Goal: Task Accomplishment & Management: Use online tool/utility

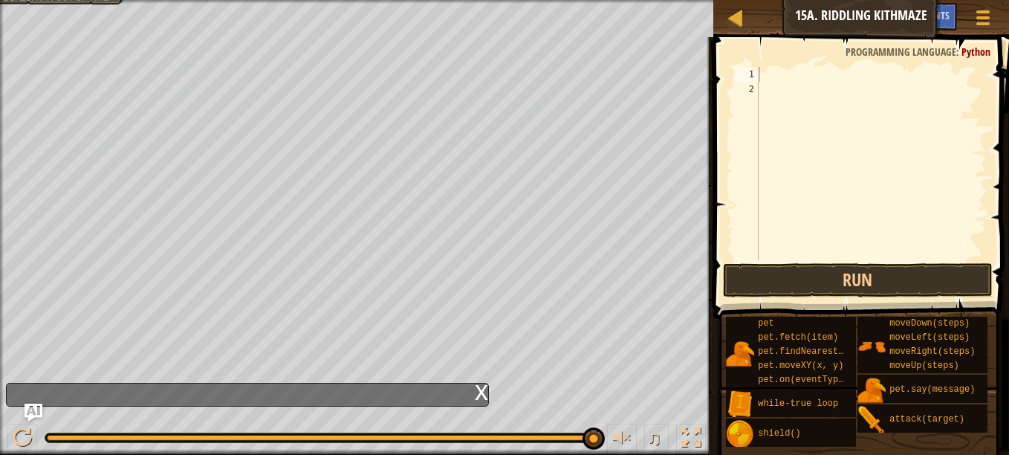
scroll to position [7, 0]
click at [29, 405] on img "Ask AI" at bounding box center [33, 412] width 19 height 19
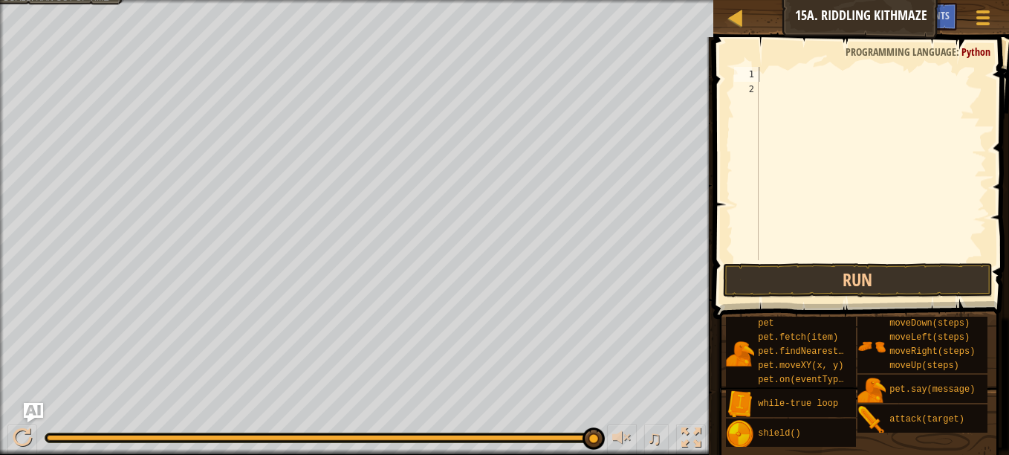
click at [30, 411] on img "Ask AI" at bounding box center [33, 412] width 19 height 19
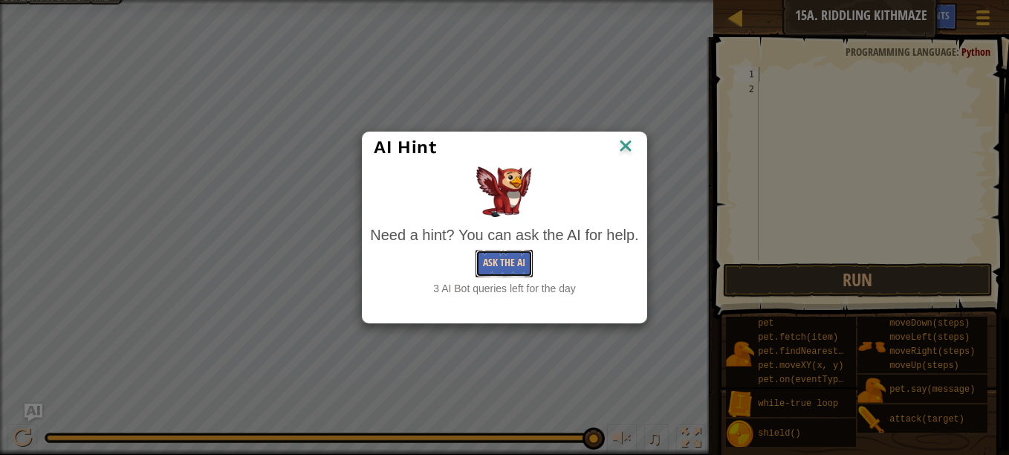
click at [513, 272] on button "Ask the AI" at bounding box center [503, 263] width 57 height 27
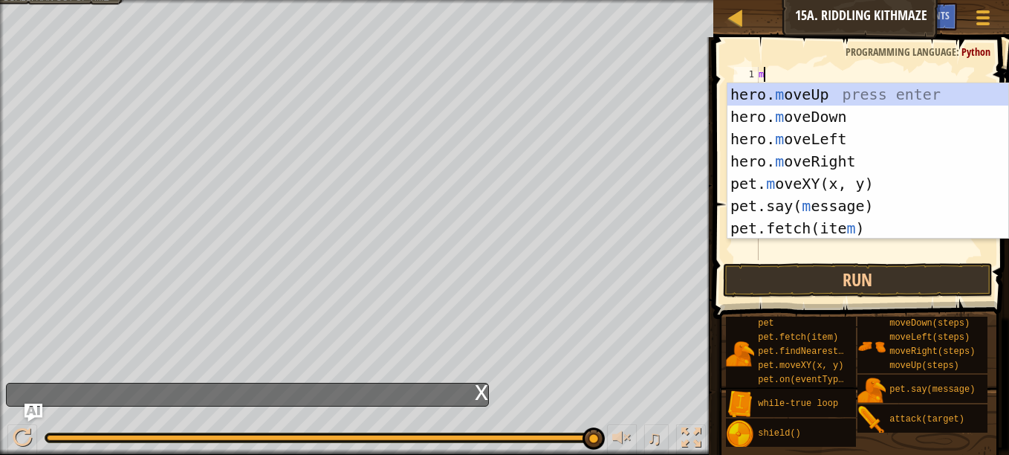
type textarea "mo"
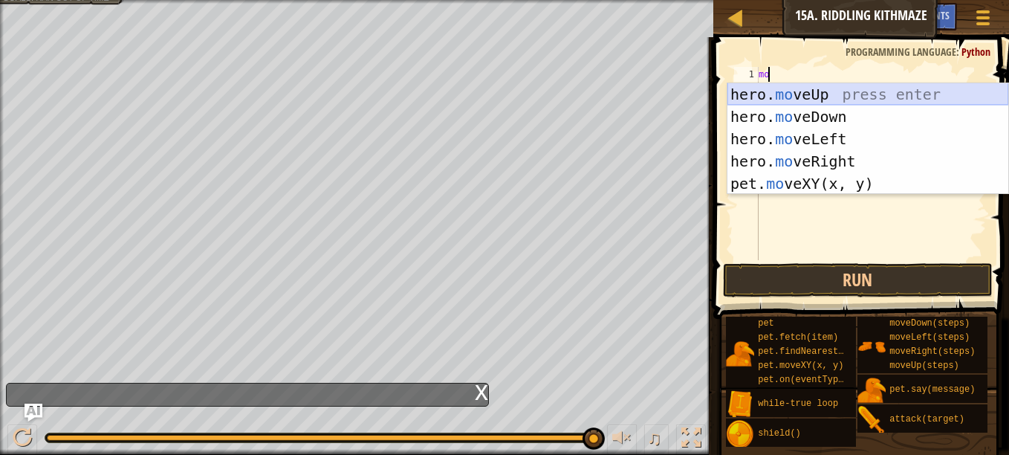
click at [775, 91] on div "hero. mo veUp press enter hero. mo veDown press enter hero. mo veLeft press ent…" at bounding box center [867, 161] width 281 height 156
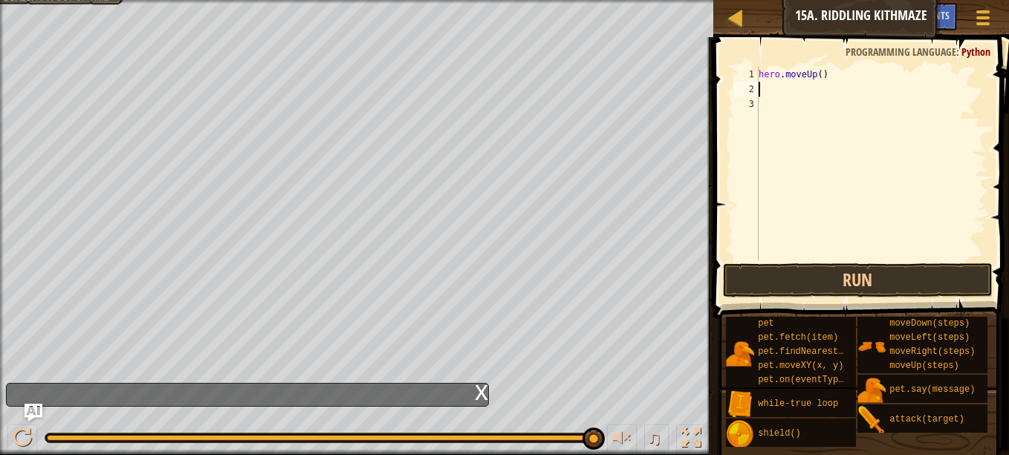
click at [775, 91] on div "hero . moveUp ( )" at bounding box center [870, 178] width 231 height 223
type textarea "r"
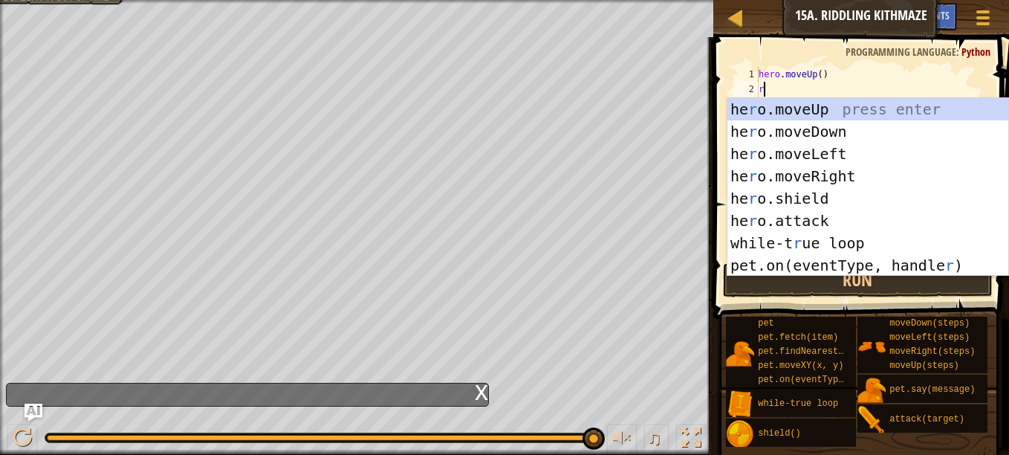
click at [840, 179] on div "he r o.moveUp press enter he r o.moveDown press enter he r o.moveLeft press ent…" at bounding box center [867, 209] width 281 height 223
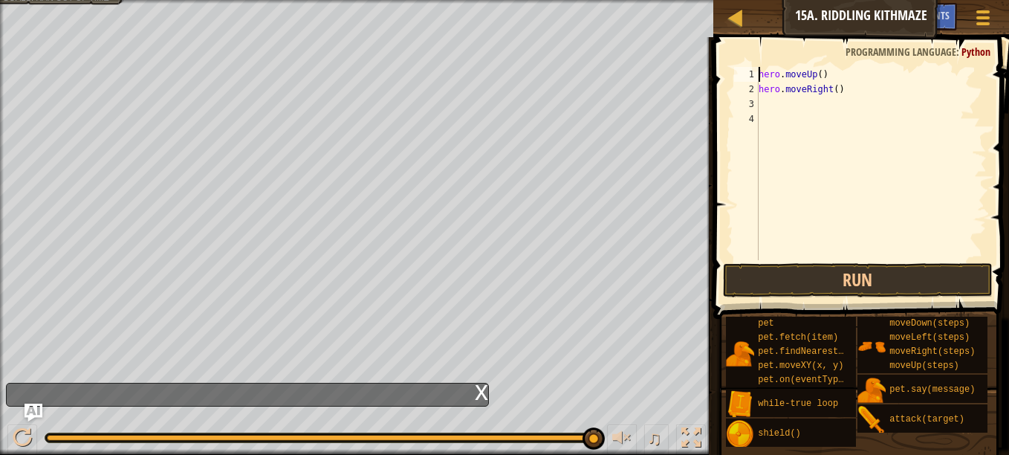
click at [761, 76] on div "hero . moveUp ( ) hero . moveRight ( )" at bounding box center [870, 178] width 231 height 223
type textarea "hero.moveUp()"
click at [763, 72] on div "hero . moveUp ( ) hero . moveRight ( )" at bounding box center [870, 178] width 231 height 223
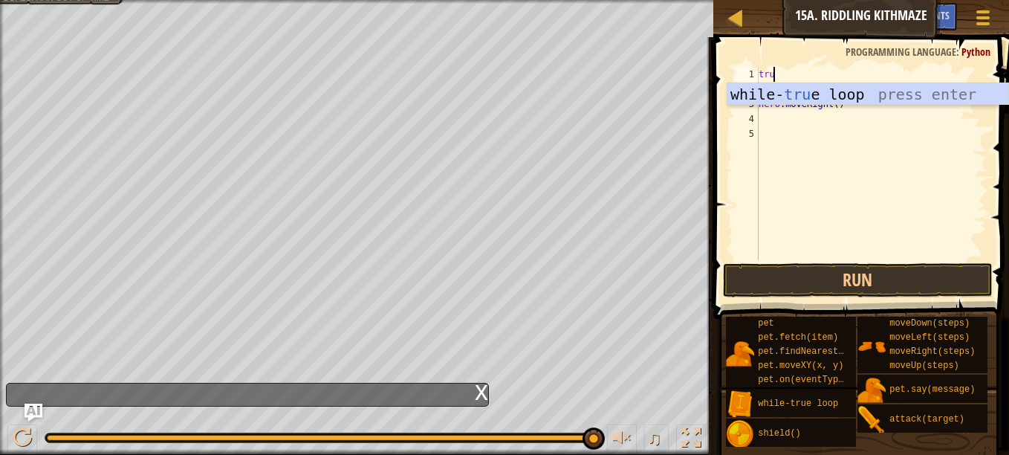
type textarea "true"
click at [775, 100] on div "while- true loop press enter" at bounding box center [867, 116] width 281 height 67
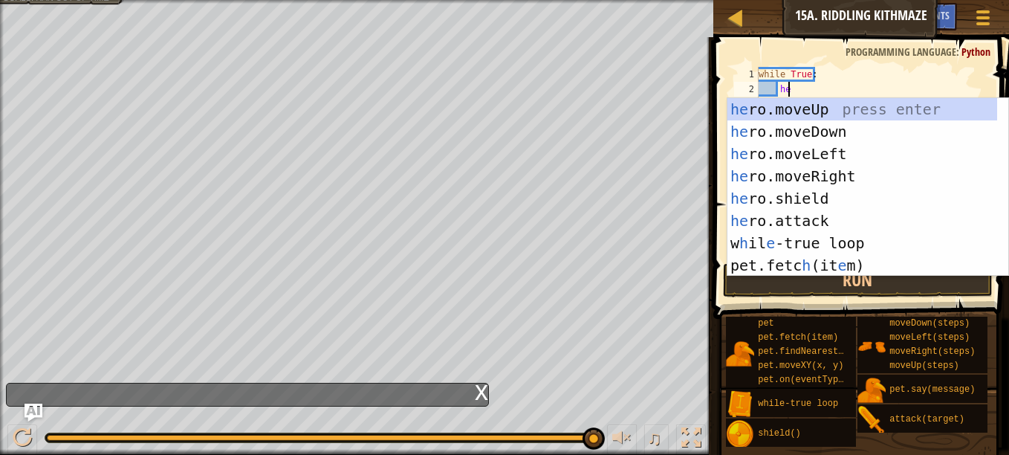
scroll to position [7, 2]
type textarea "hero"
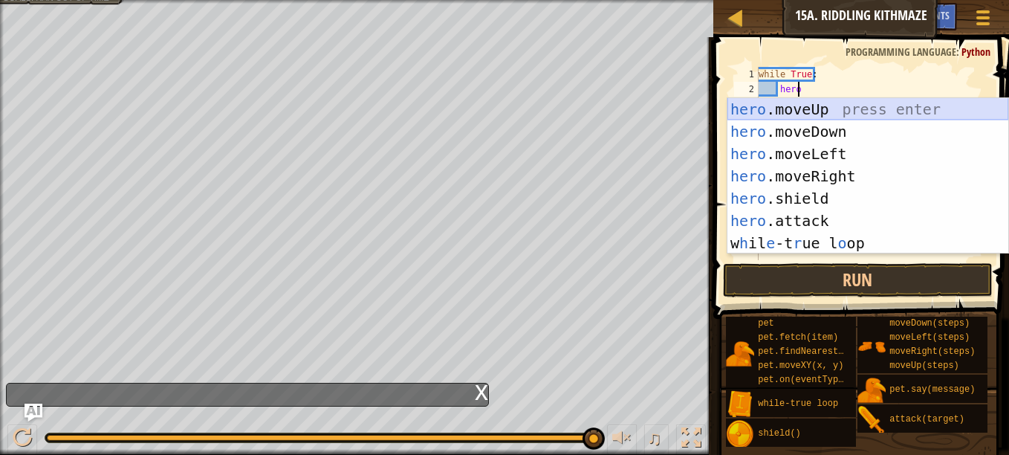
click at [793, 115] on div "hero .moveUp press enter hero .moveDown press enter hero .moveLeft press enter …" at bounding box center [867, 198] width 281 height 201
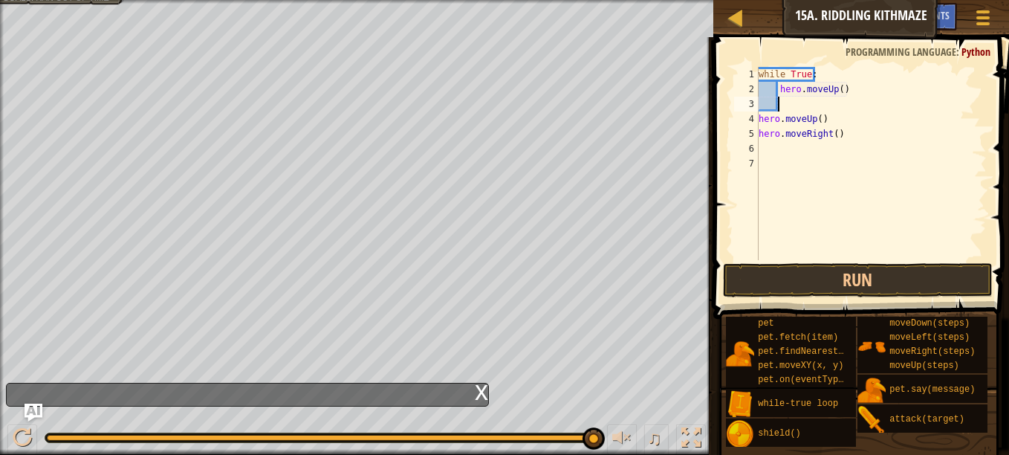
click at [836, 92] on div "while True : hero . moveUp ( ) hero . moveUp ( ) hero . moveRight ( )" at bounding box center [870, 178] width 231 height 223
drag, startPoint x: 757, startPoint y: 122, endPoint x: 790, endPoint y: 120, distance: 33.5
click at [790, 120] on div "hero.moveUp(1) 1 2 3 4 5 6 7 while True : hero . moveUp ( 1 ) hero . moveUp ( )…" at bounding box center [859, 163] width 256 height 193
type textarea "hero.moveUp() hero.moveRight()"
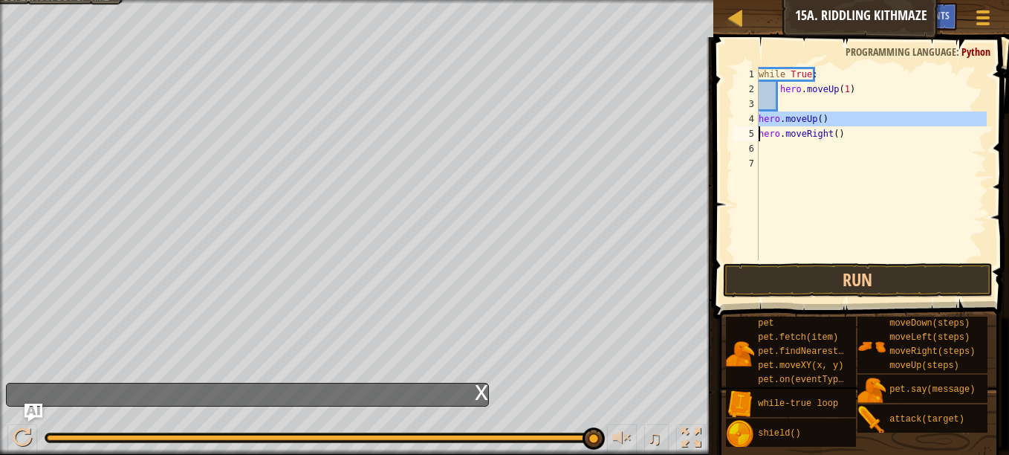
scroll to position [7, 6]
click at [795, 101] on div "while True : hero . moveUp ( 1 ) hero . moveUp ( ) hero . moveRight ( )" at bounding box center [870, 178] width 231 height 223
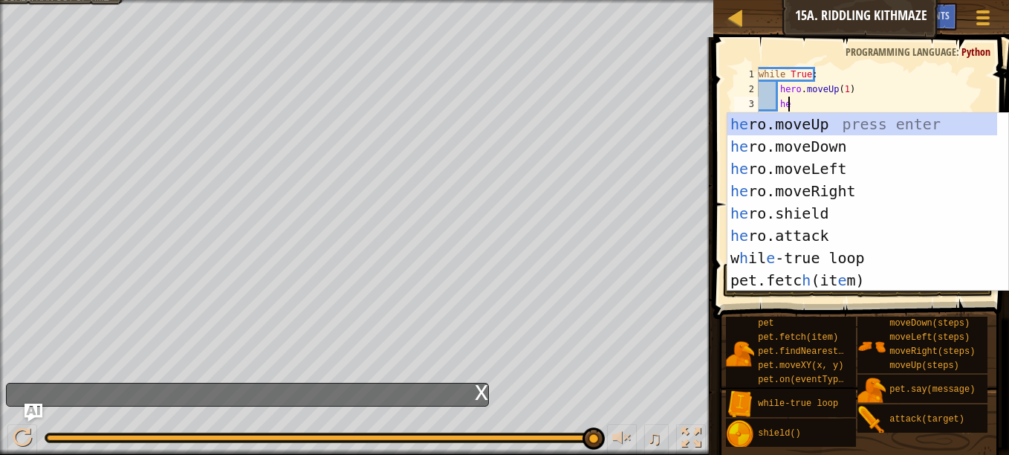
scroll to position [7, 2]
type textarea "hero"
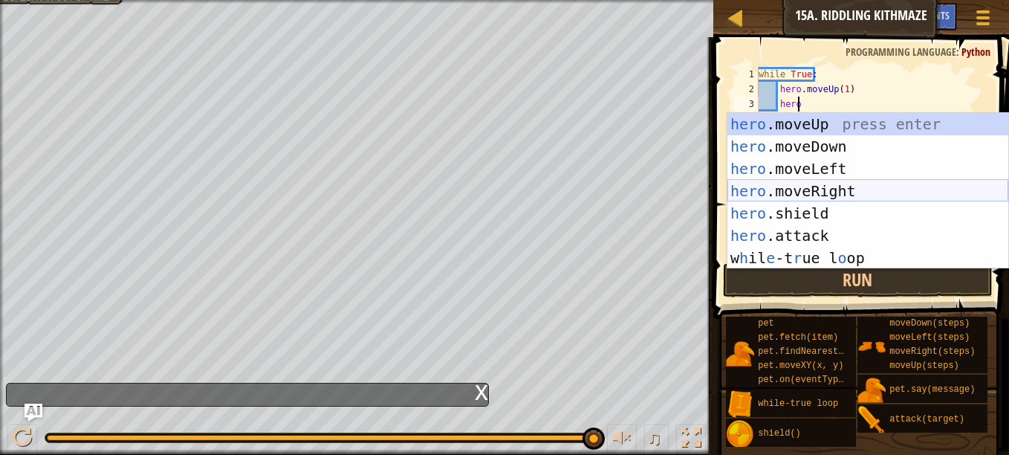
click at [830, 187] on div "hero .moveUp press enter hero .moveDown press enter hero .moveLeft press enter …" at bounding box center [867, 213] width 281 height 201
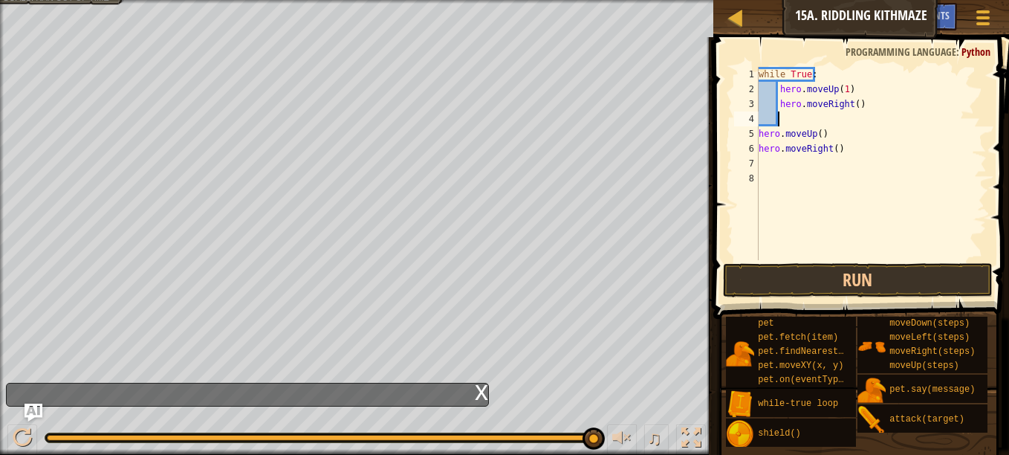
click at [850, 104] on div "while True : hero . moveUp ( 1 ) hero . moveRight ( ) hero . moveUp ( ) hero . …" at bounding box center [870, 178] width 231 height 223
type textarea "hero.moveRight(1)"
click at [781, 123] on div "while True : hero . moveUp ( 1 ) hero . moveRight ( 1 ) hero . moveUp ( ) hero …" at bounding box center [870, 178] width 231 height 223
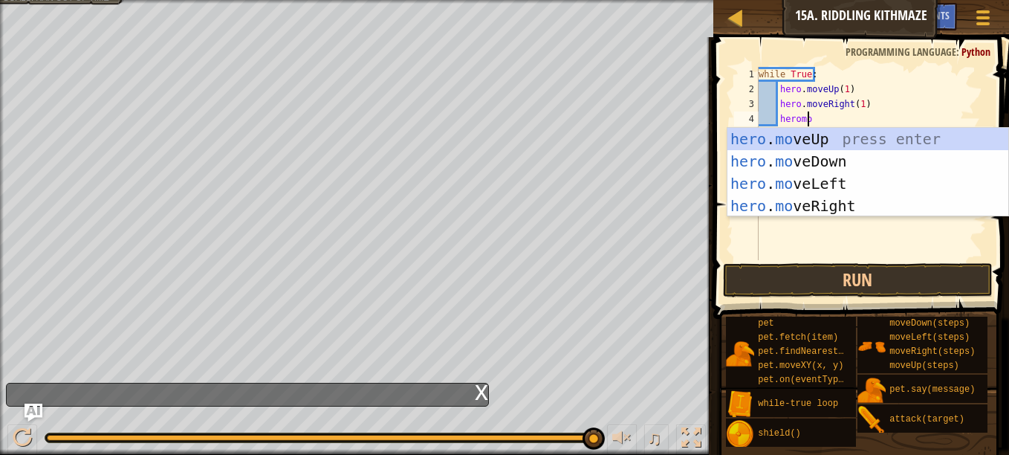
scroll to position [7, 4]
type textarea "heromoe"
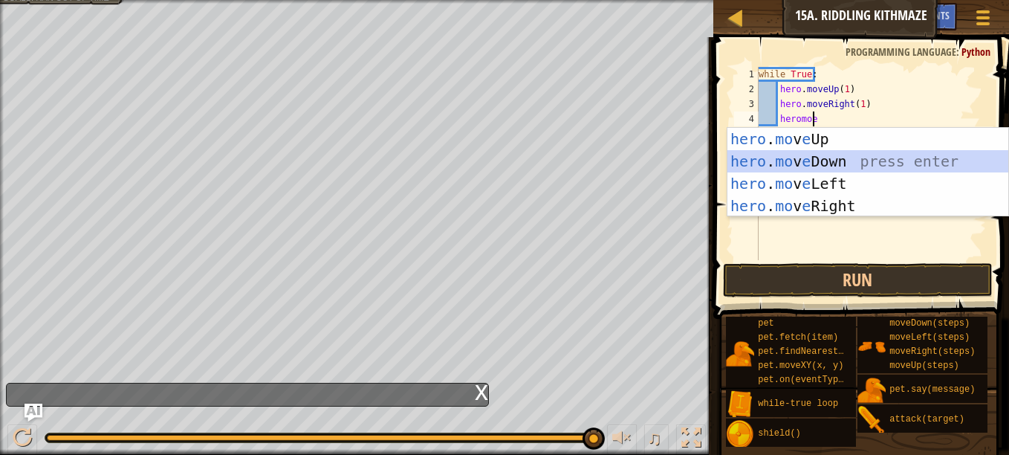
click at [826, 164] on div "hero . mo v e Up press enter hero . mo v e Down press enter hero . mo v e Left …" at bounding box center [867, 195] width 281 height 134
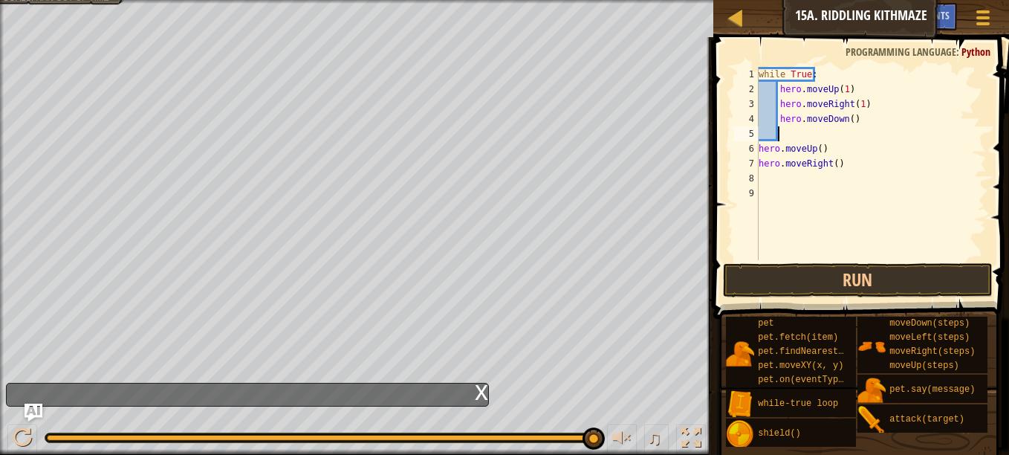
click at [848, 122] on div "while True : hero . moveUp ( 1 ) hero . moveRight ( 1 ) hero . moveDown ( ) her…" at bounding box center [870, 178] width 231 height 223
drag, startPoint x: 761, startPoint y: 152, endPoint x: 847, endPoint y: 153, distance: 86.2
click at [847, 153] on div "while True : hero . moveUp ( 1 ) hero . moveRight ( 1 ) hero . moveDown ( 1 ) h…" at bounding box center [870, 178] width 231 height 223
type textarea "hero.moveUp()"
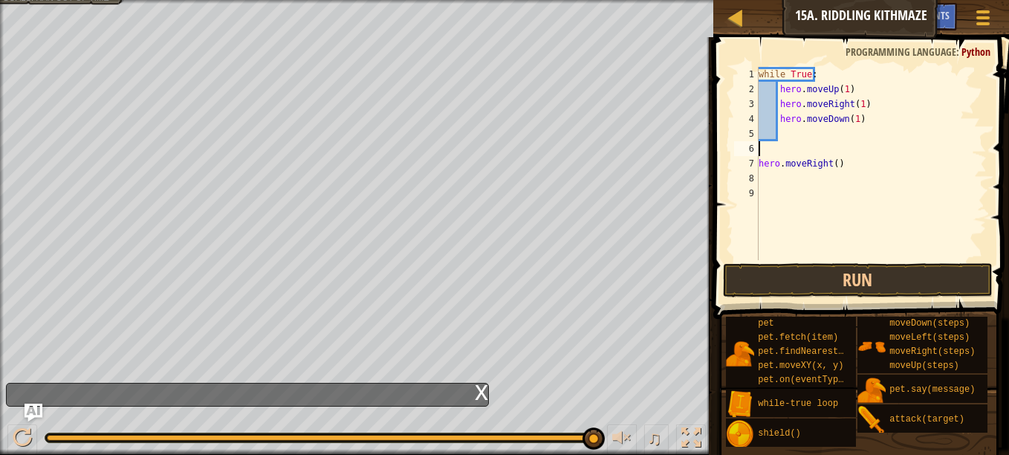
scroll to position [7, 0]
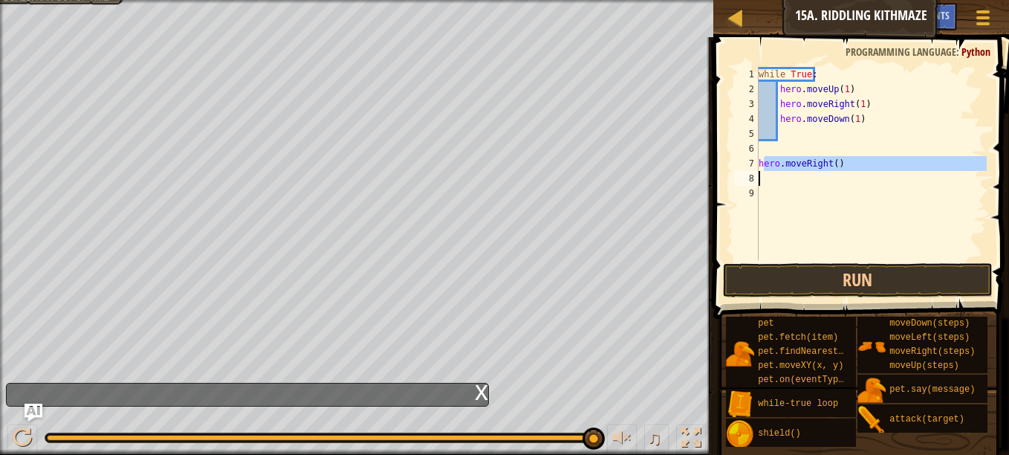
drag, startPoint x: 762, startPoint y: 165, endPoint x: 858, endPoint y: 184, distance: 97.7
click at [858, 184] on div "while True : hero . moveUp ( 1 ) hero . moveRight ( 1 ) hero . moveDown ( 1 ) h…" at bounding box center [870, 178] width 231 height 223
type textarea "h"
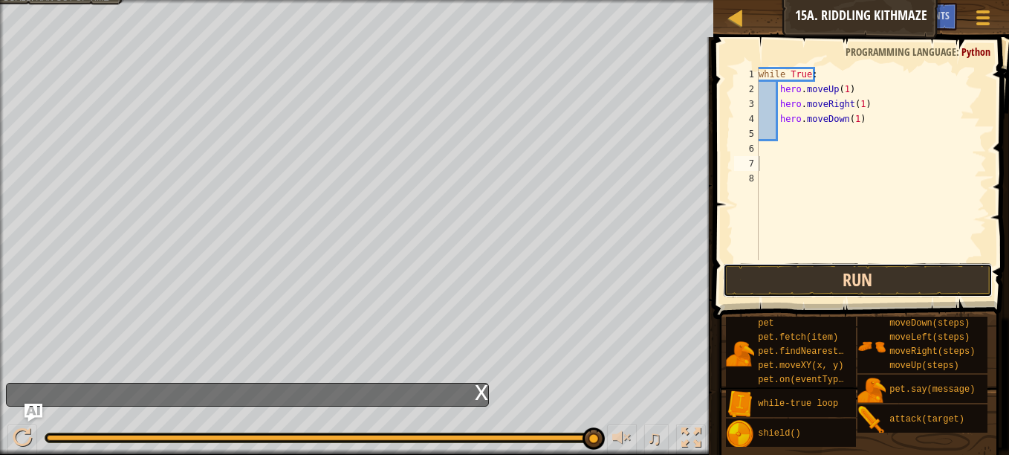
click at [853, 274] on button "Run" at bounding box center [858, 280] width 270 height 34
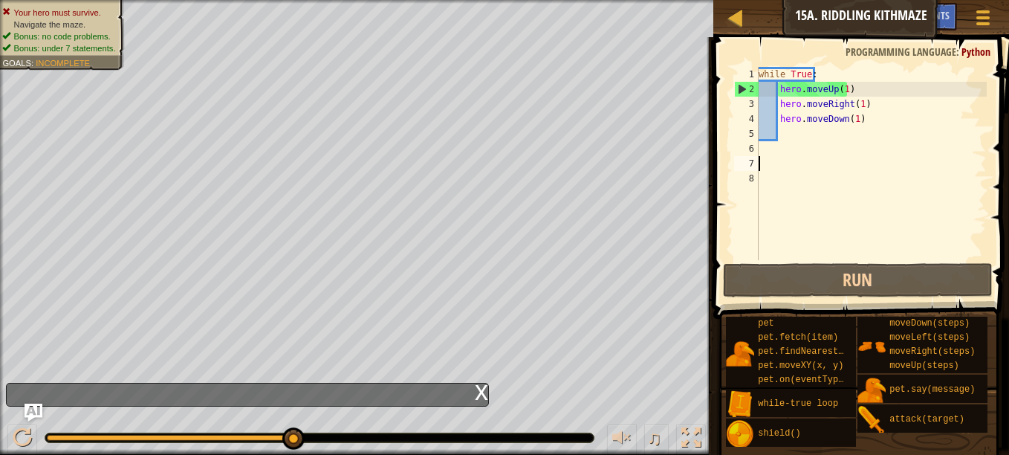
click at [862, 119] on div "while True : hero . moveUp ( 1 ) hero . moveRight ( 1 ) hero . moveDown ( 1 )" at bounding box center [870, 178] width 231 height 223
type textarea "hero.moveDown(1)"
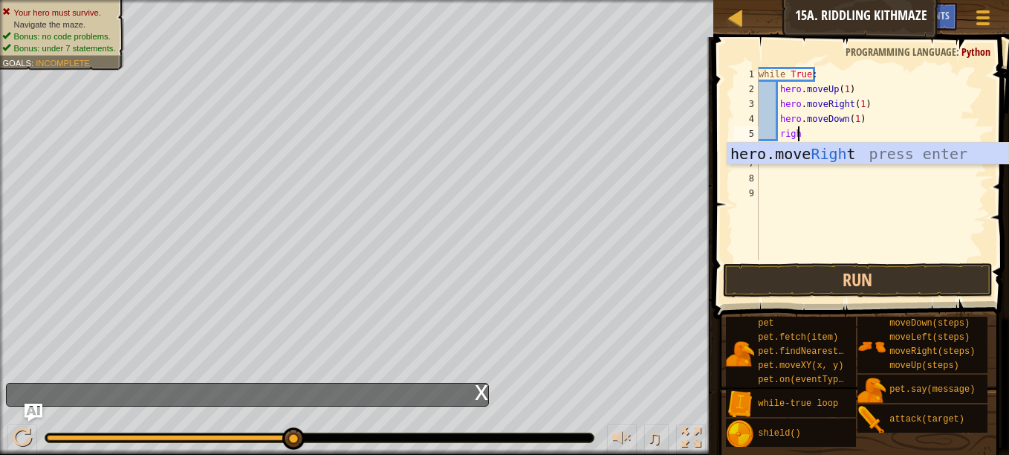
type textarea "right"
click at [798, 156] on div "hero.move Right press enter" at bounding box center [867, 176] width 281 height 67
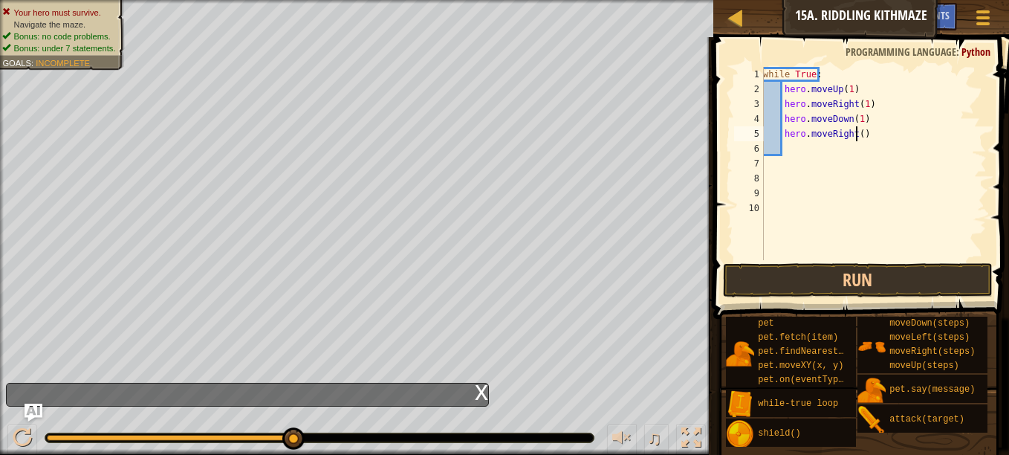
click at [858, 130] on div "while True : hero . moveUp ( 1 ) hero . moveRight ( 1 ) hero . moveDown ( 1 ) h…" at bounding box center [873, 178] width 227 height 223
type textarea "hero.moveRight(2)"
click at [839, 278] on button "Run" at bounding box center [858, 280] width 270 height 34
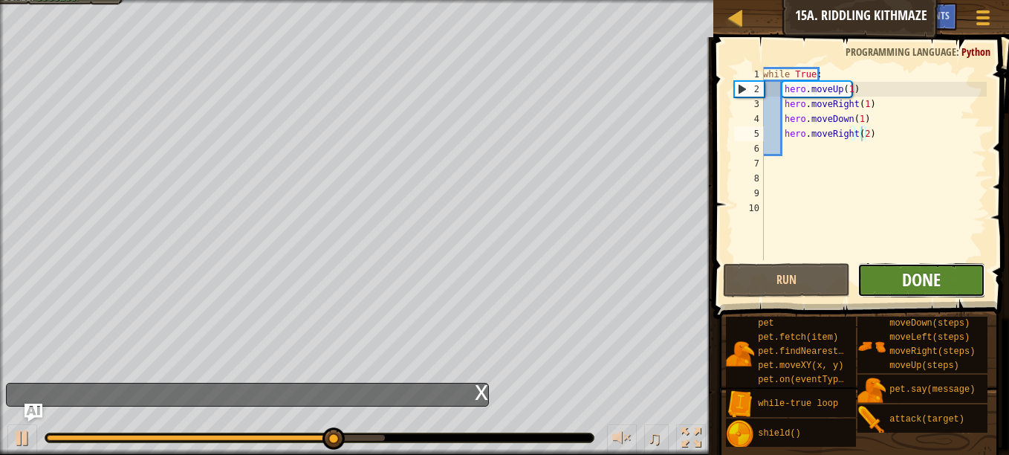
click at [921, 287] on span "Done" at bounding box center [921, 279] width 39 height 24
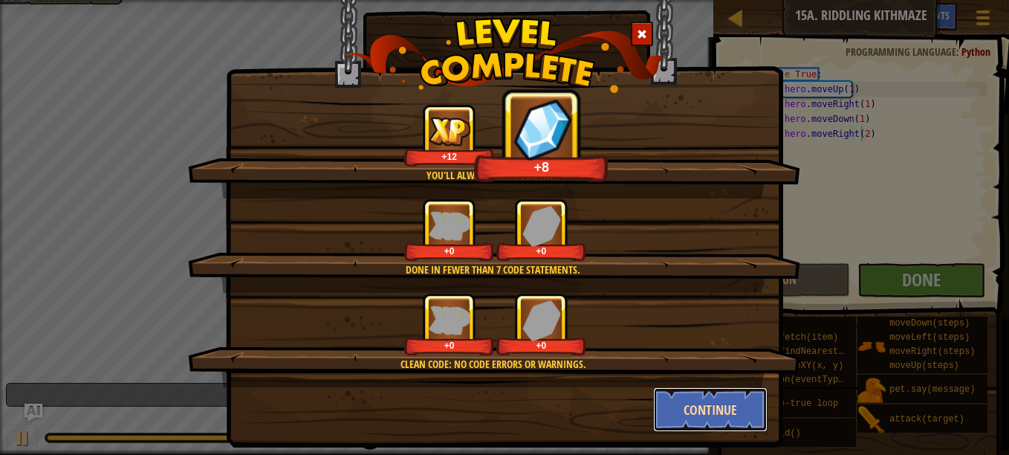
click at [683, 405] on button "Continue" at bounding box center [710, 409] width 115 height 45
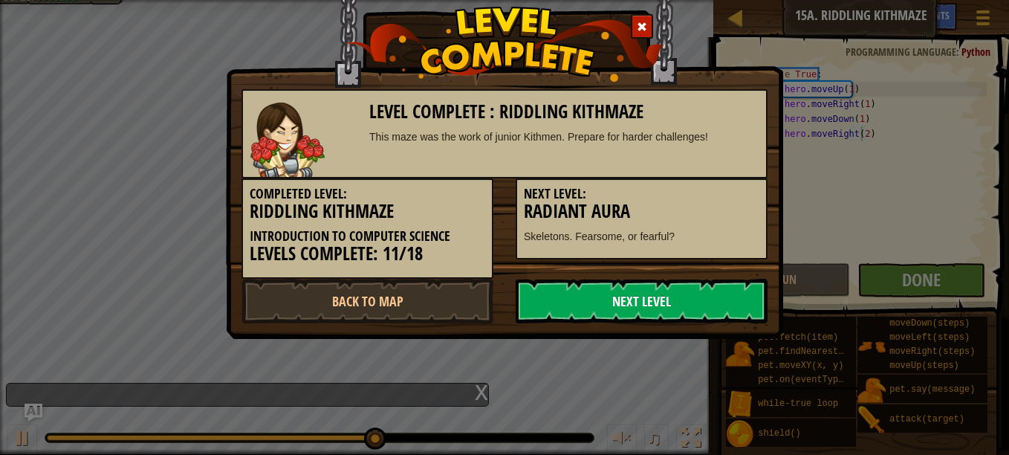
click at [641, 308] on link "Next Level" at bounding box center [641, 301] width 252 height 45
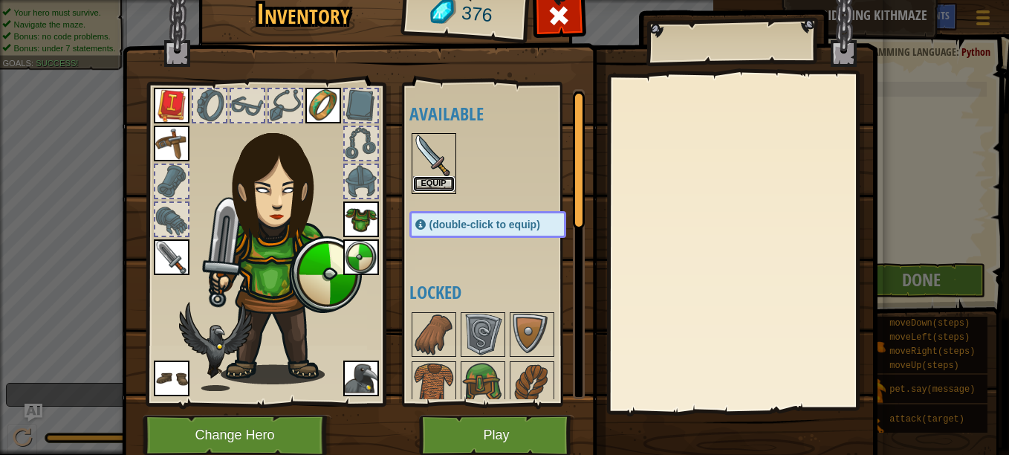
click at [430, 180] on button "Equip" at bounding box center [434, 184] width 42 height 16
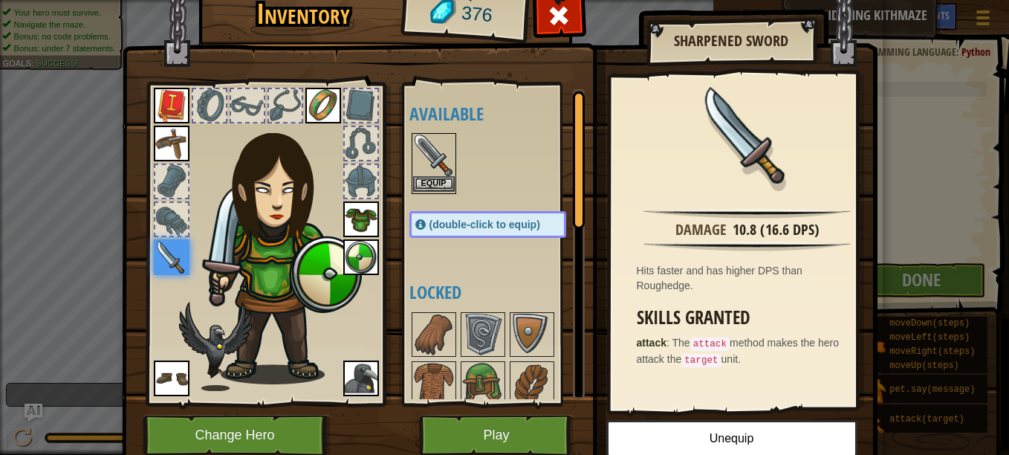
click at [439, 166] on img at bounding box center [434, 155] width 42 height 42
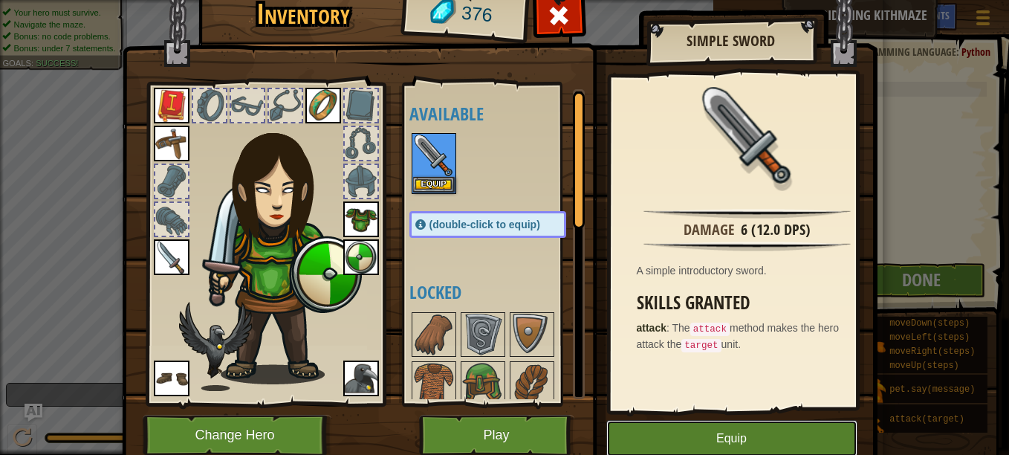
click at [804, 449] on button "Equip" at bounding box center [731, 438] width 251 height 37
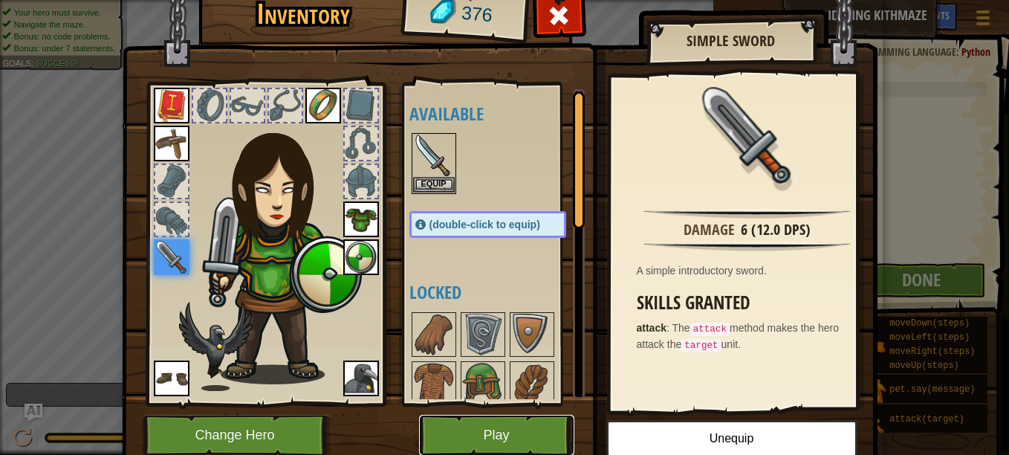
click at [536, 435] on button "Play" at bounding box center [496, 434] width 155 height 41
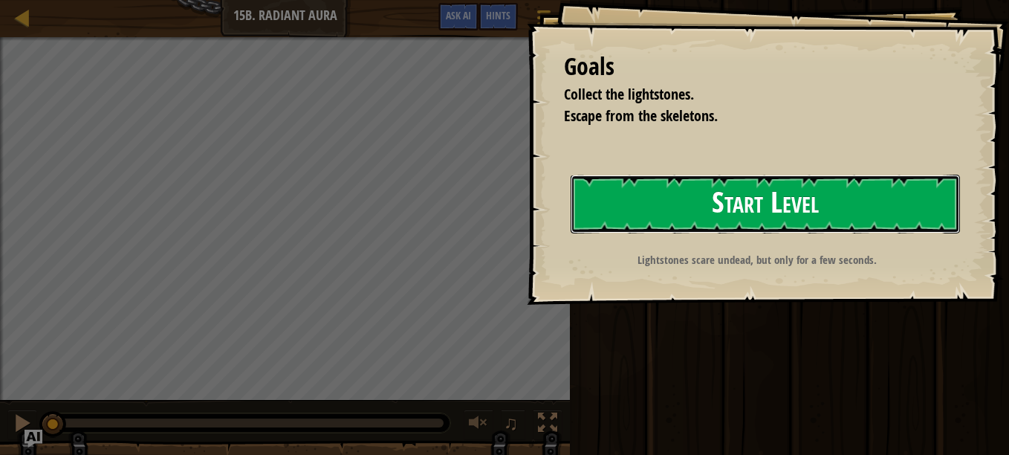
click at [914, 211] on button "Start Level" at bounding box center [764, 204] width 389 height 59
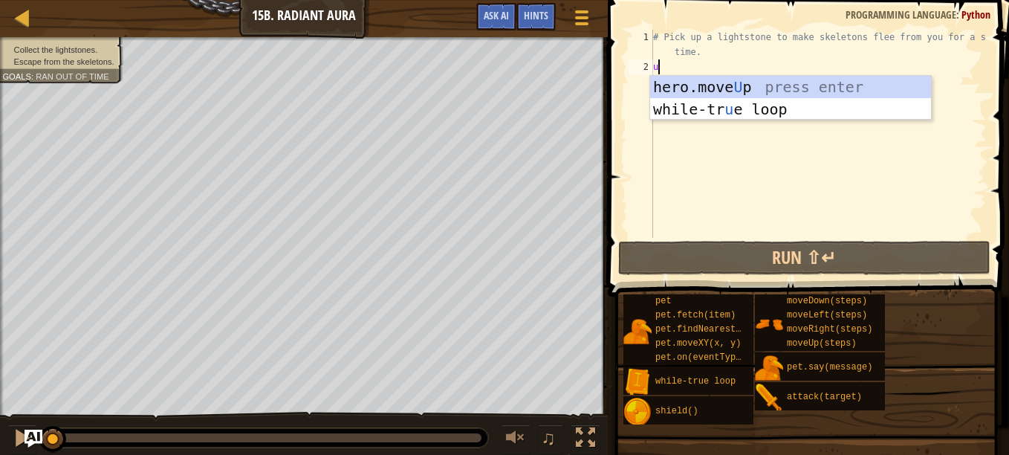
scroll to position [7, 0]
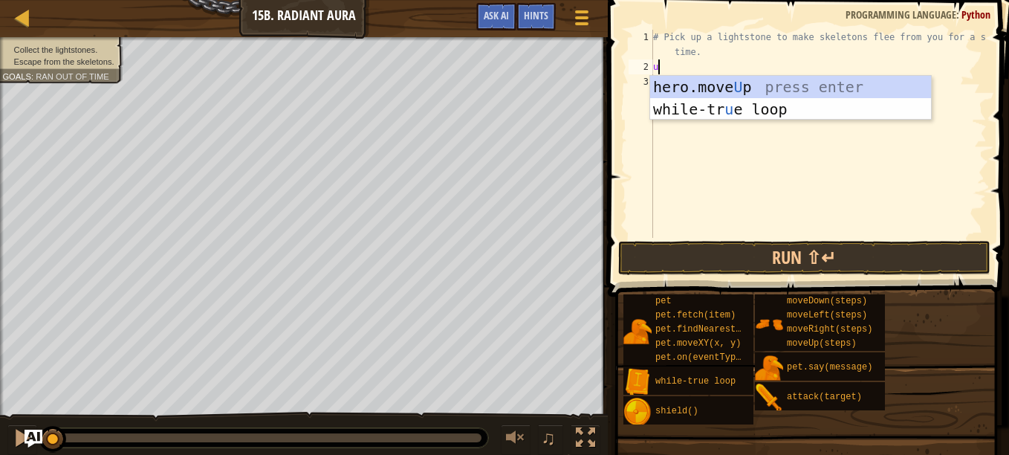
type textarea "up"
click at [696, 85] on div "hero.move Up press enter while-tr u e loo p press enter" at bounding box center [790, 120] width 281 height 89
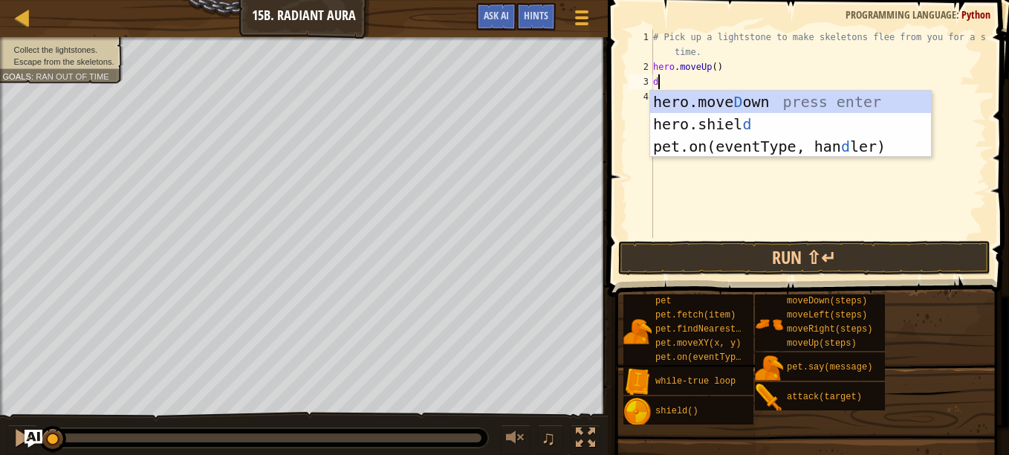
type textarea "do"
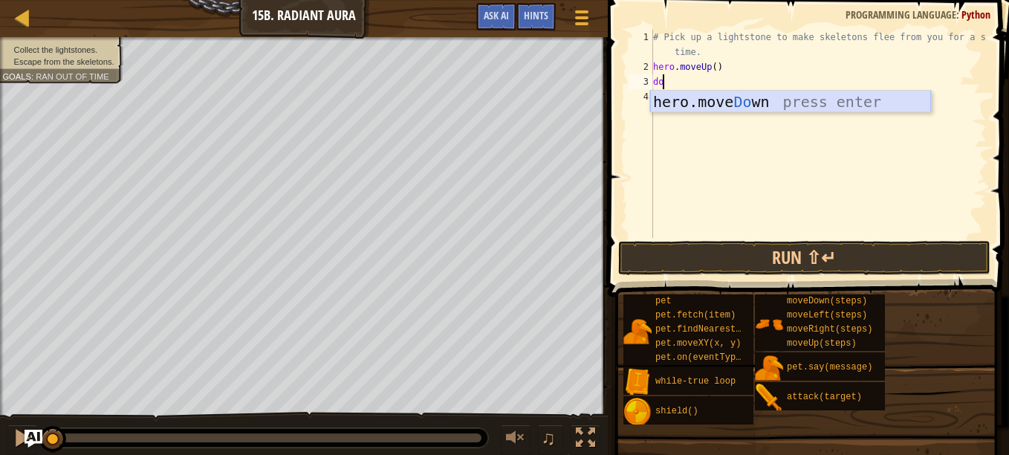
click at [703, 103] on div "hero.move Do wn press enter" at bounding box center [790, 124] width 281 height 67
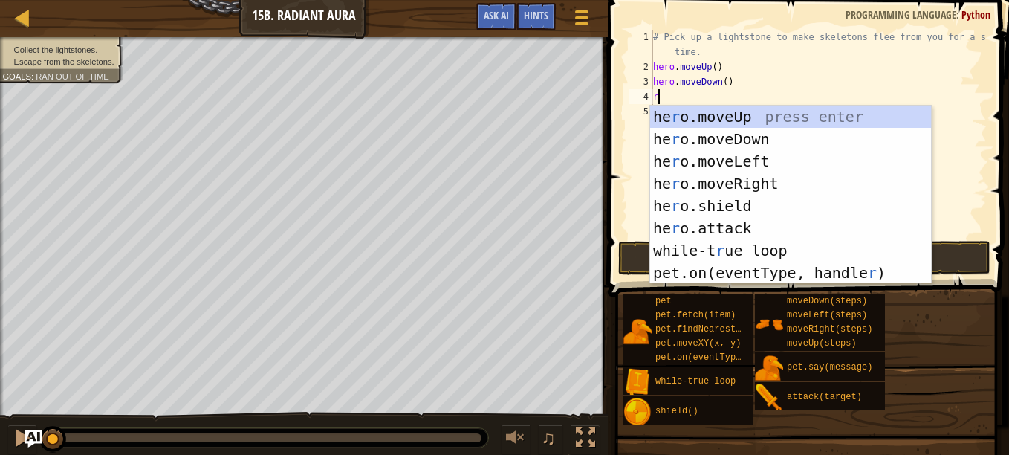
type textarea "ri"
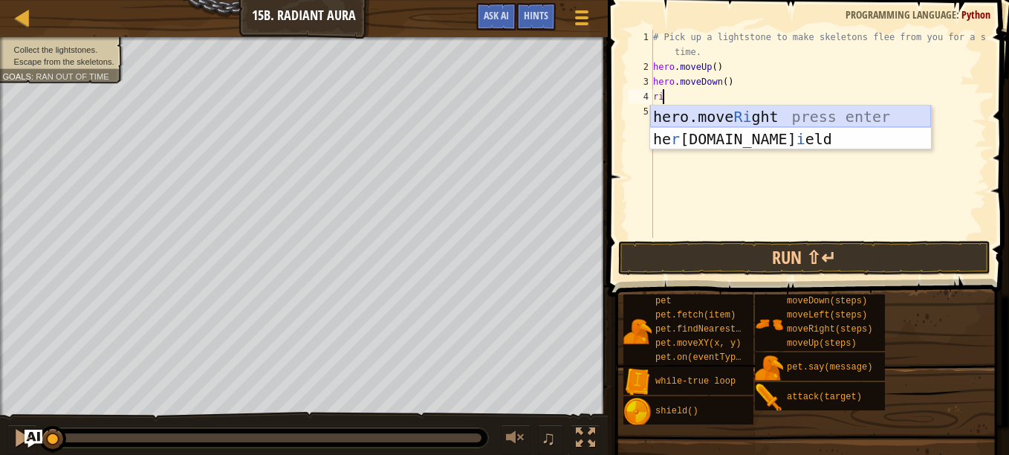
click at [704, 111] on div "hero.move Ri ght press enter he r [DOMAIN_NAME] i eld press enter" at bounding box center [790, 149] width 281 height 89
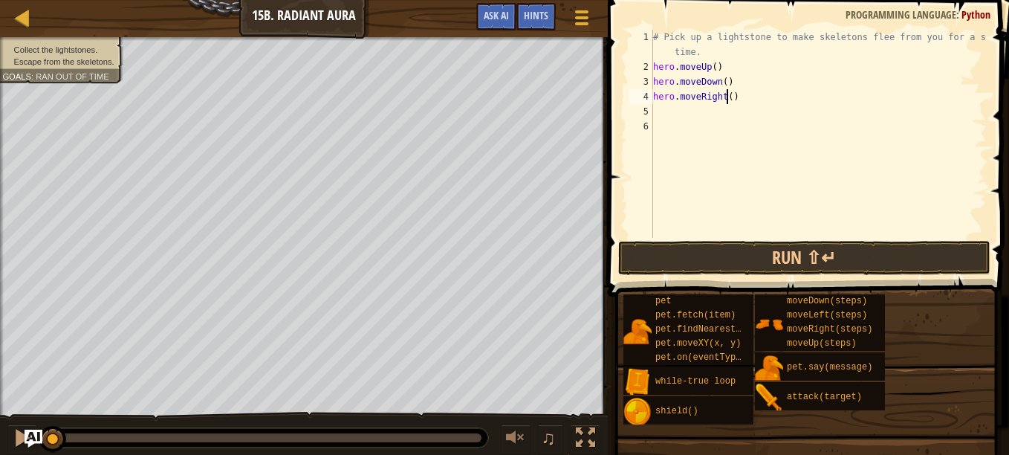
click at [726, 99] on div "# Pick up a lightstone to make skeletons flee from you for a short time. hero .…" at bounding box center [818, 156] width 336 height 253
type textarea "hero.moveRight(2)"
click at [660, 117] on div "# Pick up a lightstone to make skeletons flee from you for a short time. hero .…" at bounding box center [818, 156] width 336 height 253
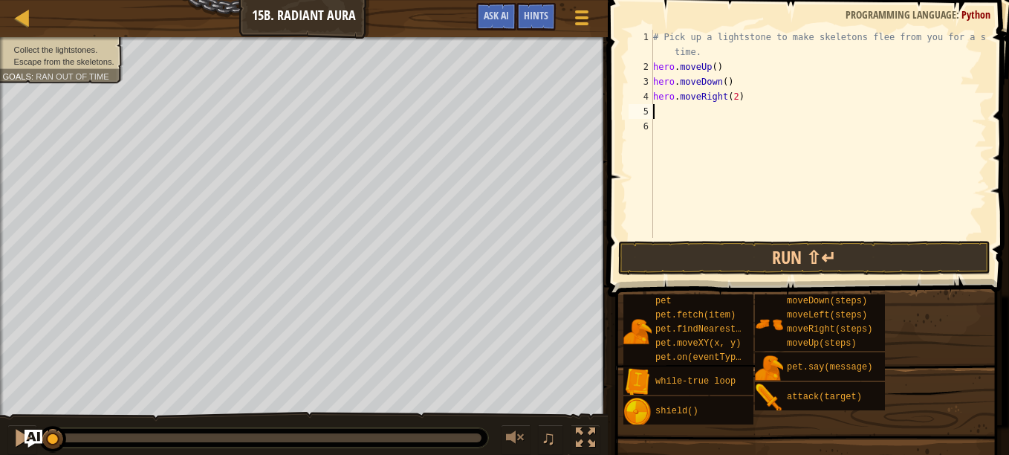
click at [716, 65] on div "# Pick up a lightstone to make skeletons flee from you for a short time. hero .…" at bounding box center [818, 156] width 336 height 253
click at [710, 68] on div "# Pick up a lightstone to make skeletons flee from you for a short time. hero .…" at bounding box center [818, 156] width 336 height 253
click at [822, 262] on button "Run ⇧↵" at bounding box center [804, 258] width 372 height 34
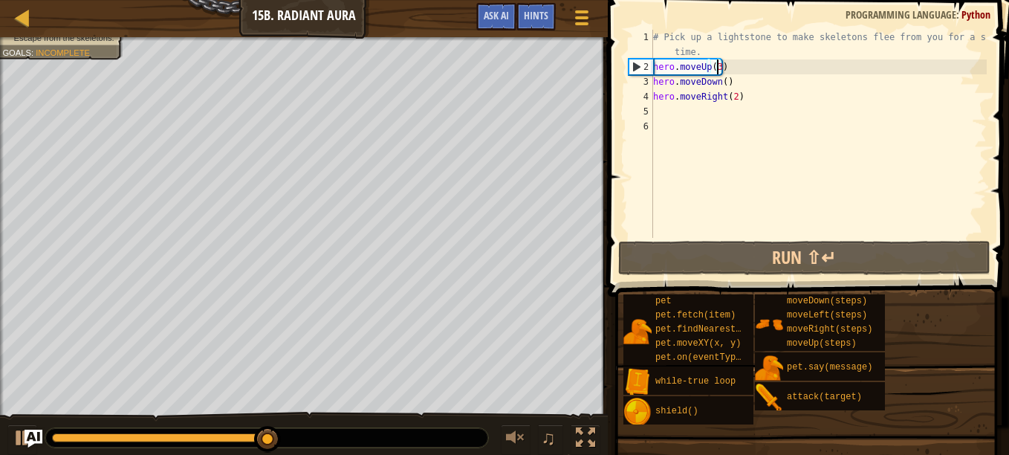
type textarea "hero.moveUp()"
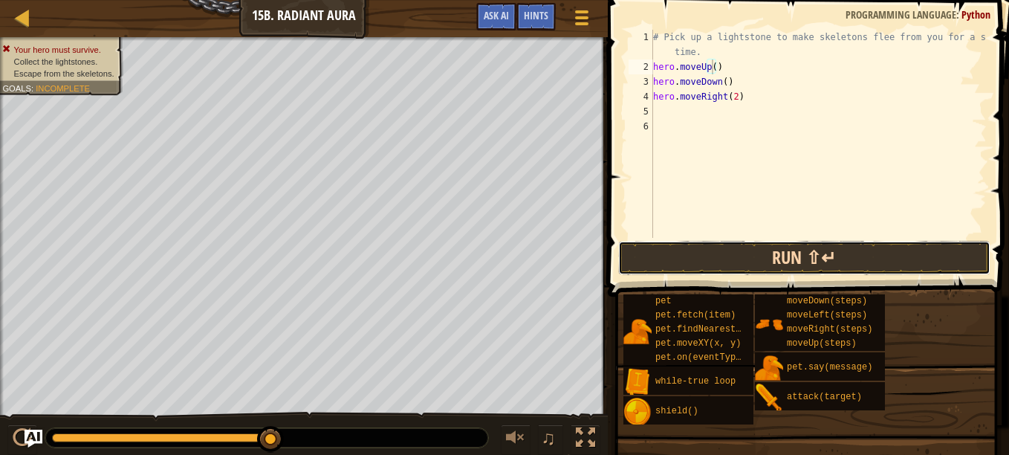
click at [724, 253] on button "Run ⇧↵" at bounding box center [804, 258] width 372 height 34
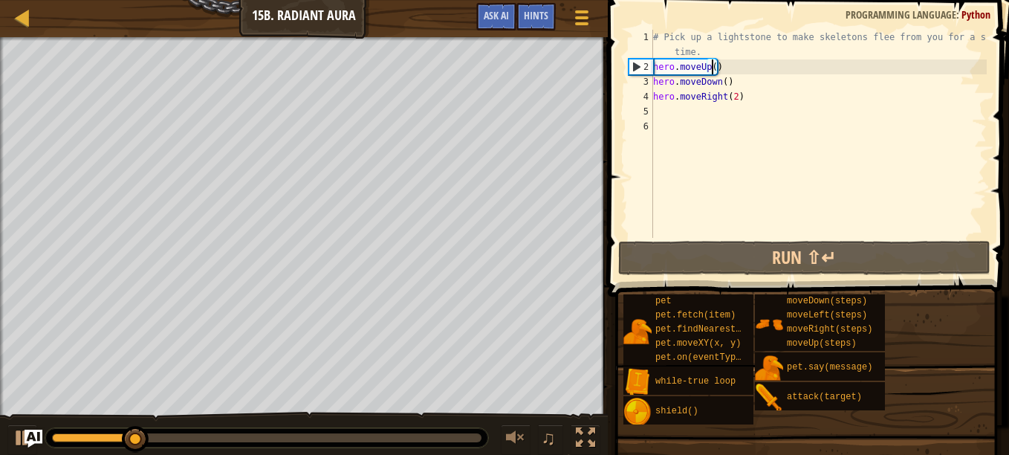
click at [670, 114] on div "# Pick up a lightstone to make skeletons flee from you for a short time. hero .…" at bounding box center [818, 156] width 336 height 253
type textarea "m"
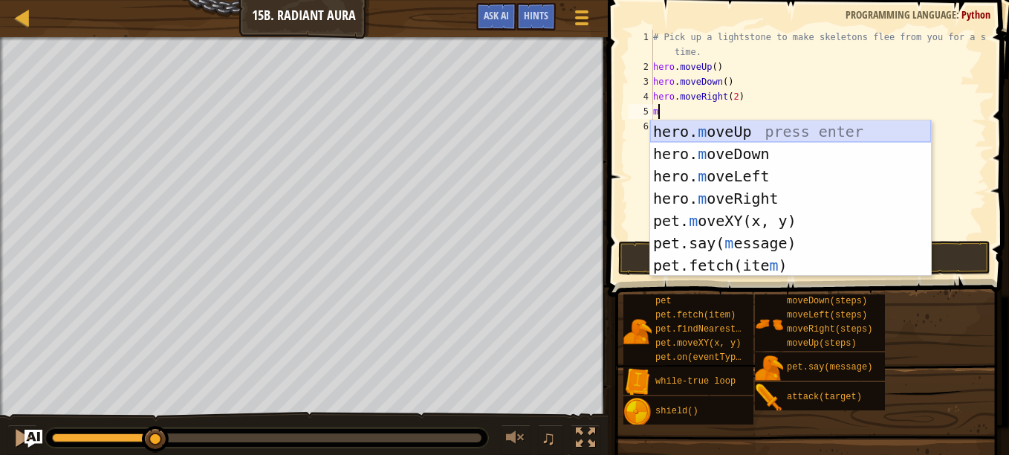
click at [685, 128] on div "hero. m oveUp press enter hero. m oveDown press enter hero. m oveLeft press ent…" at bounding box center [790, 220] width 281 height 201
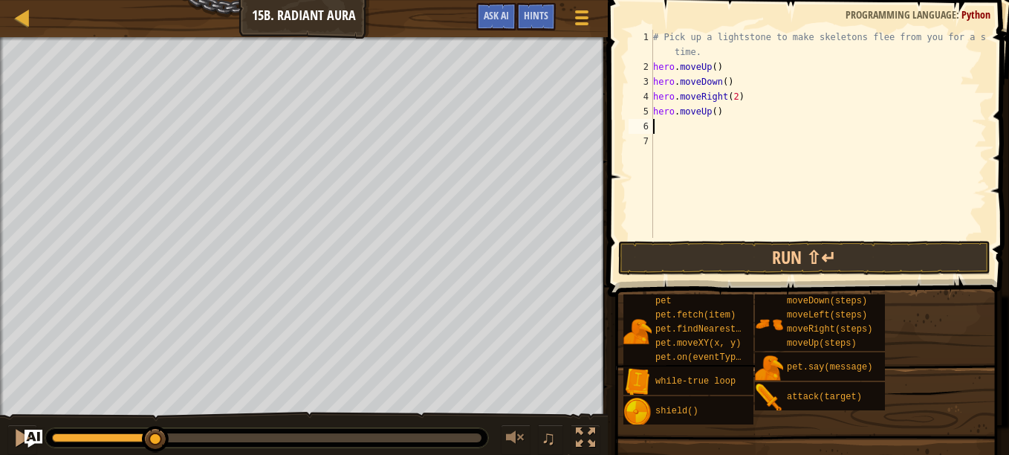
type textarea "r"
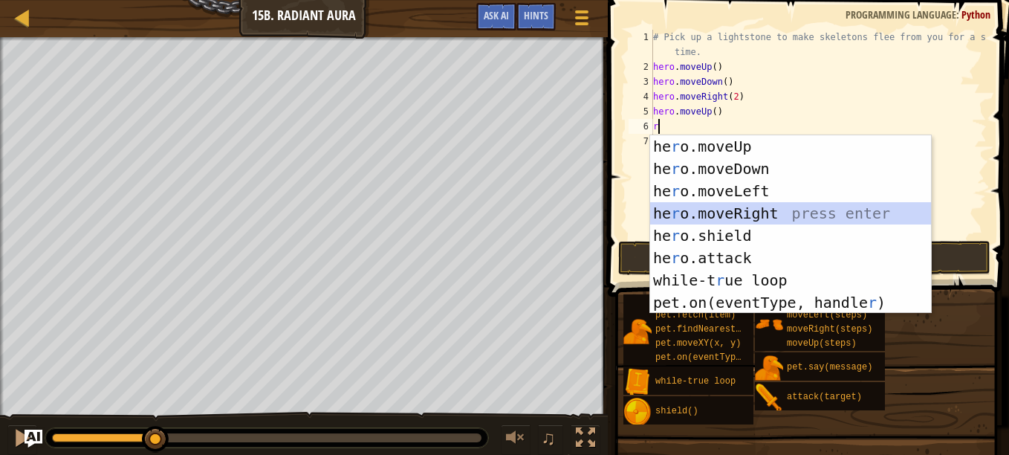
click at [750, 207] on div "he r o.moveUp press enter he r o.moveDown press enter he r o.moveLeft press ent…" at bounding box center [790, 246] width 281 height 223
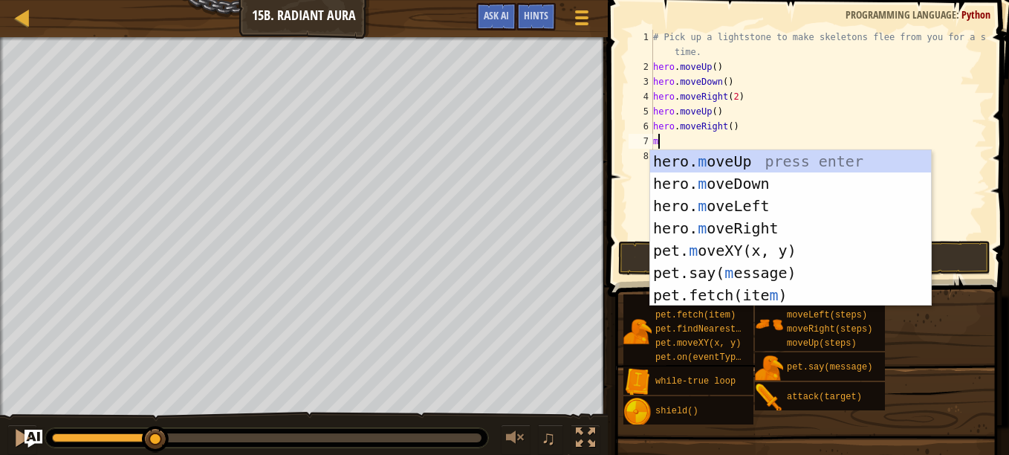
type textarea "mo"
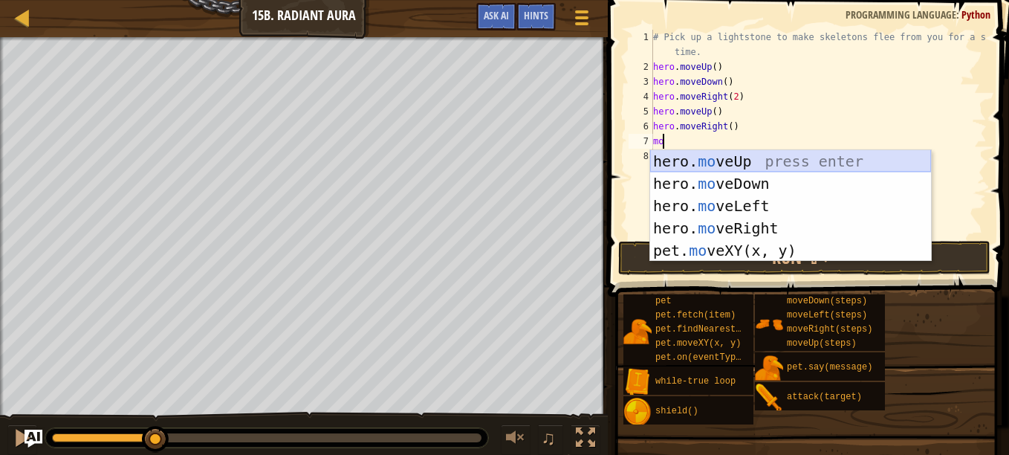
click at [755, 161] on div "hero. mo veUp press enter hero. mo veDown press enter hero. mo veLeft press ent…" at bounding box center [790, 228] width 281 height 156
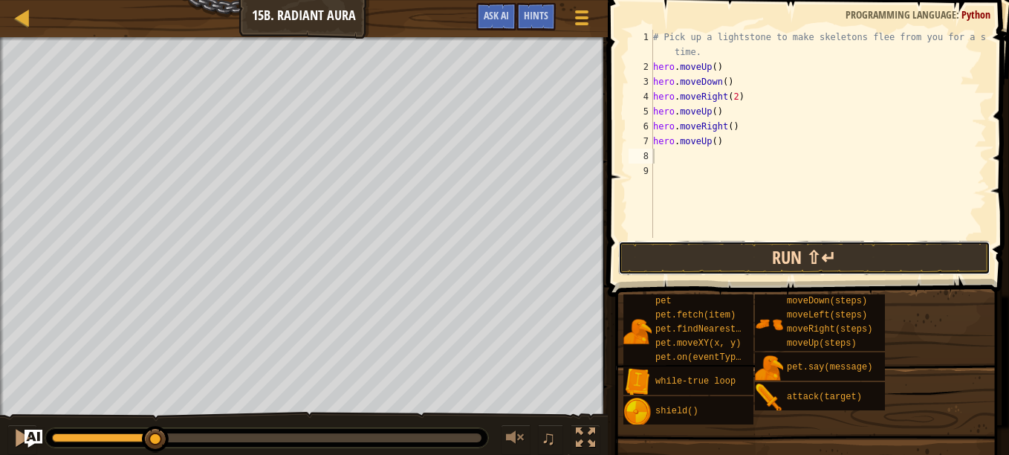
click at [775, 254] on button "Run ⇧↵" at bounding box center [804, 258] width 372 height 34
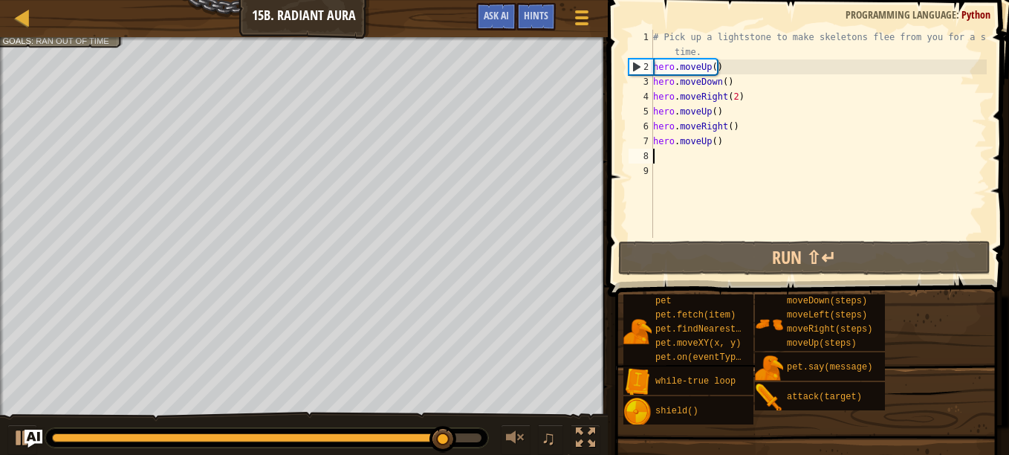
type textarea "d"
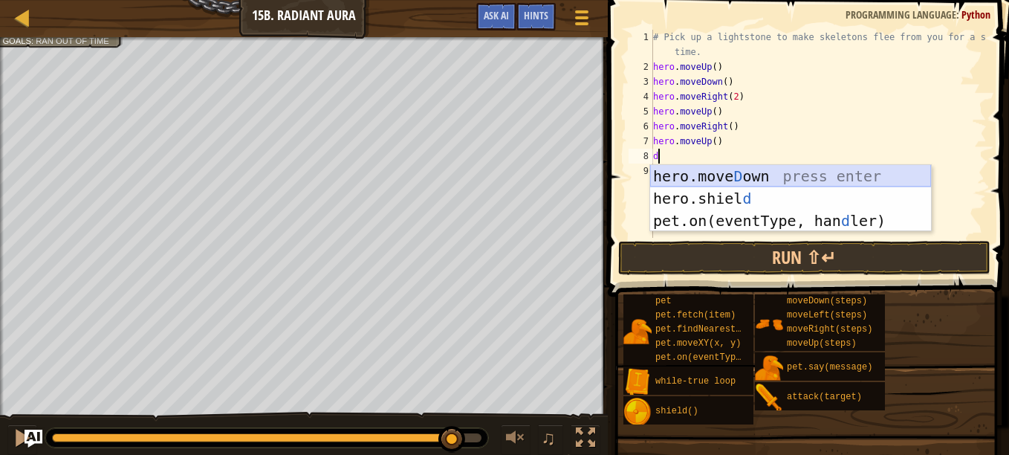
click at [752, 174] on div "hero.[PERSON_NAME] own press enter hero.[PERSON_NAME] d press enter pet.on(even…" at bounding box center [790, 220] width 281 height 111
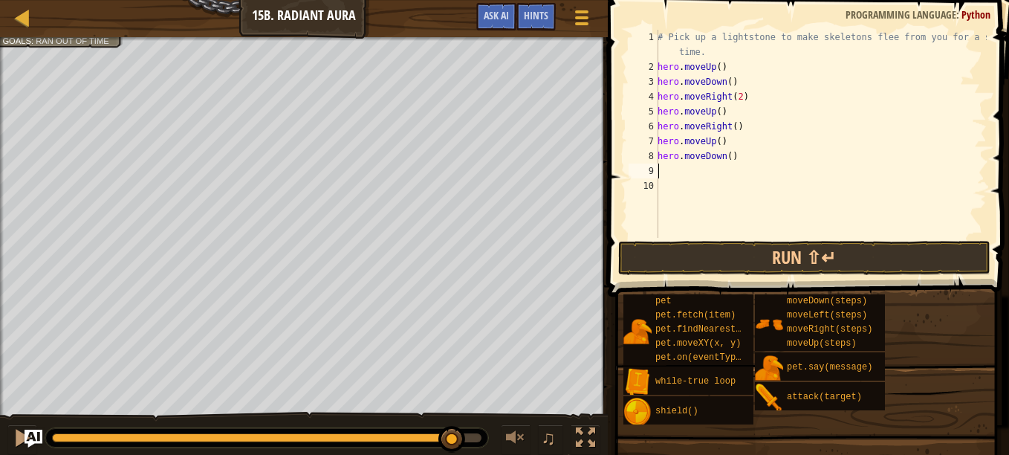
type textarea "r"
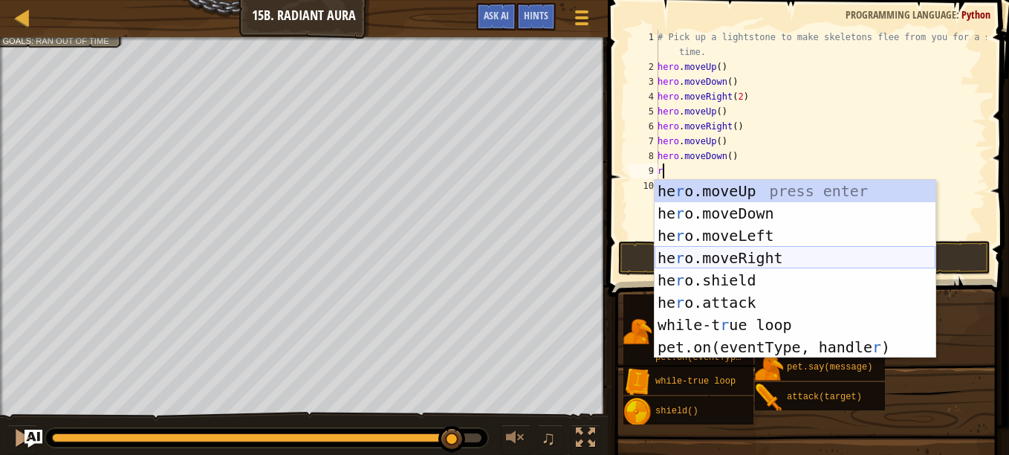
click at [752, 256] on div "he r o.moveUp press enter he r o.moveDown press enter he r o.moveLeft press ent…" at bounding box center [794, 291] width 281 height 223
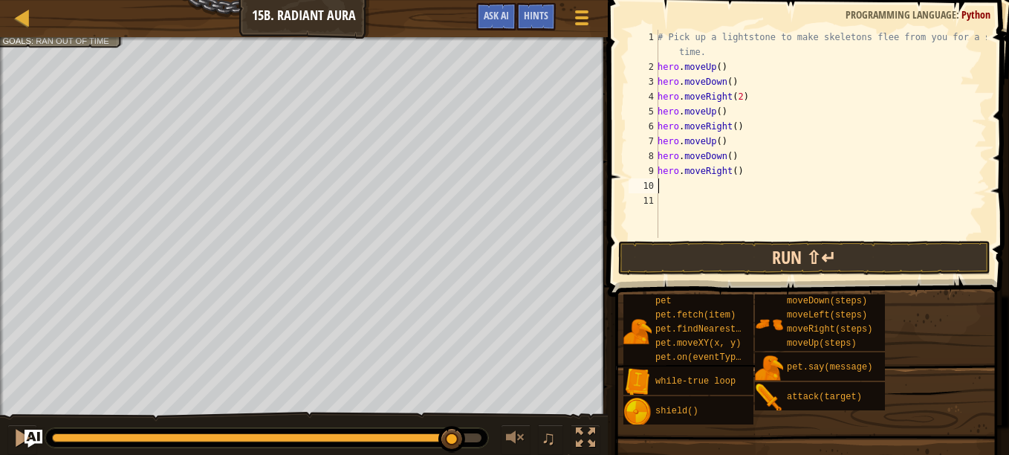
type textarea "u"
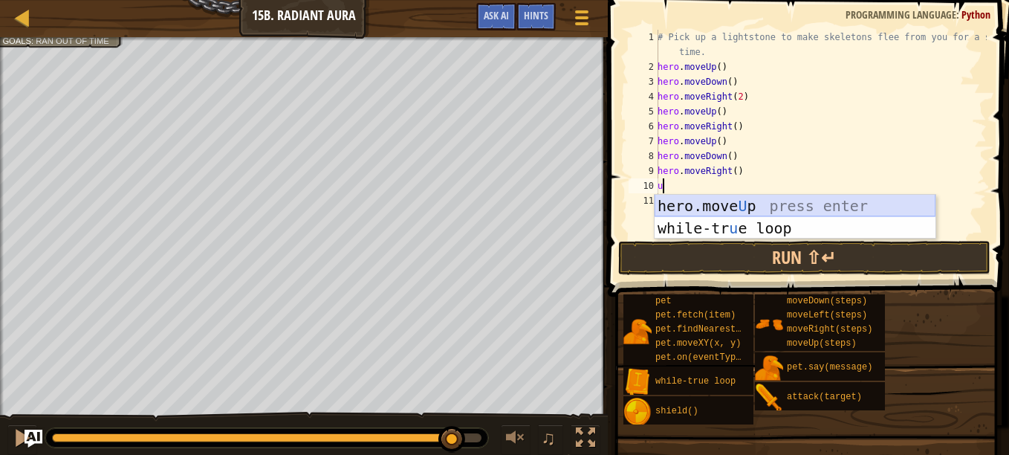
click at [736, 209] on div "hero.move U p press enter while-tr u e loop press enter" at bounding box center [794, 239] width 281 height 89
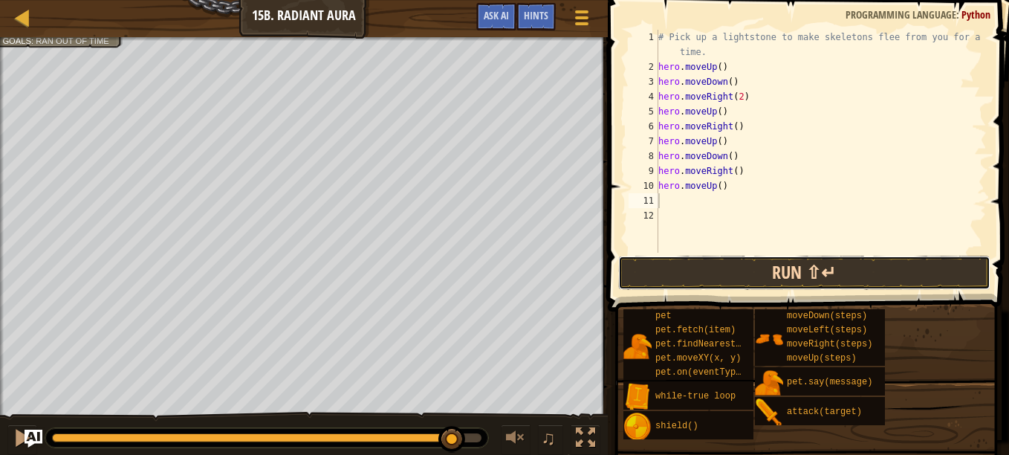
click at [752, 271] on button "Run ⇧↵" at bounding box center [804, 273] width 372 height 34
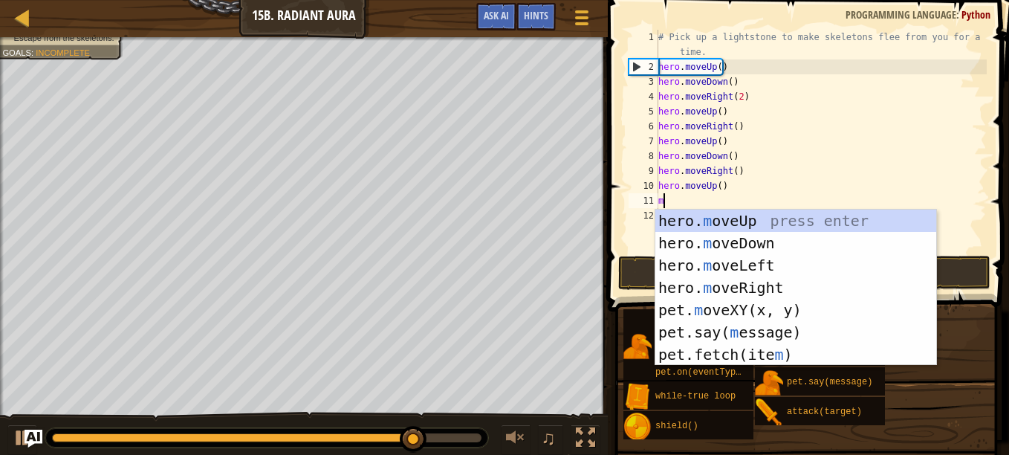
type textarea "mo"
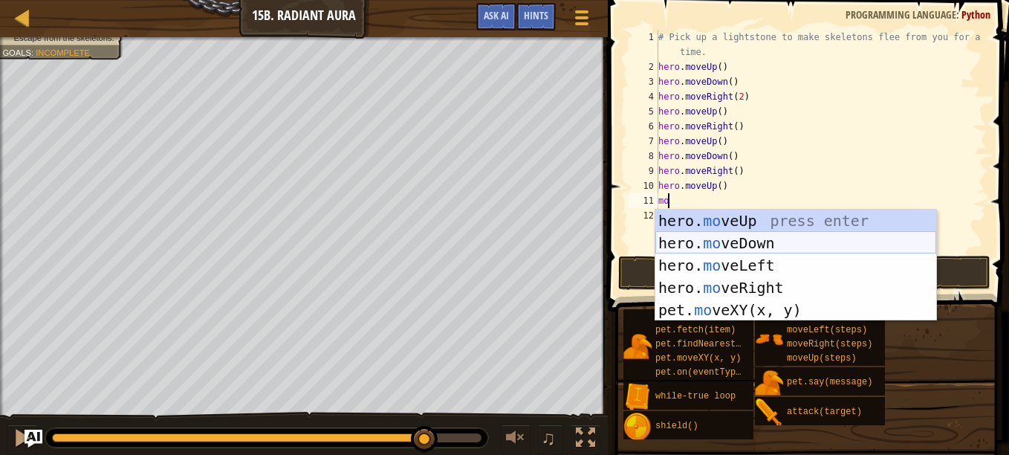
click at [711, 241] on div "hero. mo veUp press enter hero. mo veDown press enter hero. mo veLeft press ent…" at bounding box center [795, 287] width 281 height 156
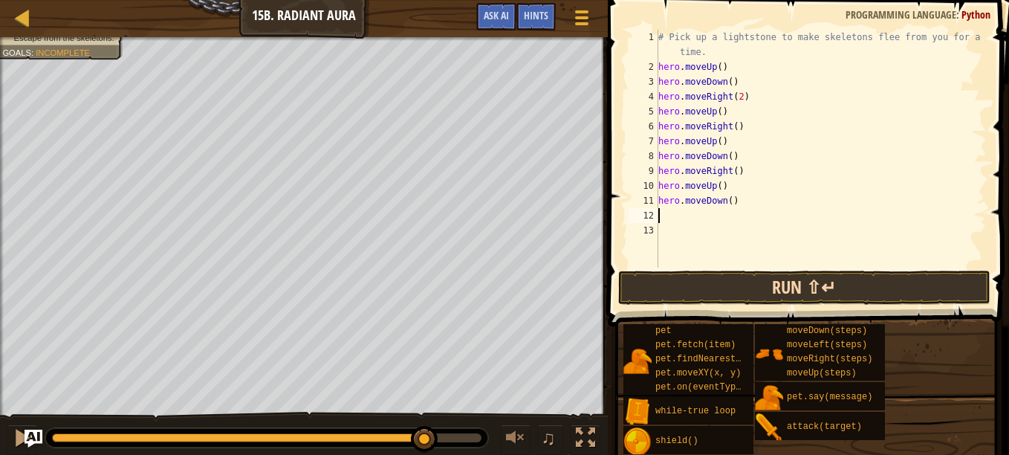
type textarea "r"
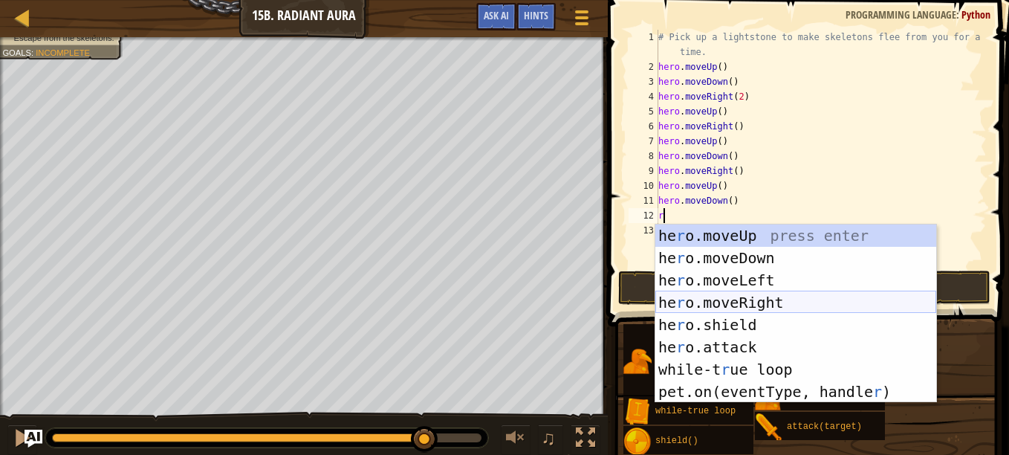
click at [740, 311] on div "he r o.moveUp press enter he r o.moveDown press enter he r o.moveLeft press ent…" at bounding box center [795, 335] width 281 height 223
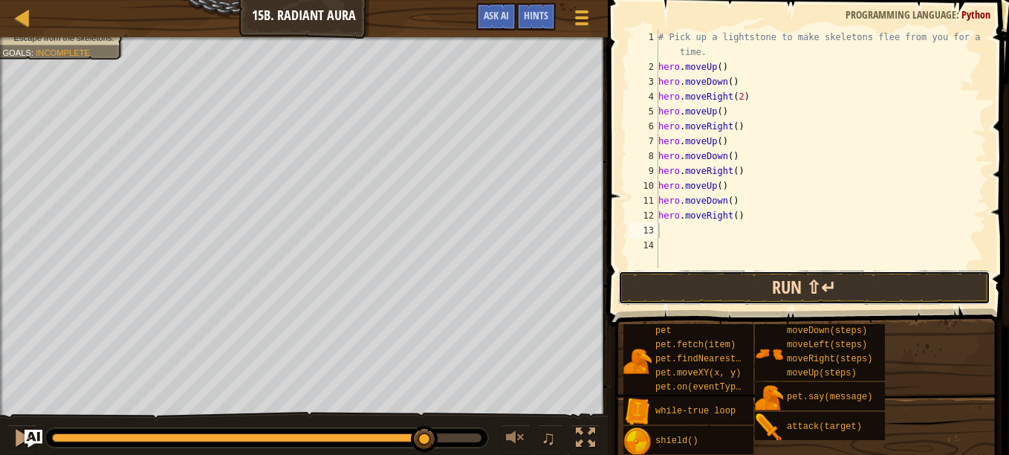
click at [790, 277] on button "Run ⇧↵" at bounding box center [804, 287] width 372 height 34
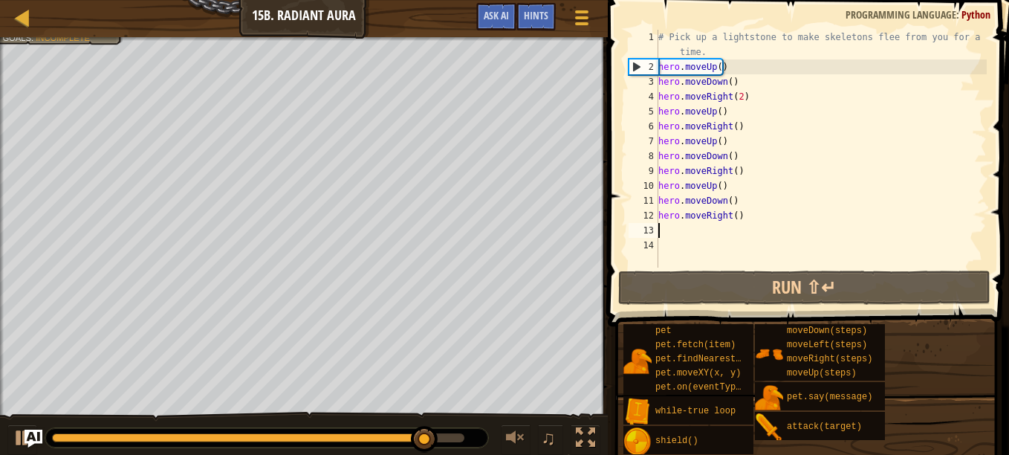
type textarea "e"
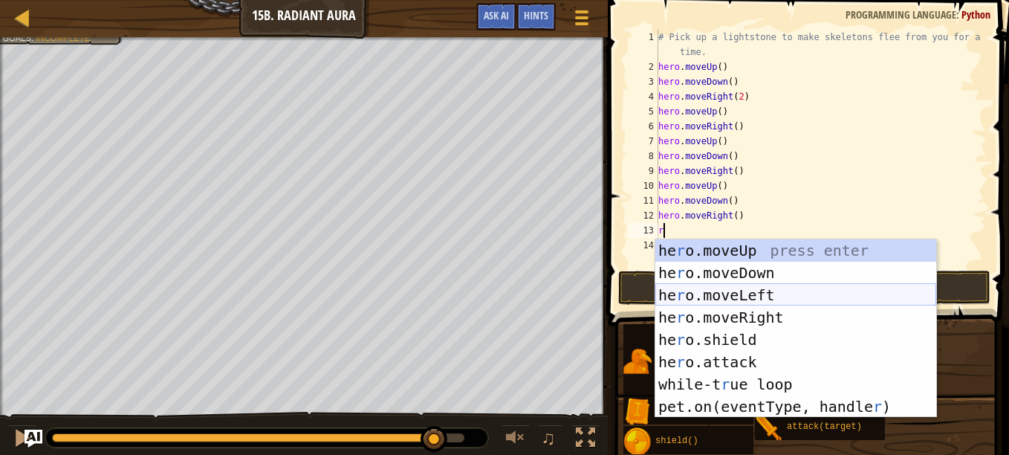
type textarea "ri"
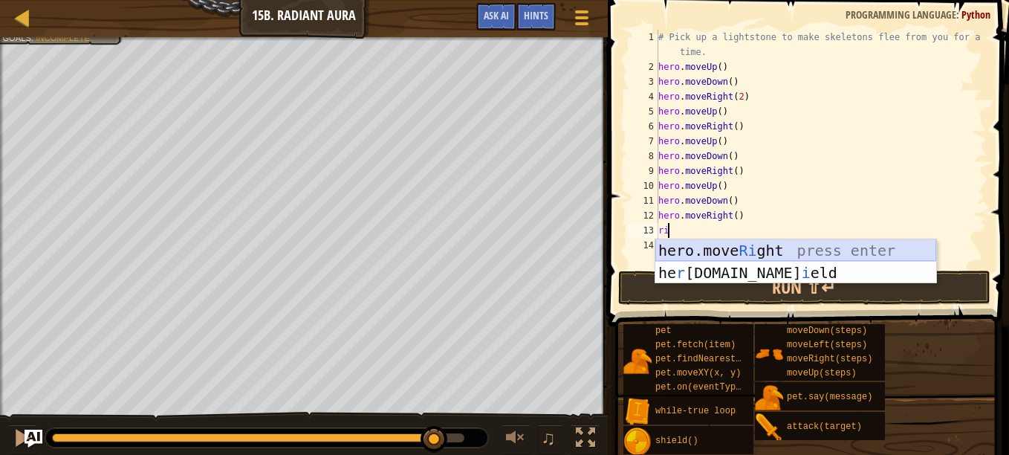
click at [745, 250] on div "hero.move Ri ght press enter he r [DOMAIN_NAME] i eld press enter" at bounding box center [795, 283] width 281 height 89
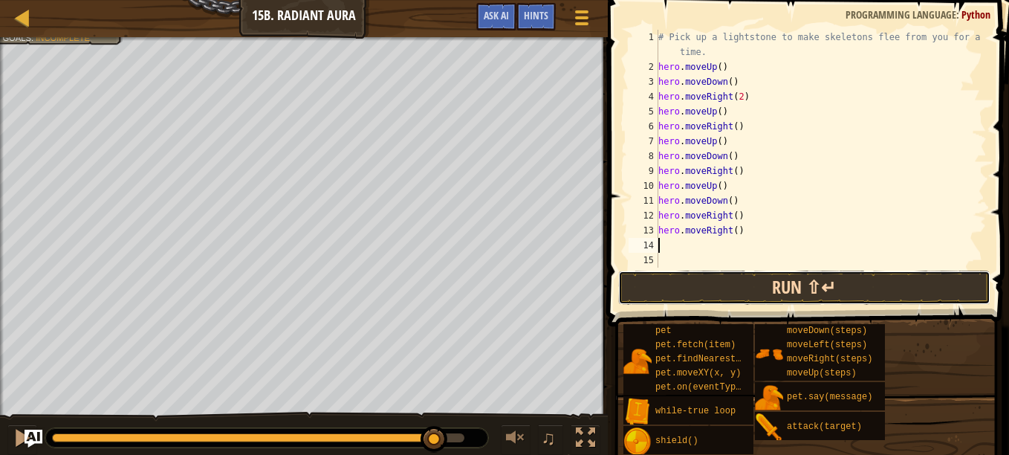
click at [754, 282] on button "Run ⇧↵" at bounding box center [804, 287] width 372 height 34
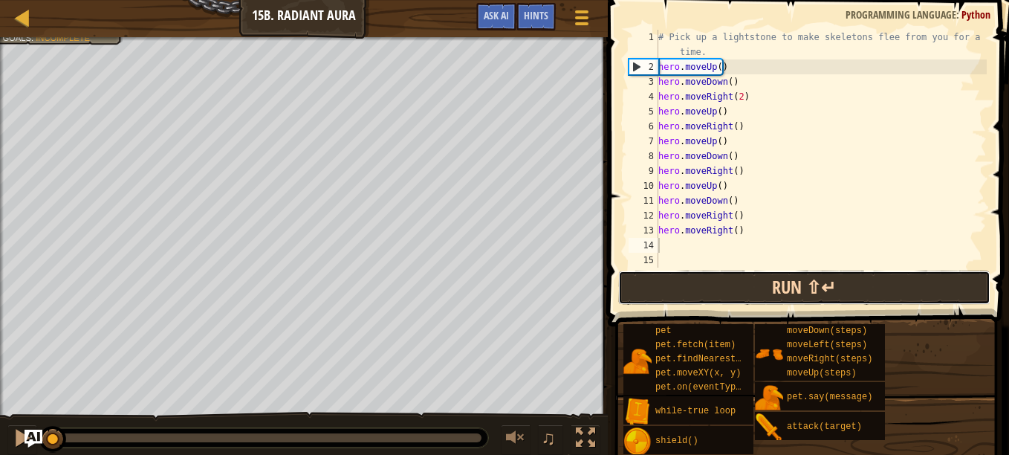
click at [754, 282] on button "Run ⇧↵" at bounding box center [804, 287] width 372 height 34
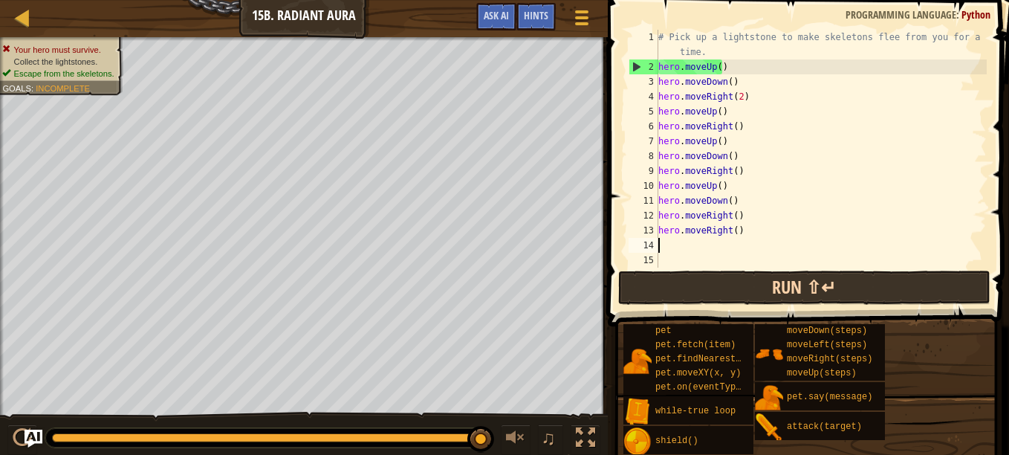
type textarea "f"
type textarea "c"
click at [686, 288] on button "Run ⇧↵" at bounding box center [804, 287] width 372 height 34
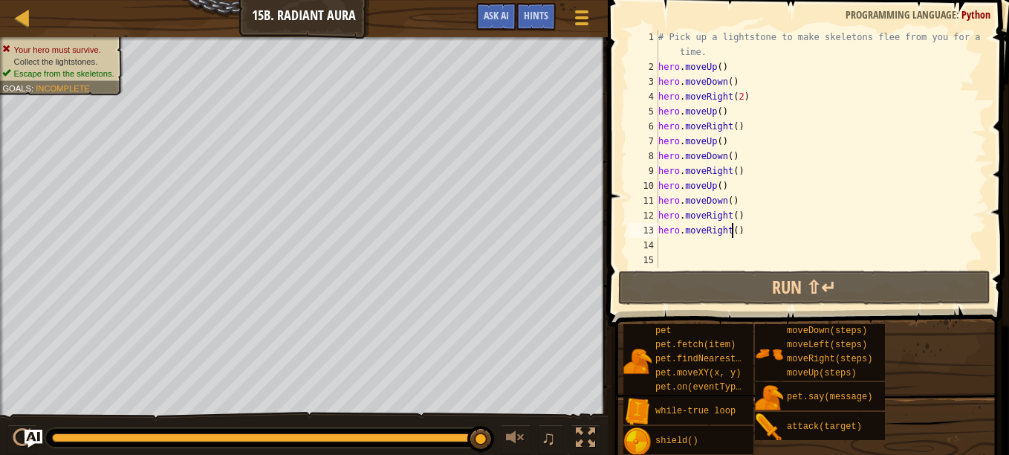
click at [732, 232] on div "# Pick up a lightstone to make skeletons flee from you for a short time. hero .…" at bounding box center [820, 171] width 331 height 282
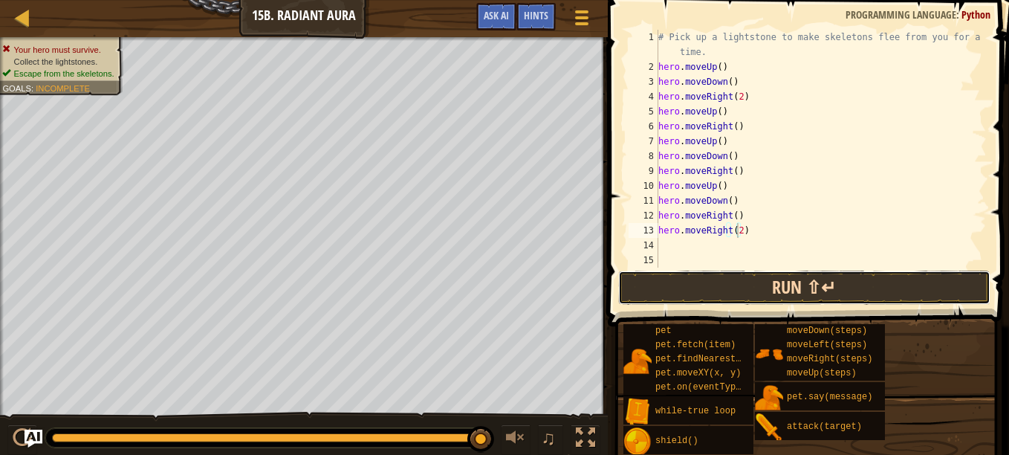
click at [707, 278] on button "Run ⇧↵" at bounding box center [804, 287] width 372 height 34
click at [667, 282] on button "Run ⇧↵" at bounding box center [804, 287] width 372 height 34
click at [715, 284] on button "Run ⇧↵" at bounding box center [804, 287] width 372 height 34
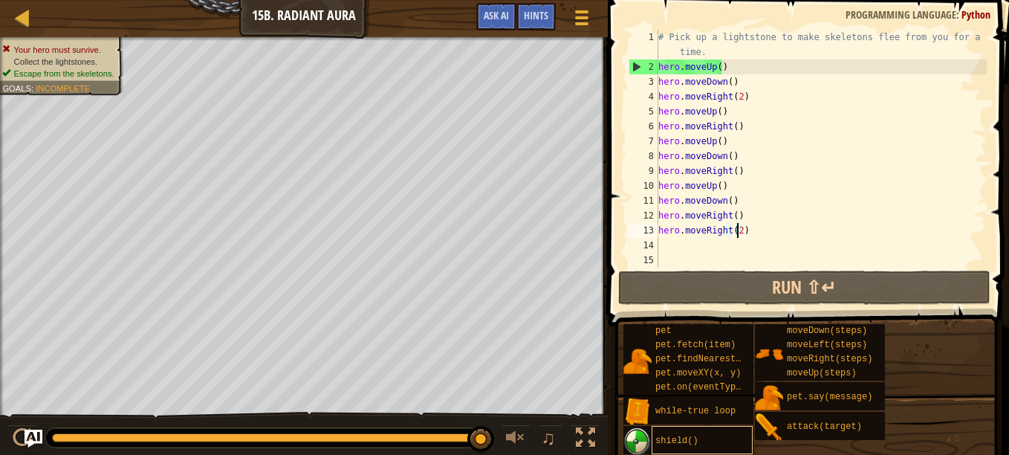
click at [718, 449] on div "shield()" at bounding box center [701, 440] width 101 height 28
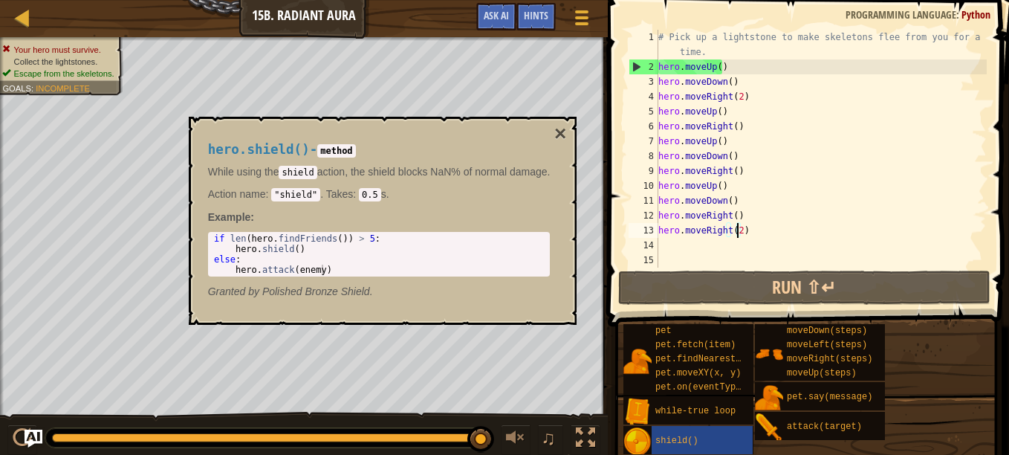
click at [815, 149] on div "# Pick up a lightstone to make skeletons flee from you for a short time. hero .…" at bounding box center [820, 171] width 331 height 282
click at [809, 236] on div "# Pick up a lightstone to make skeletons flee from you for a short time. hero .…" at bounding box center [820, 171] width 331 height 282
type textarea "hero.moveRight(2)"
click at [566, 134] on button "×" at bounding box center [560, 133] width 12 height 21
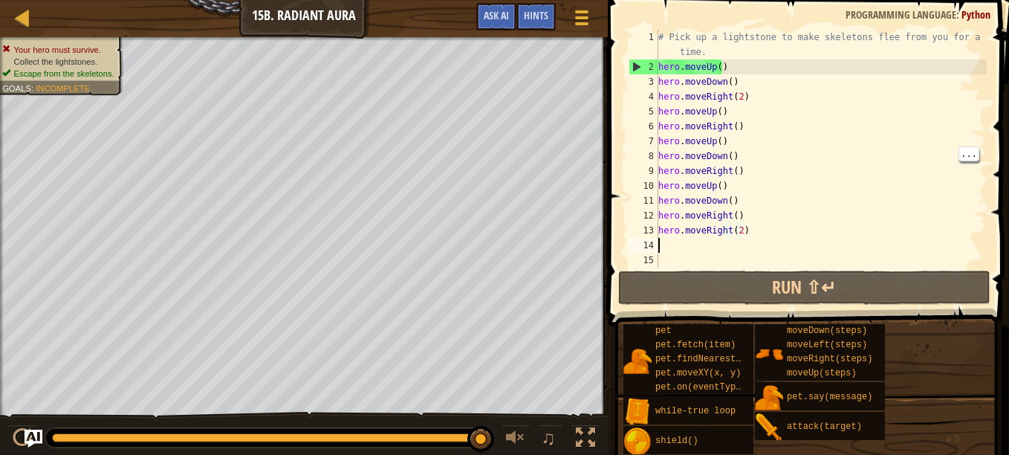
click at [691, 245] on div "# Pick up a lightstone to make skeletons flee from you for a short time. hero .…" at bounding box center [820, 171] width 331 height 282
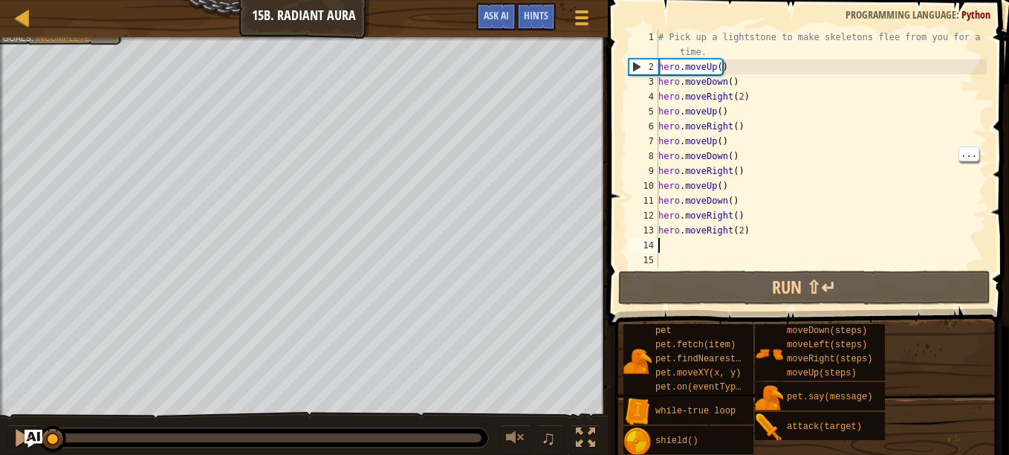
drag, startPoint x: 486, startPoint y: 435, endPoint x: 42, endPoint y: 417, distance: 443.8
click at [42, 417] on div "♫" at bounding box center [304, 433] width 608 height 45
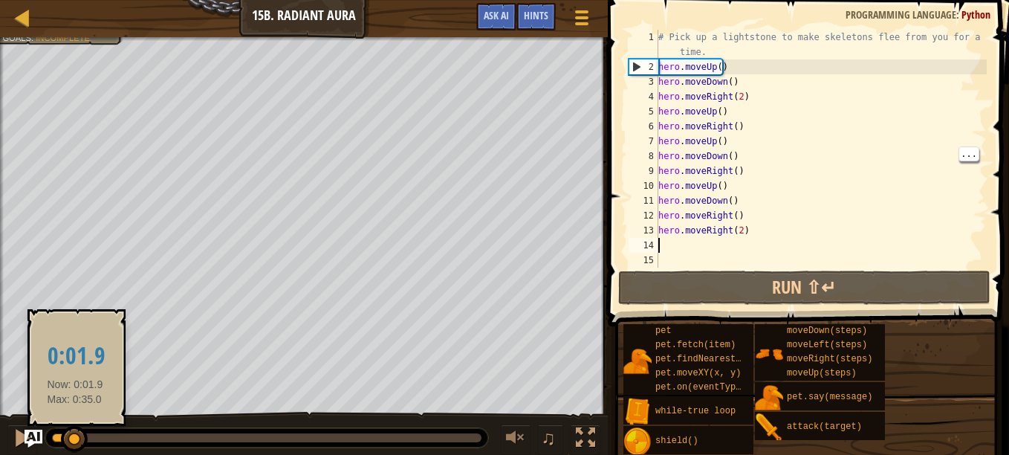
drag, startPoint x: 56, startPoint y: 438, endPoint x: 71, endPoint y: 429, distance: 18.3
click at [71, 429] on div at bounding box center [74, 439] width 27 height 27
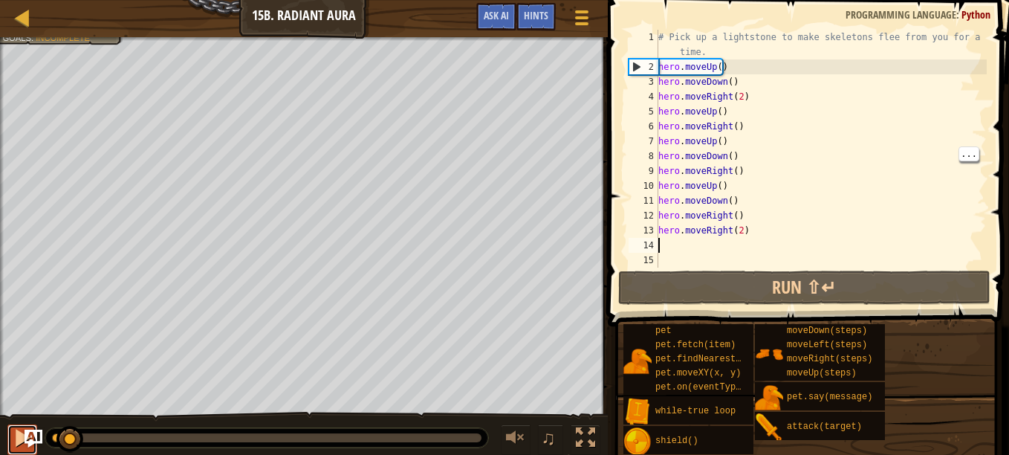
click at [12, 432] on button at bounding box center [22, 439] width 30 height 30
click at [15, 433] on div at bounding box center [22, 437] width 19 height 19
click at [727, 114] on div "# Pick up a lightstone to make skeletons flee from you for a short time. hero .…" at bounding box center [820, 171] width 331 height 282
type textarea "hero.moveUp()"
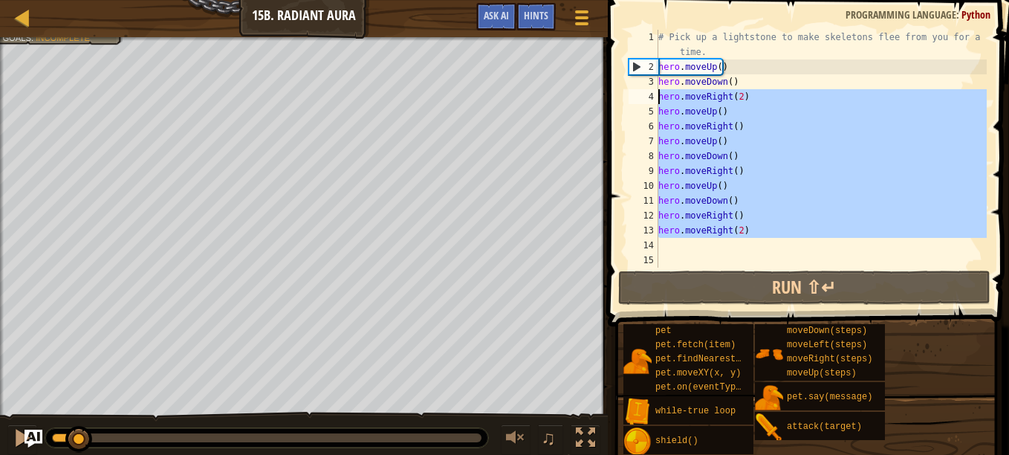
drag, startPoint x: 762, startPoint y: 240, endPoint x: 605, endPoint y: 88, distance: 218.5
click at [605, 88] on div "hero.moveUp() 1 2 3 4 5 6 7 8 9 10 11 12 13 14 15 # Pick up a lightstone to mak…" at bounding box center [806, 192] width 406 height 370
type textarea "hero.moveDown() hero.moveRight(2)"
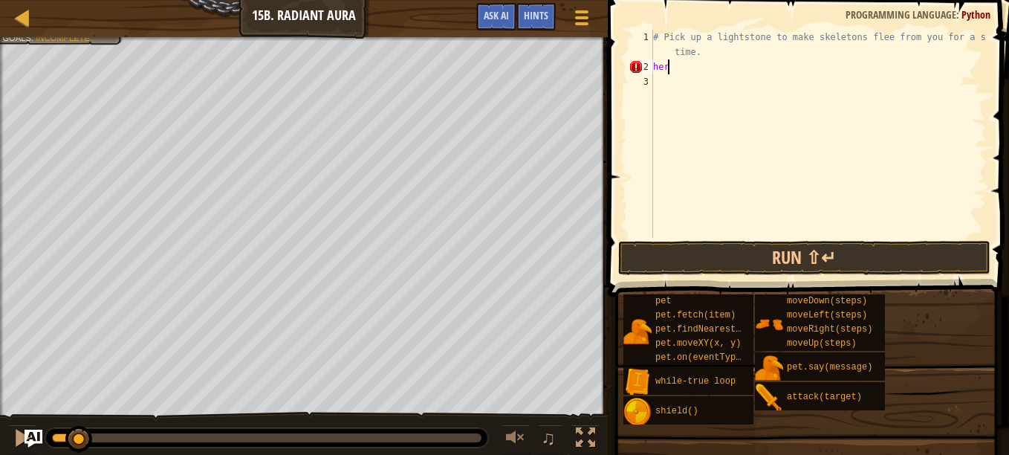
type textarea "h"
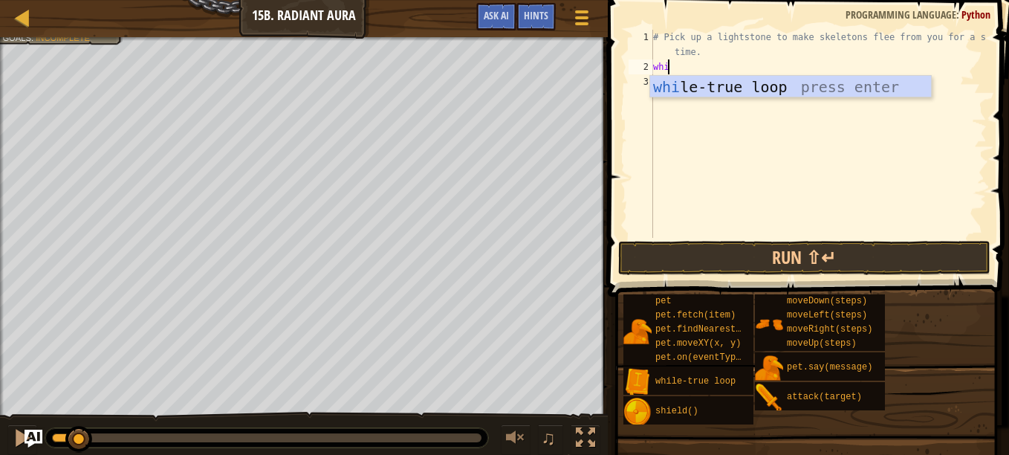
scroll to position [7, 1]
type textarea "while"
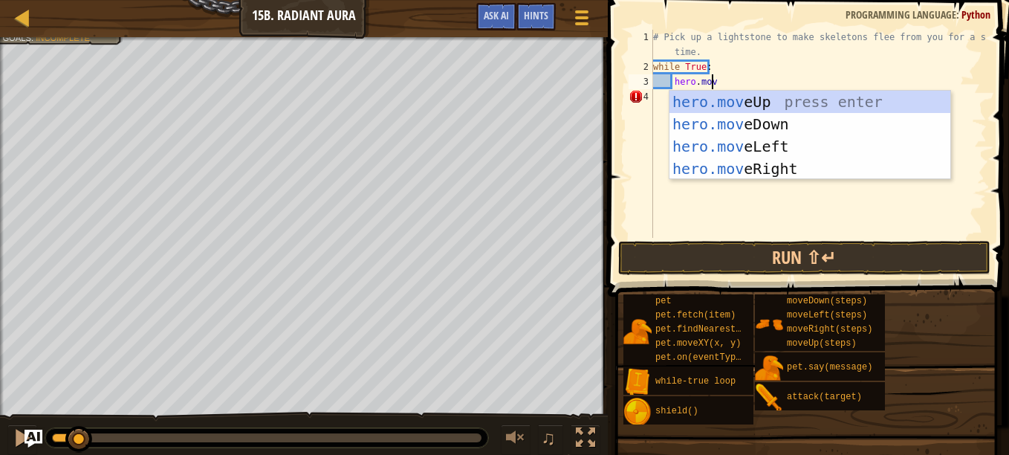
type textarea "hero.move"
click at [731, 102] on div "hero.move Up press enter hero.move Down press enter hero.move Left press enter …" at bounding box center [809, 158] width 281 height 134
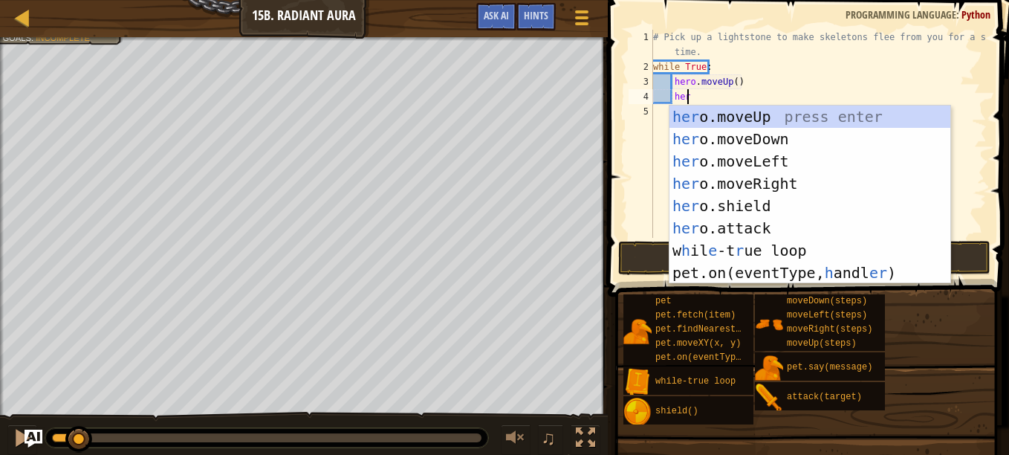
type textarea "hero"
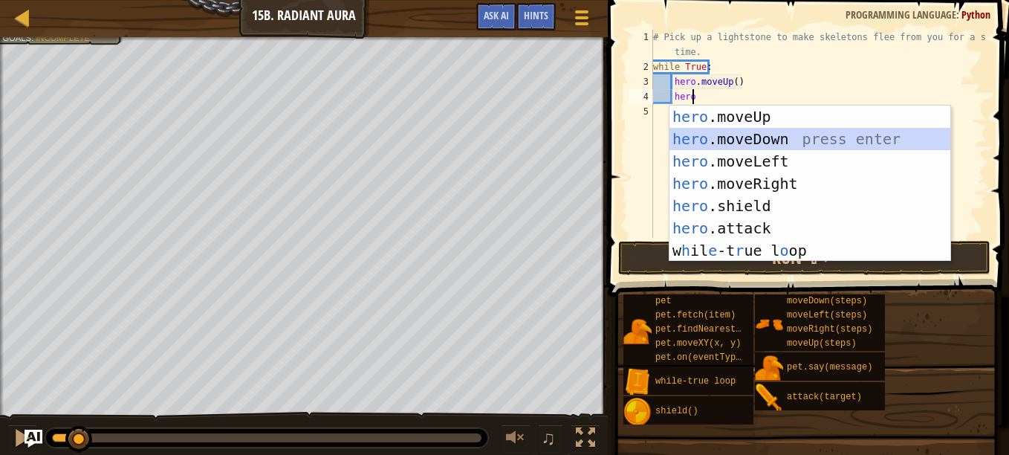
click at [732, 130] on div "hero .moveUp press enter hero .moveDown press enter hero .moveLeft press enter …" at bounding box center [809, 205] width 281 height 201
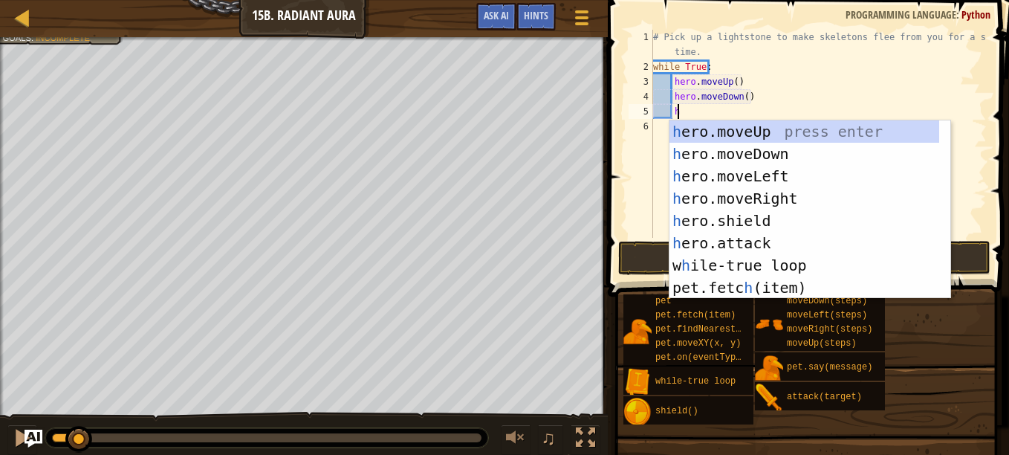
scroll to position [7, 1]
type textarea "her"
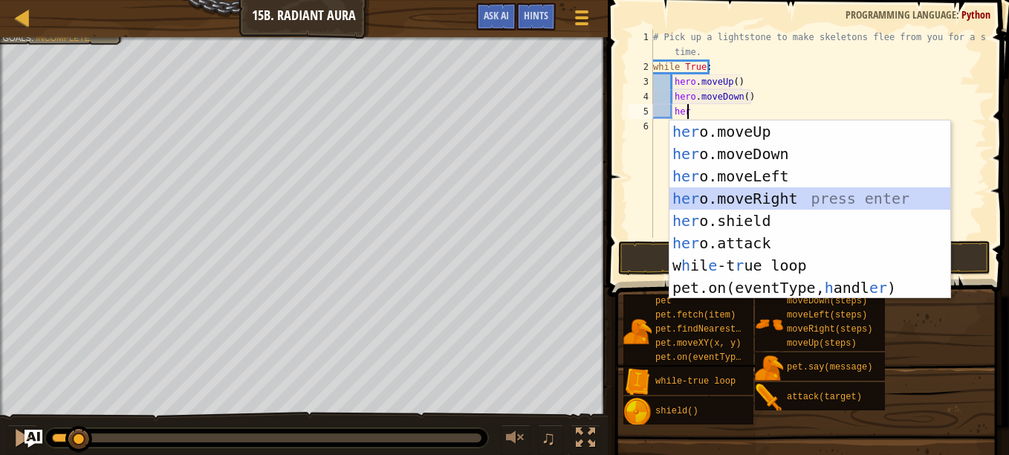
click at [761, 195] on div "her o.moveUp press enter her o.moveDown press enter her o.moveLeft press enter …" at bounding box center [809, 231] width 281 height 223
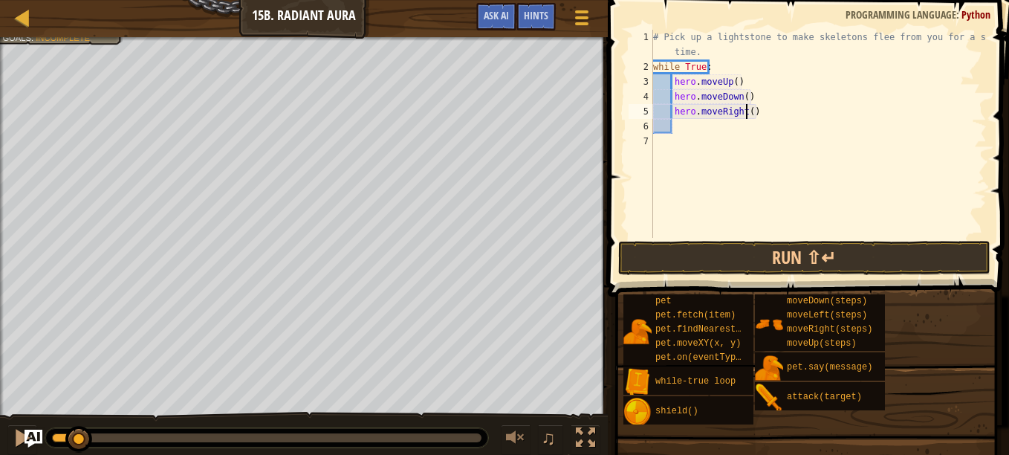
click at [744, 110] on div "# Pick up a lightstone to make skeletons flee from you for a short time. while …" at bounding box center [818, 156] width 336 height 253
type textarea "hero.moveRight(2)"
click at [709, 125] on div "# Pick up a lightstone to make skeletons flee from you for a short time. while …" at bounding box center [818, 156] width 336 height 253
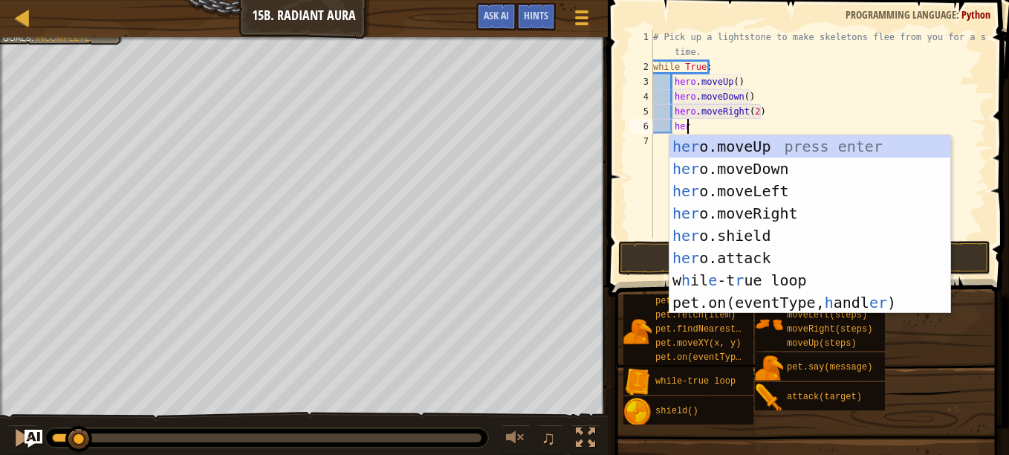
scroll to position [7, 2]
type textarea "h"
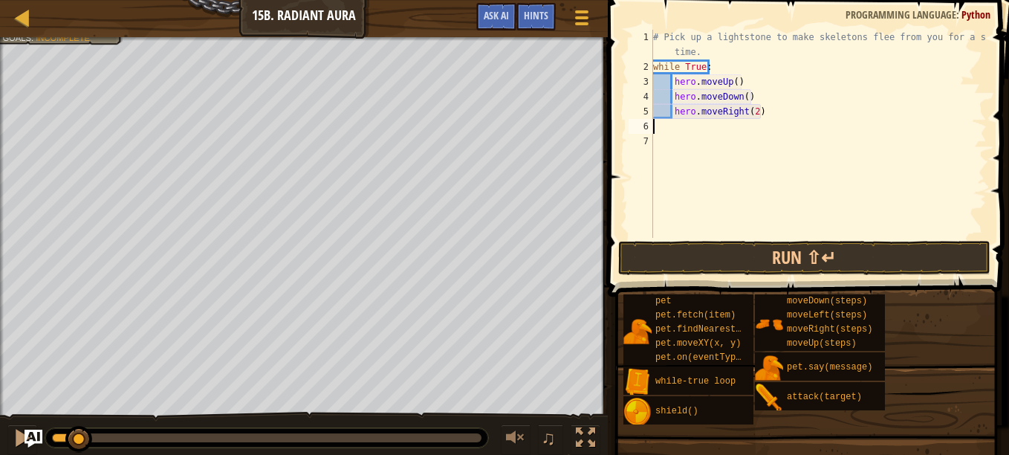
scroll to position [7, 0]
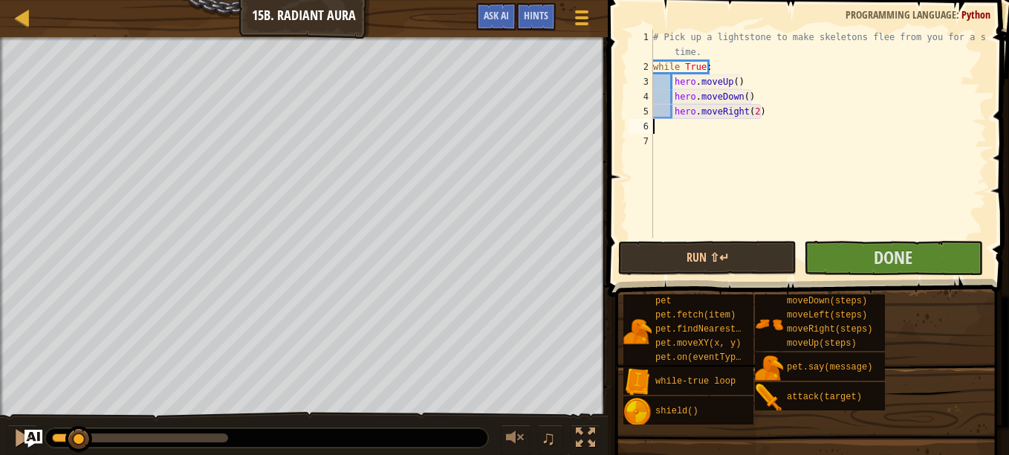
click at [667, 123] on div "# Pick up a lightstone to make skeletons flee from you for a short time. while …" at bounding box center [818, 156] width 336 height 253
click at [844, 242] on button "Done" at bounding box center [893, 258] width 178 height 34
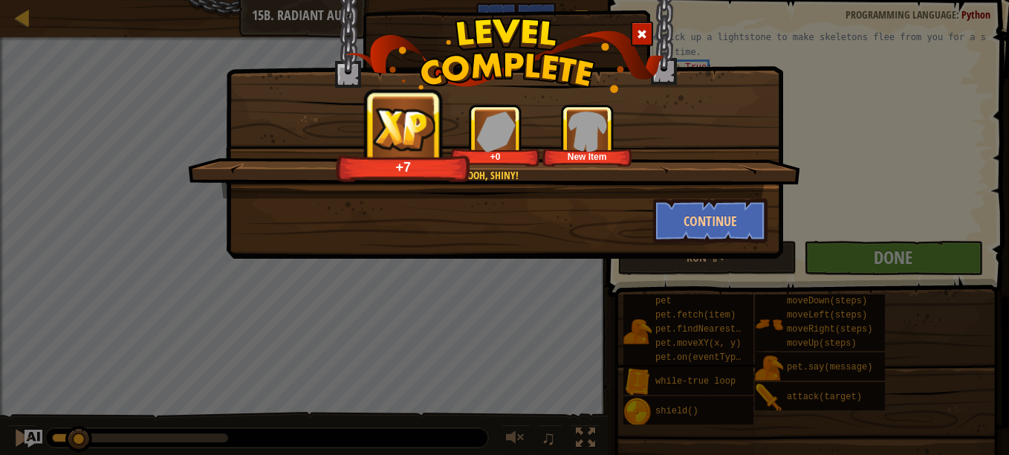
click at [637, 35] on span at bounding box center [642, 34] width 10 height 10
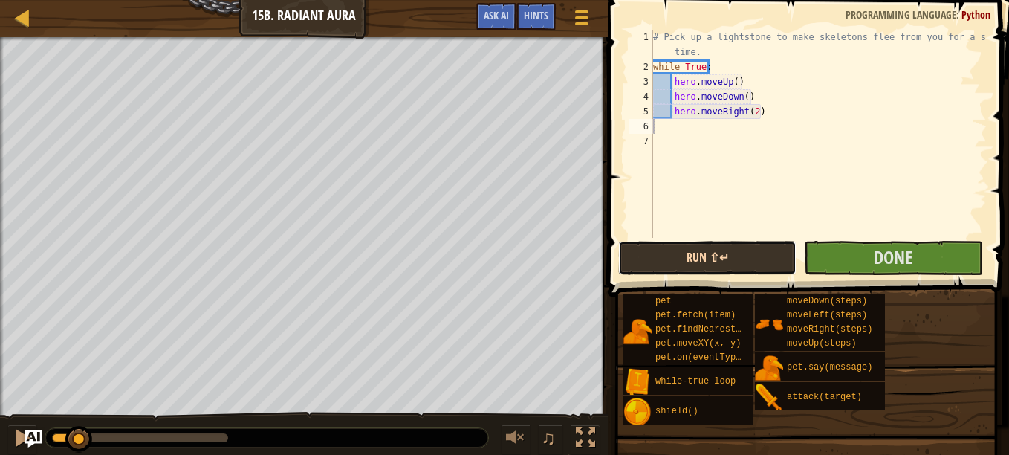
click at [721, 269] on button "Run ⇧↵" at bounding box center [707, 258] width 178 height 34
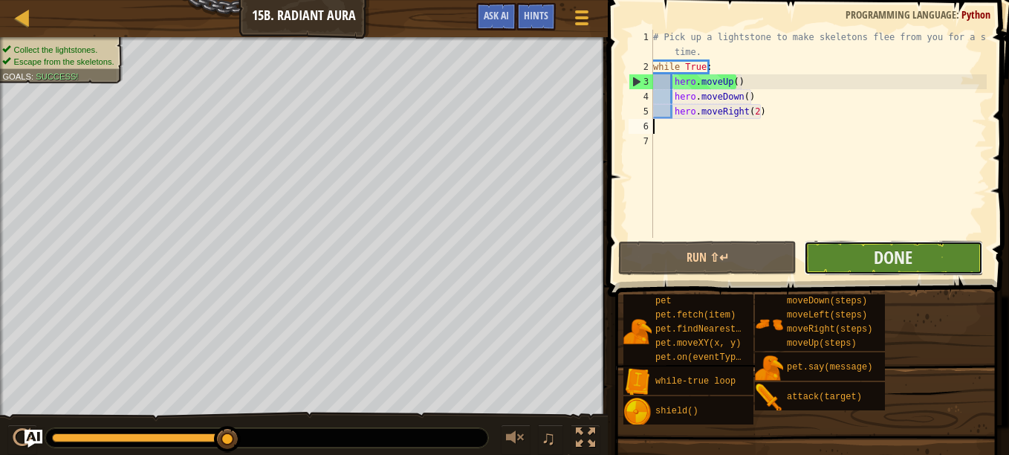
click at [929, 247] on button "Done" at bounding box center [893, 258] width 178 height 34
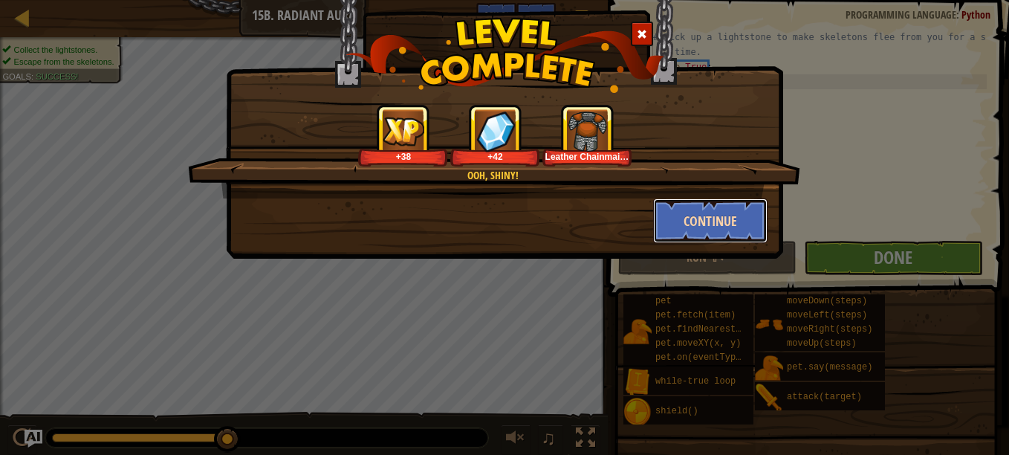
click at [715, 241] on button "Continue" at bounding box center [710, 220] width 115 height 45
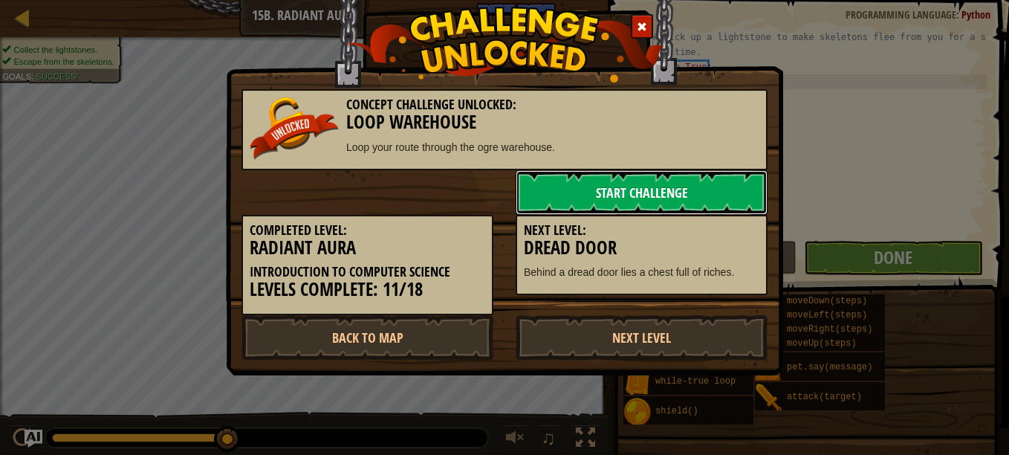
click at [728, 210] on link "Start Challenge" at bounding box center [641, 192] width 252 height 45
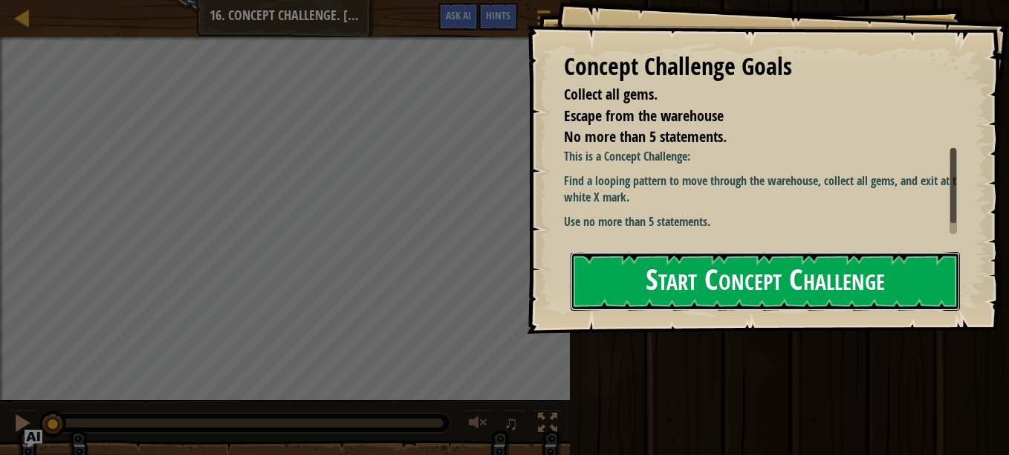
click at [739, 281] on button "Start Concept Challenge" at bounding box center [764, 281] width 389 height 59
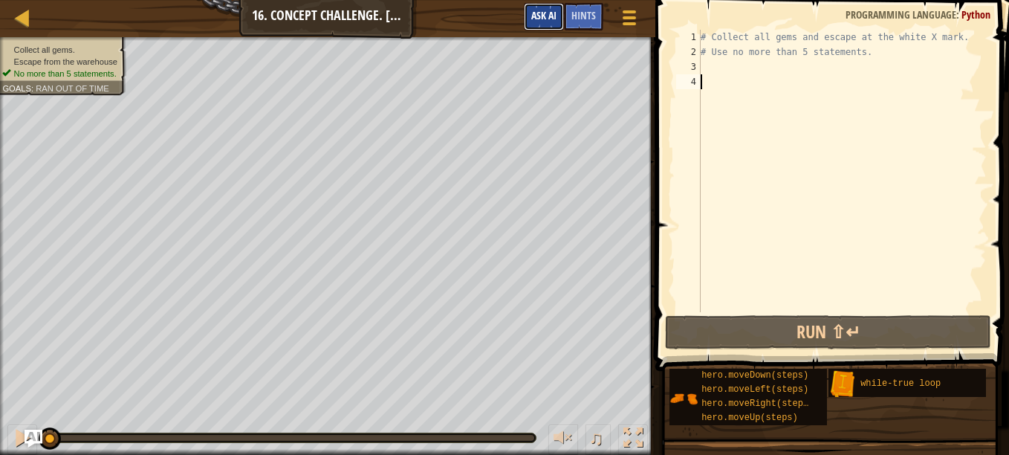
click at [525, 26] on button "Ask AI" at bounding box center [544, 16] width 40 height 27
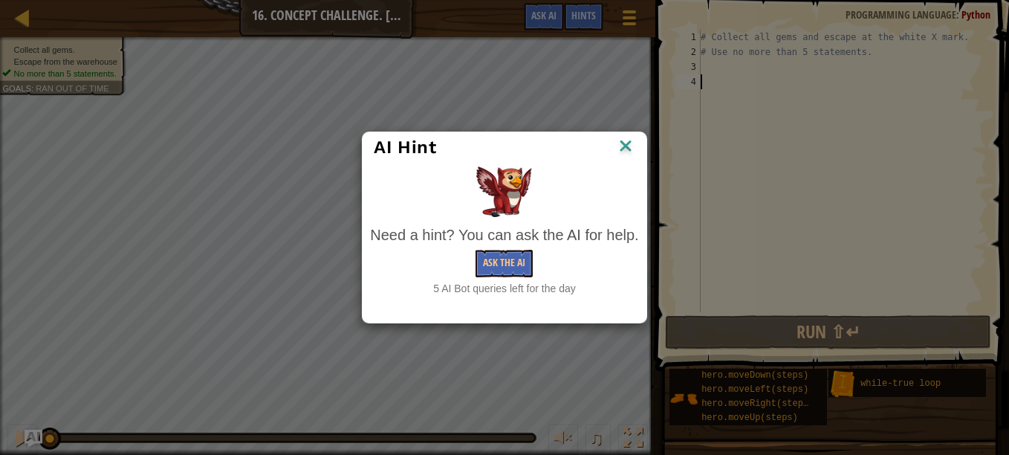
click at [534, 23] on div "AI Hint Need a hint? You can ask the AI for help. Ask the AI 5 AI Bot queries l…" at bounding box center [504, 227] width 1009 height 455
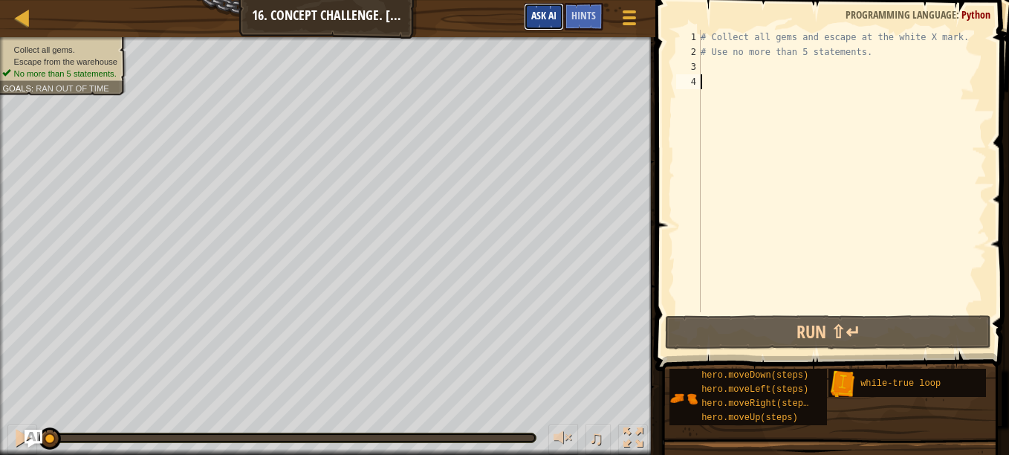
click at [537, 16] on span "Ask AI" at bounding box center [543, 15] width 25 height 14
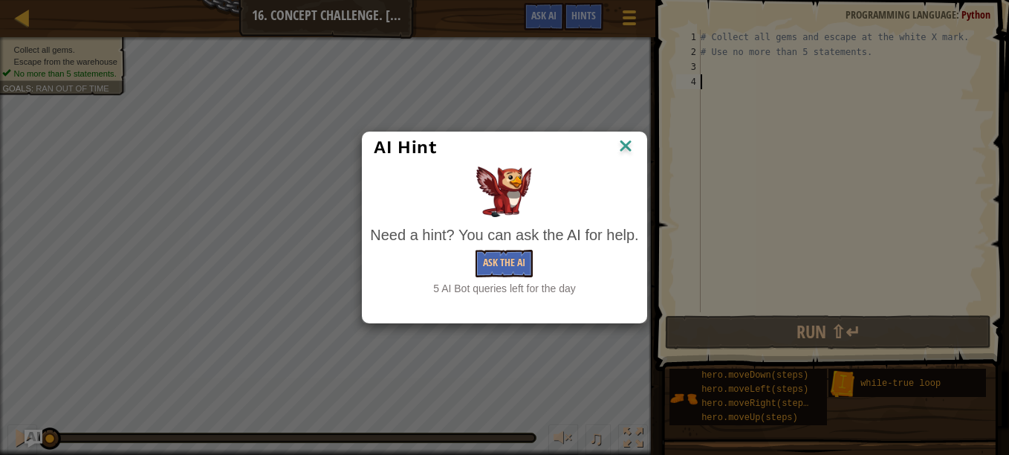
click at [836, 120] on div "AI Hint Need a hint? You can ask the AI for help. Ask the AI 5 AI Bot queries l…" at bounding box center [504, 227] width 1009 height 455
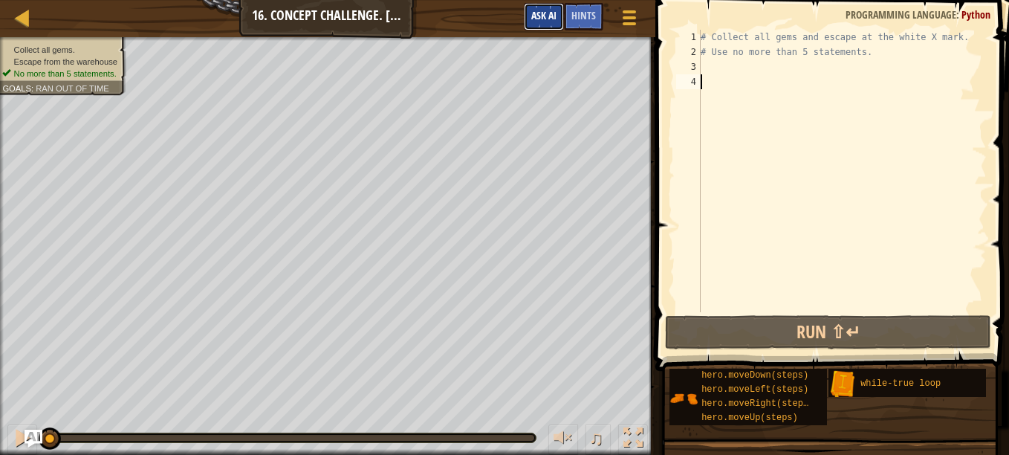
click at [559, 30] on button "Ask AI" at bounding box center [544, 16] width 40 height 27
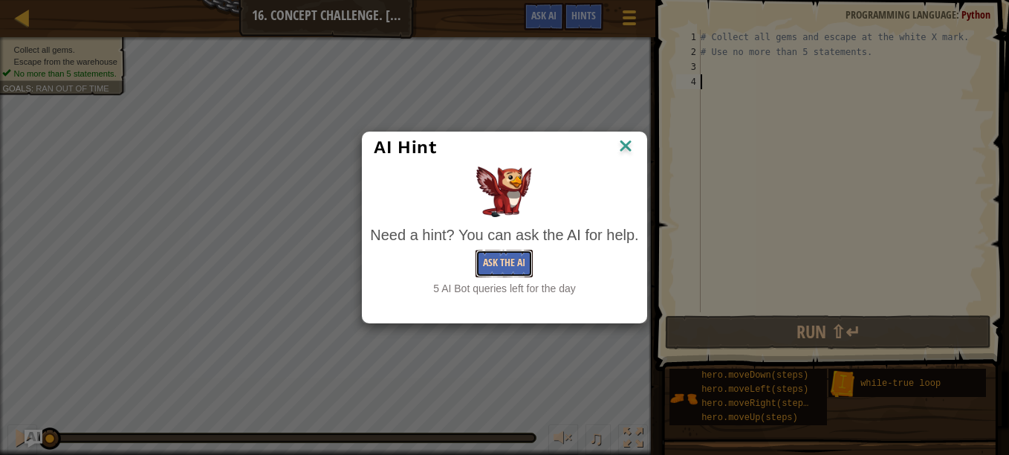
click at [521, 268] on button "Ask the AI" at bounding box center [503, 263] width 57 height 27
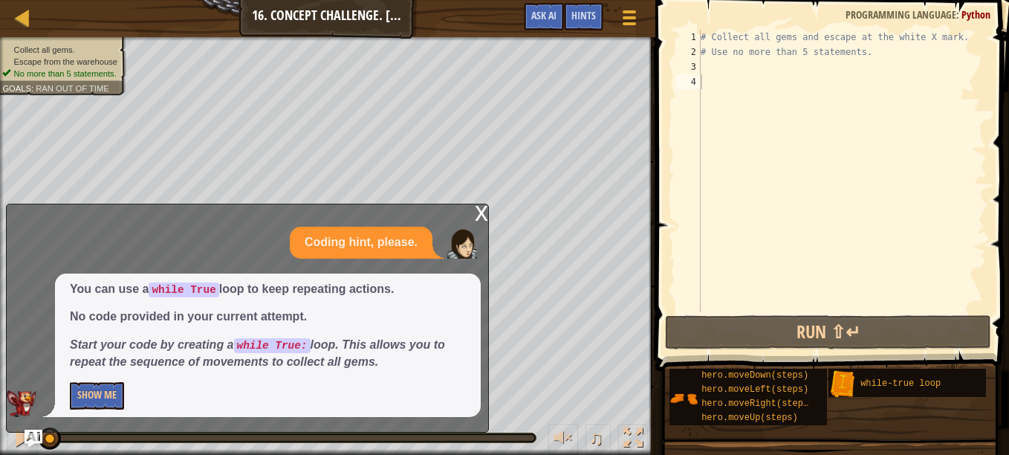
click at [208, 128] on div "Map Introduction to Computer Science 16. Concept Challenge. Loop Warehouse Game…" at bounding box center [504, 227] width 1009 height 455
click at [112, 395] on button "Show Me" at bounding box center [97, 395] width 54 height 27
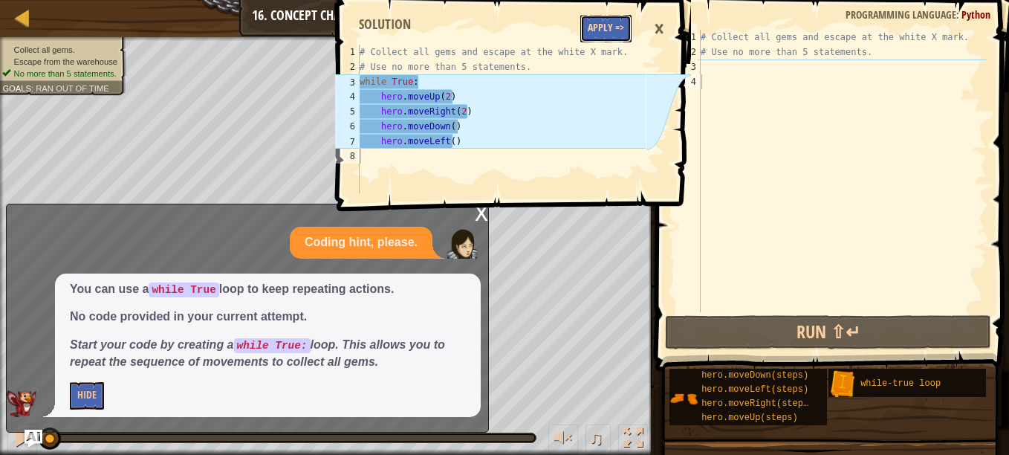
click at [608, 35] on button "Apply =>" at bounding box center [605, 28] width 51 height 27
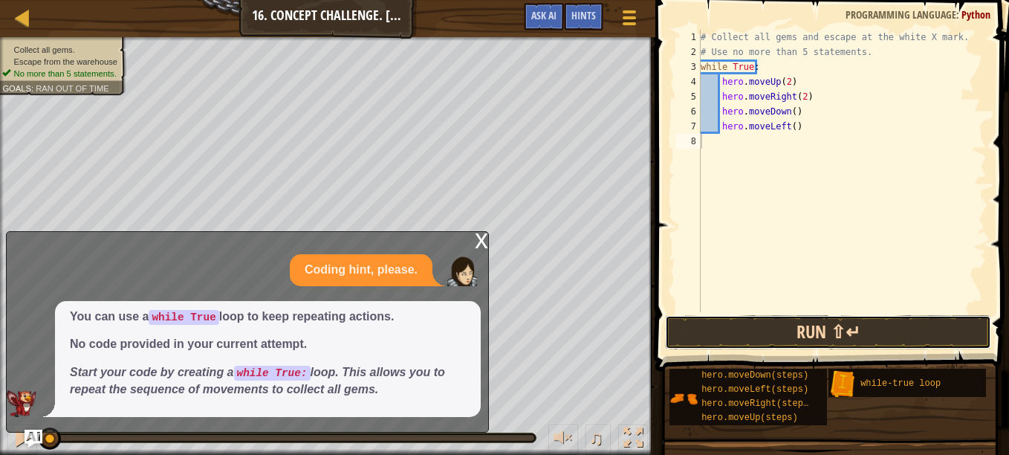
click at [829, 336] on button "Run ⇧↵" at bounding box center [828, 332] width 326 height 34
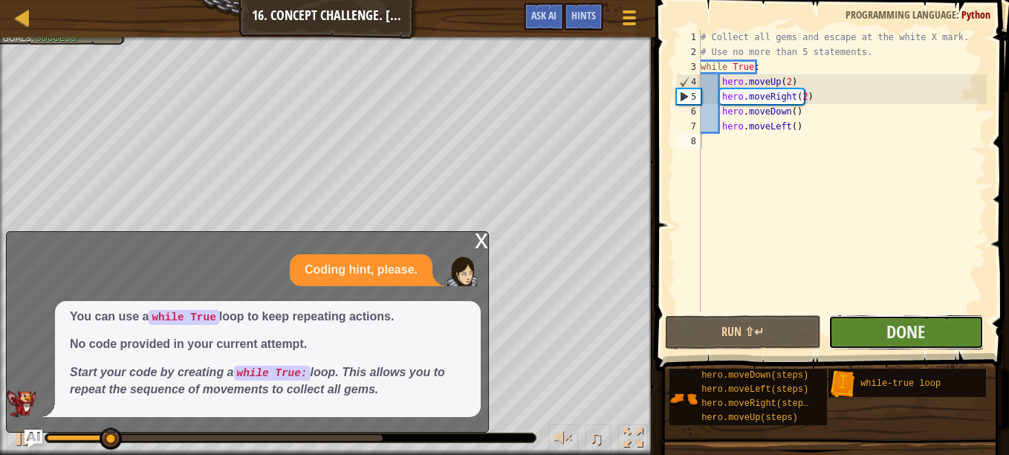
click at [850, 336] on button "Done" at bounding box center [905, 332] width 155 height 34
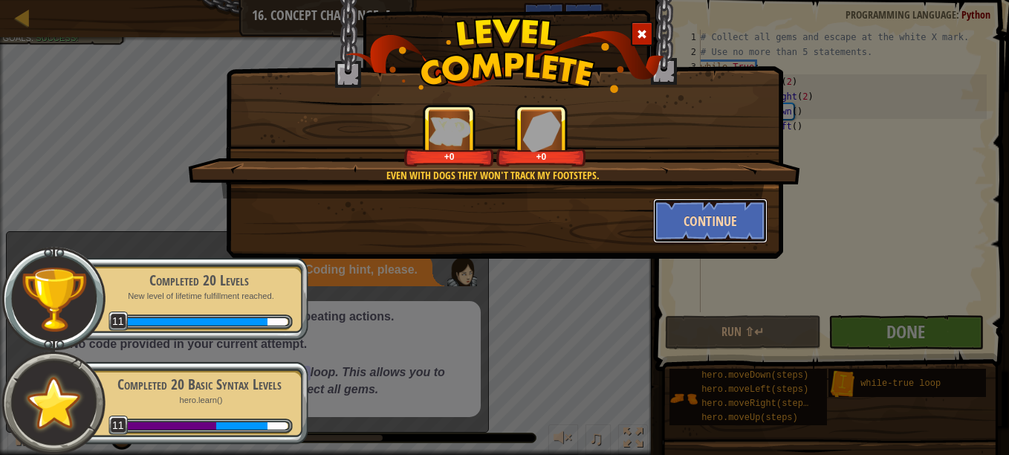
click at [703, 231] on button "Continue" at bounding box center [710, 220] width 115 height 45
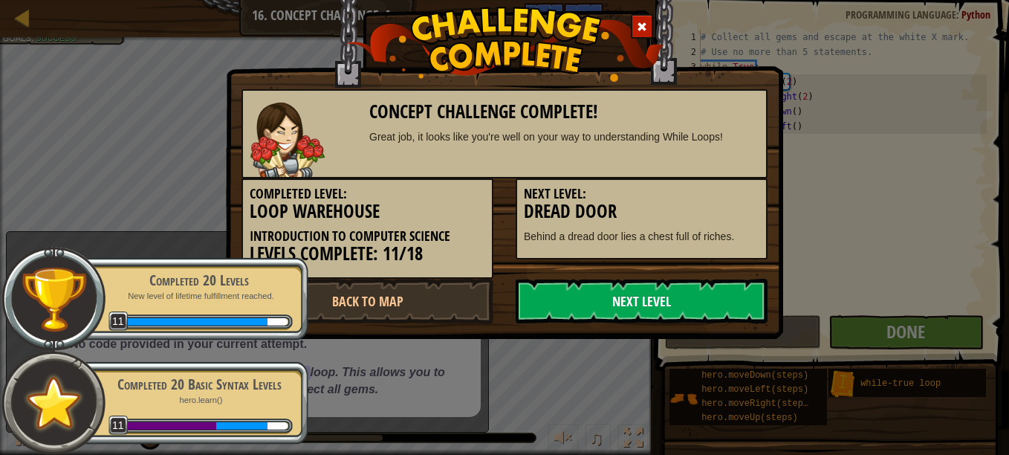
click at [677, 298] on link "Next Level" at bounding box center [641, 301] width 252 height 45
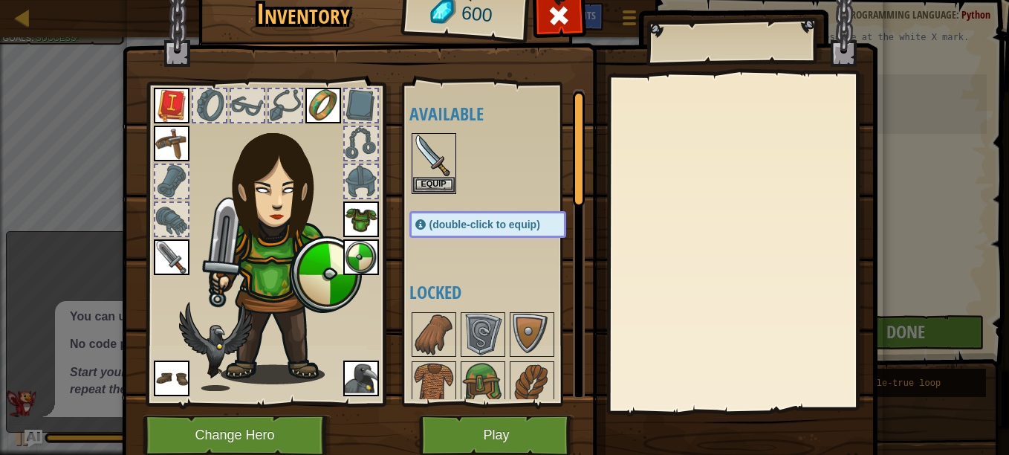
click at [361, 387] on img at bounding box center [361, 378] width 36 height 36
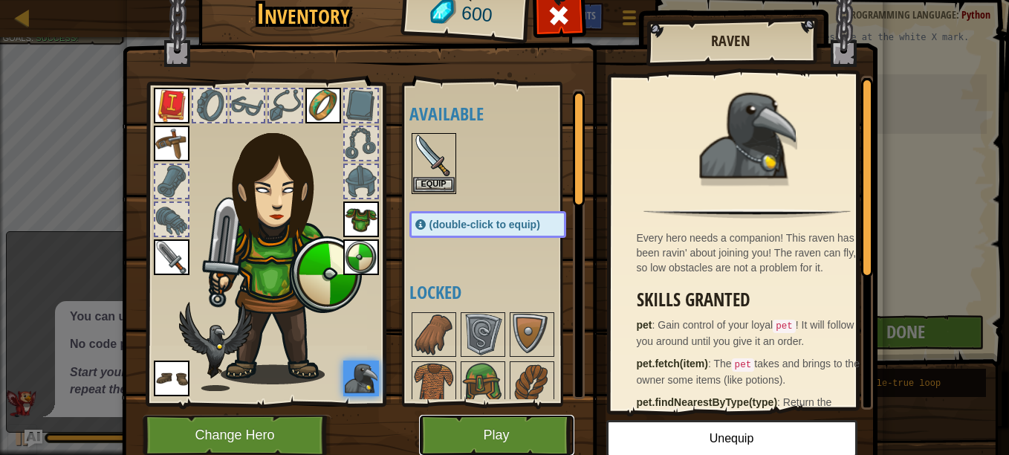
click at [443, 417] on button "Play" at bounding box center [496, 434] width 155 height 41
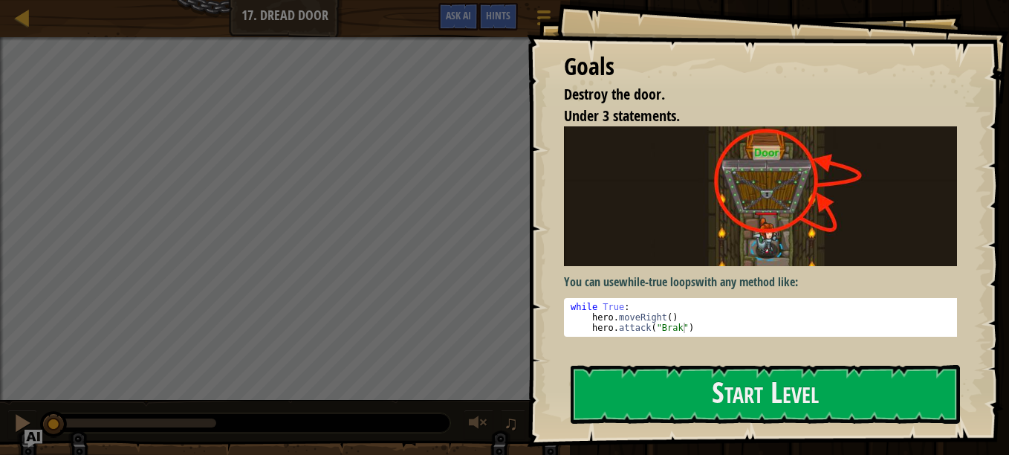
click at [443, 417] on div at bounding box center [247, 422] width 405 height 19
drag, startPoint x: 576, startPoint y: 302, endPoint x: 830, endPoint y: 342, distance: 257.9
click at [830, 342] on div "You can use while-true loops with any method like: while True: 1 2 3 while True…" at bounding box center [766, 238] width 404 height 224
type textarea "hero.moveRight() hero.attack("Brak")"
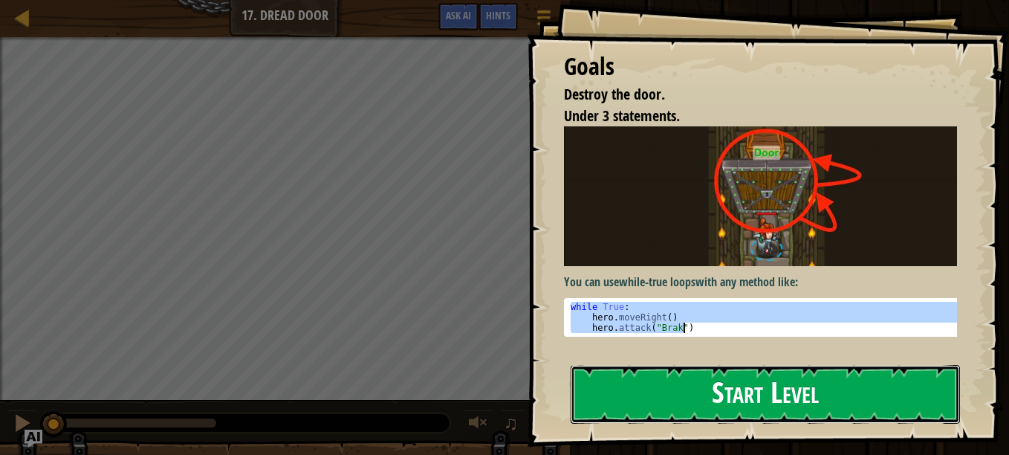
click at [710, 389] on button "Start Level" at bounding box center [764, 394] width 389 height 59
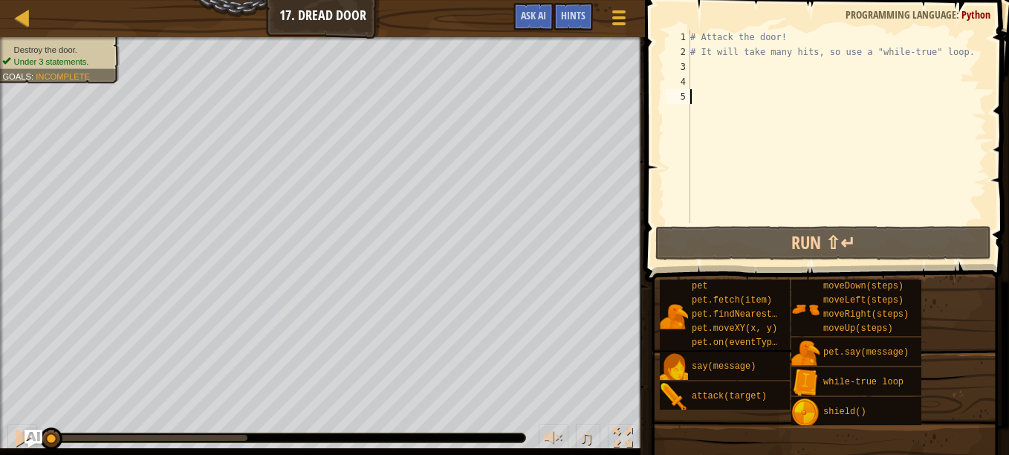
click at [696, 66] on div "# Attack the door! # It will take many hits, so use a "while-true" loop." at bounding box center [836, 141] width 299 height 223
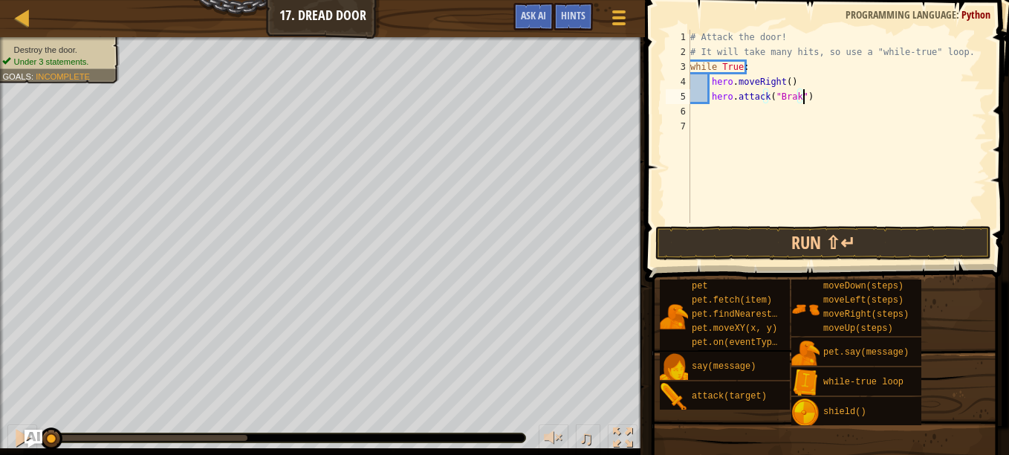
click at [775, 98] on div "# Attack the door! # It will take many hits, so use a "while-true" loop. while …" at bounding box center [836, 141] width 299 height 223
drag, startPoint x: 775, startPoint y: 98, endPoint x: 793, endPoint y: 104, distance: 18.8
click at [793, 104] on div "# Attack the door! # It will take many hits, so use a "while-true" loop. while …" at bounding box center [836, 141] width 299 height 223
type textarea "hero.attack("Brak")"
click at [793, 104] on div "# Attack the door! # It will take many hits, so use a "while-true" loop. while …" at bounding box center [836, 126] width 299 height 193
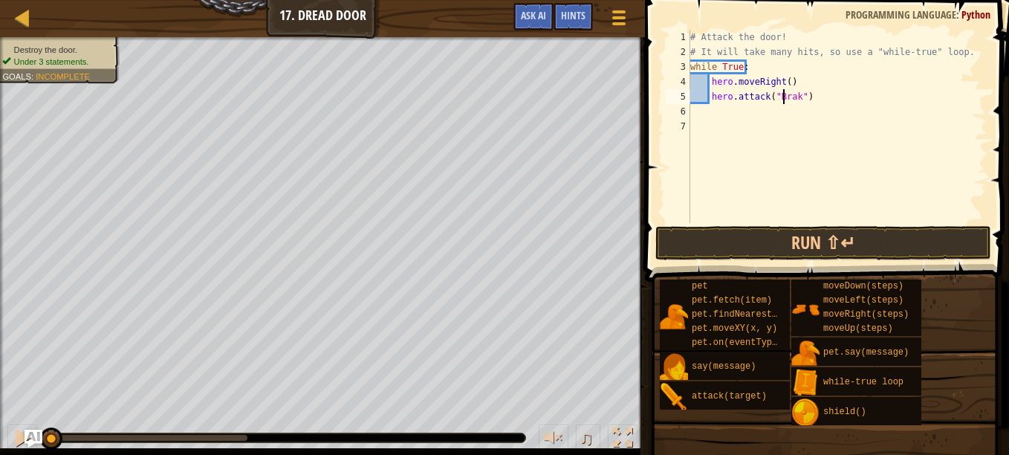
click at [785, 99] on div "# Attack the door! # It will take many hits, so use a "while-true" loop. while …" at bounding box center [836, 141] width 299 height 223
click at [775, 84] on div "# Attack the door! # It will take many hits, so use a "while-true" loop. while …" at bounding box center [836, 141] width 299 height 223
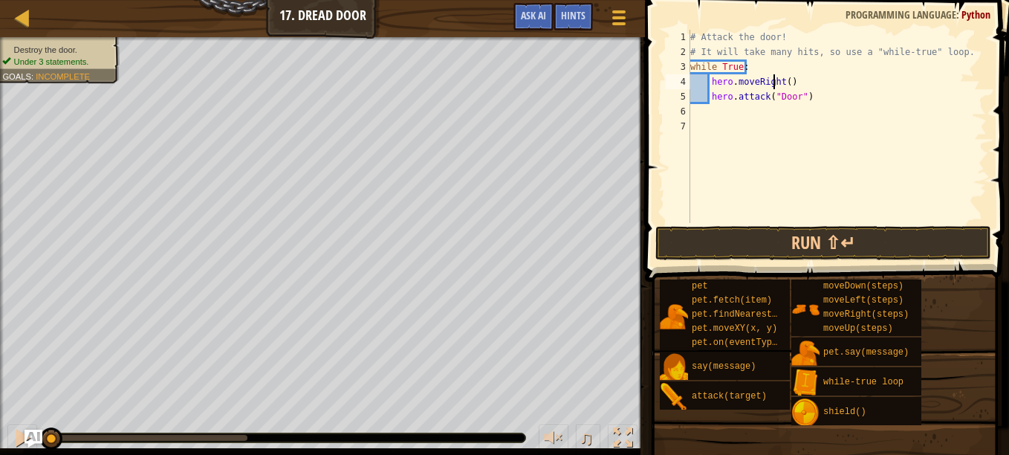
click at [776, 81] on div "# Attack the door! # It will take many hits, so use a "while-true" loop. while …" at bounding box center [836, 141] width 299 height 223
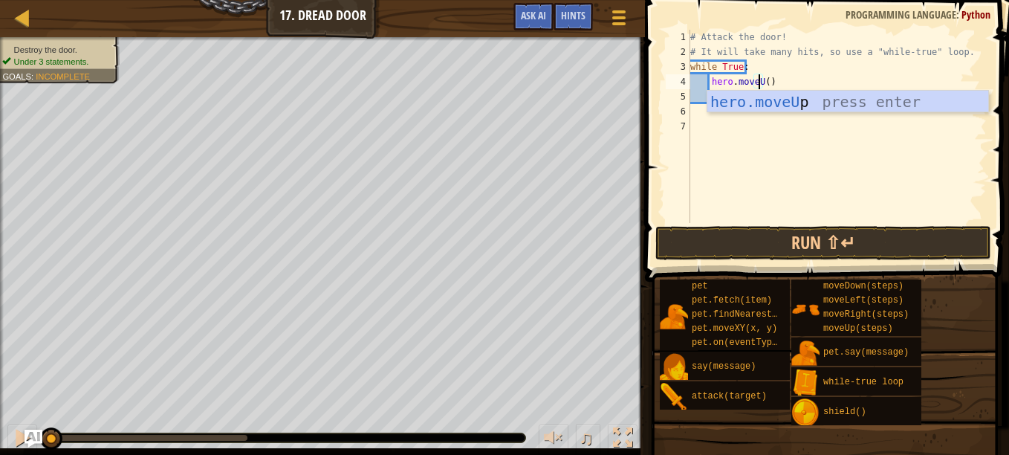
scroll to position [7, 6]
click at [785, 103] on div "hero.moveUp press enter" at bounding box center [847, 124] width 281 height 67
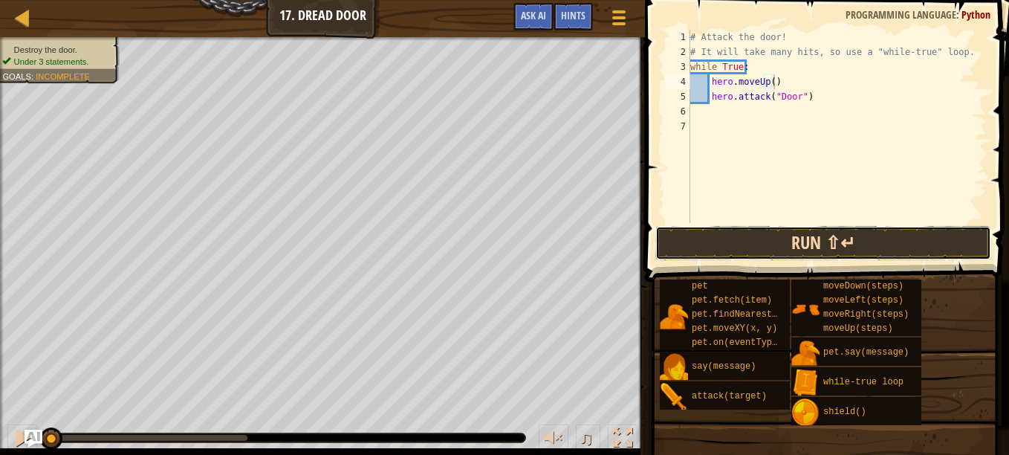
click at [766, 238] on button "Run ⇧↵" at bounding box center [823, 243] width 336 height 34
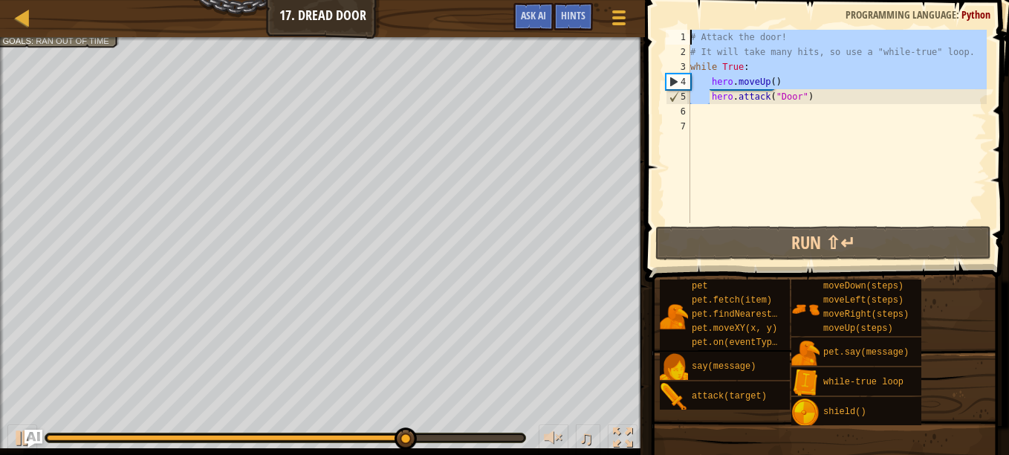
drag, startPoint x: 711, startPoint y: 96, endPoint x: 1011, endPoint y: -56, distance: 336.5
click at [1008, 0] on html "Map Introduction to Computer Science 17. Dread Door Game Menu Done Hints Ask AI…" at bounding box center [504, 0] width 1009 height 0
type textarea "# Attack the door! # It will take many hits, so use a "while-true" loop."
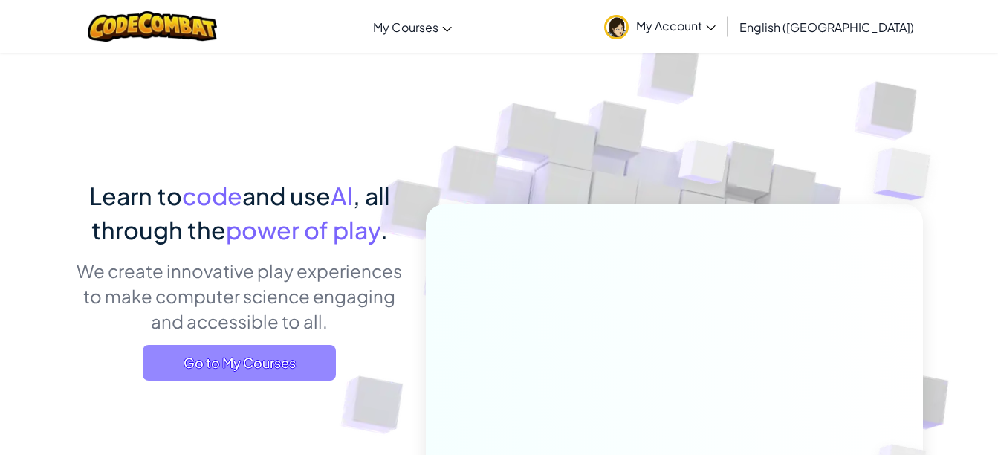
click at [315, 360] on span "Go to My Courses" at bounding box center [239, 363] width 193 height 36
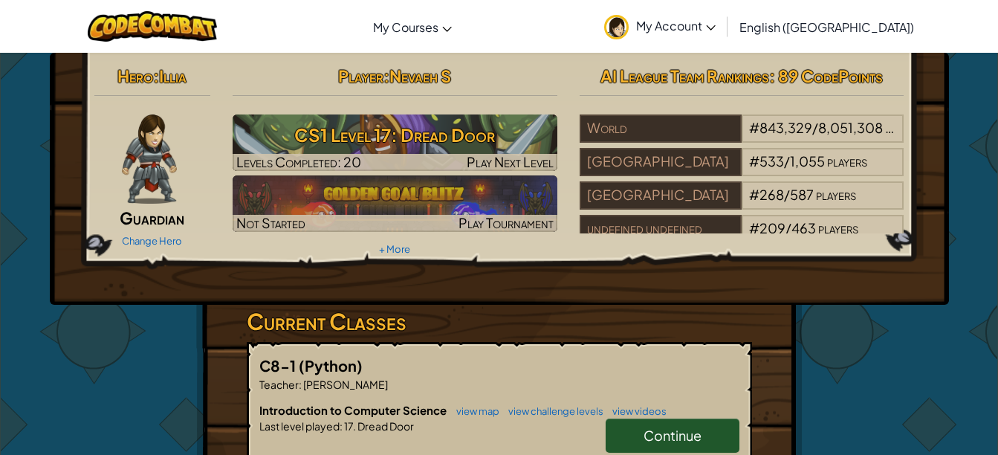
click at [649, 423] on link "Continue" at bounding box center [672, 435] width 134 height 34
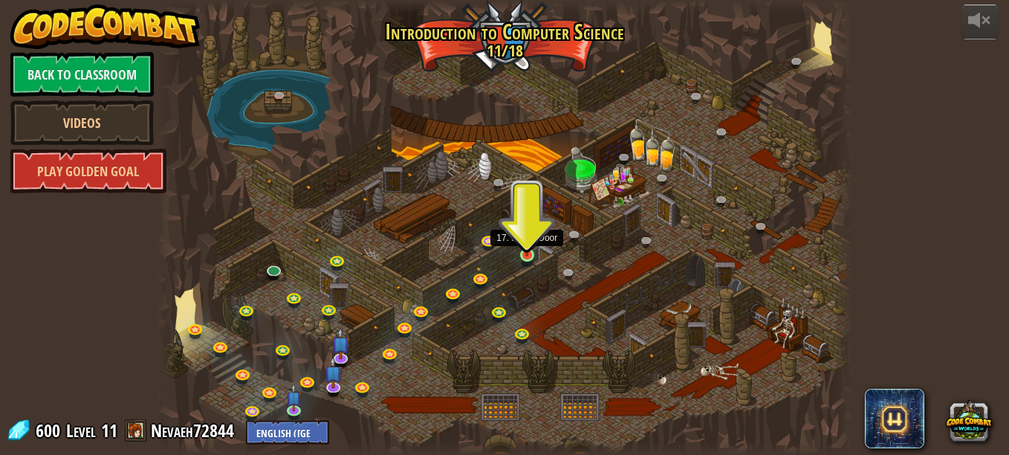
click at [525, 250] on img at bounding box center [526, 237] width 16 height 37
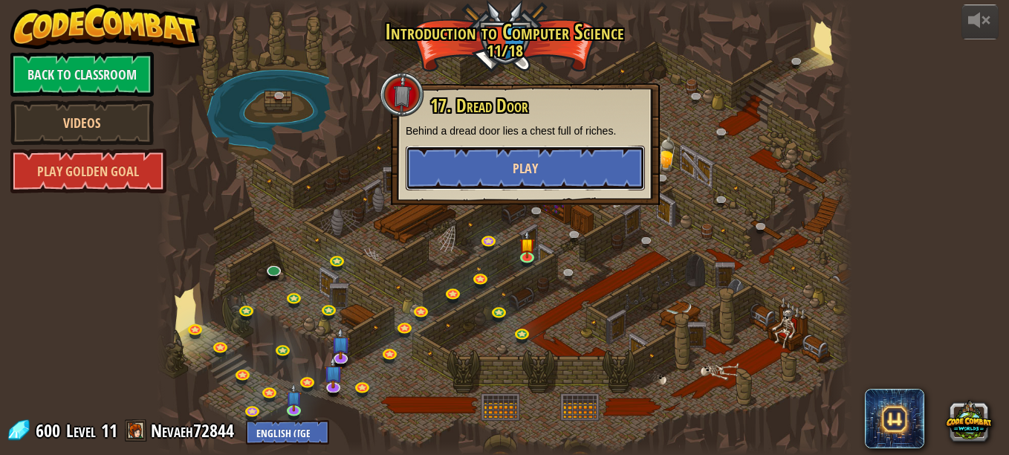
click at [509, 168] on button "Play" at bounding box center [525, 168] width 239 height 45
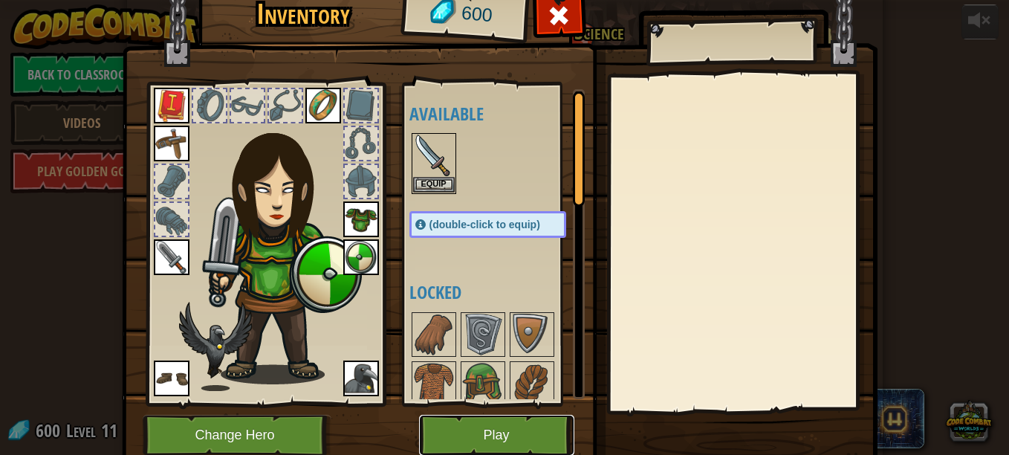
click at [482, 433] on button "Play" at bounding box center [496, 434] width 155 height 41
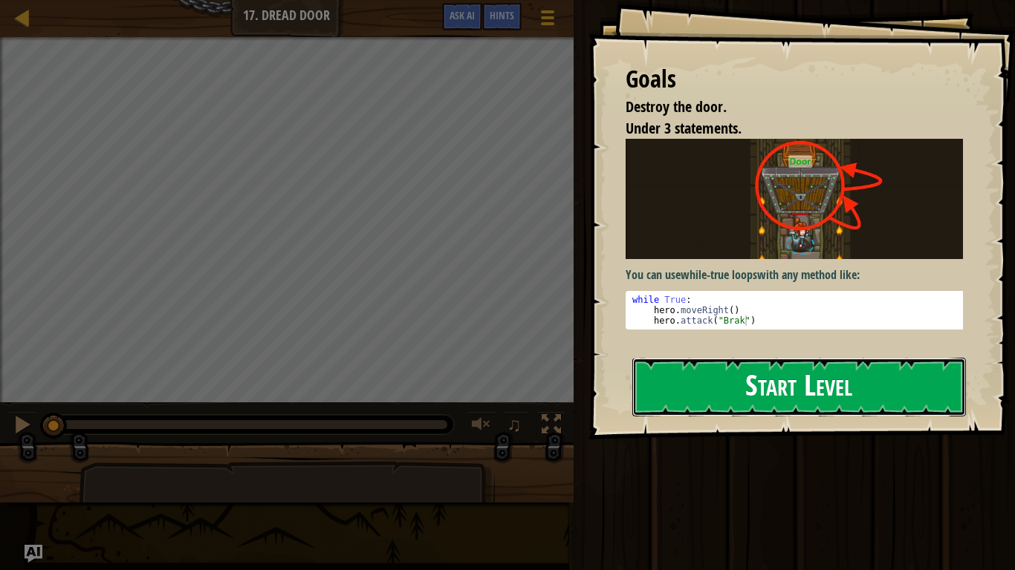
click at [697, 388] on button "Start Level" at bounding box center [798, 387] width 333 height 59
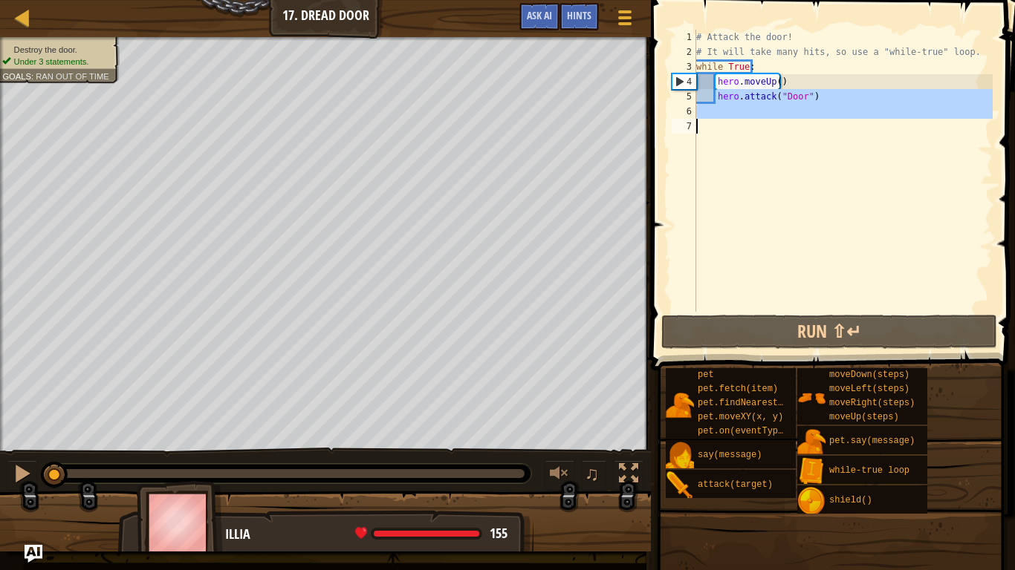
drag, startPoint x: 717, startPoint y: 100, endPoint x: 853, endPoint y: 128, distance: 139.6
click at [853, 128] on div "# Attack the door! # It will take many hits, so use a "while-true" loop. while …" at bounding box center [842, 186] width 299 height 312
click at [764, 138] on div "# Attack the door! # It will take many hits, so use a "while-true" loop. while …" at bounding box center [842, 171] width 299 height 282
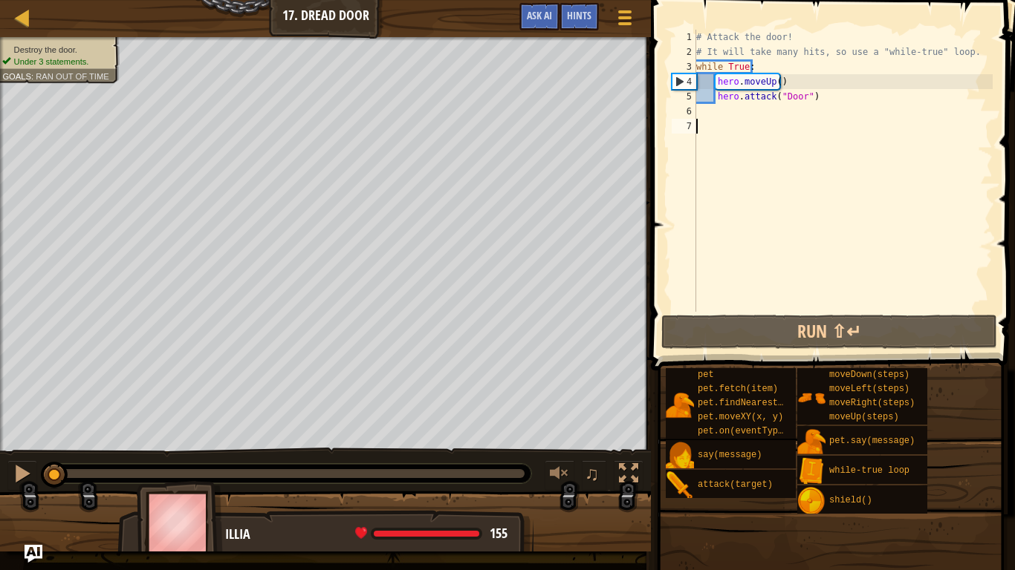
click at [813, 94] on div "# Attack the door! # It will take many hits, so use a "while-true" loop. while …" at bounding box center [842, 186] width 299 height 312
type textarea "hero.attack("Door")"
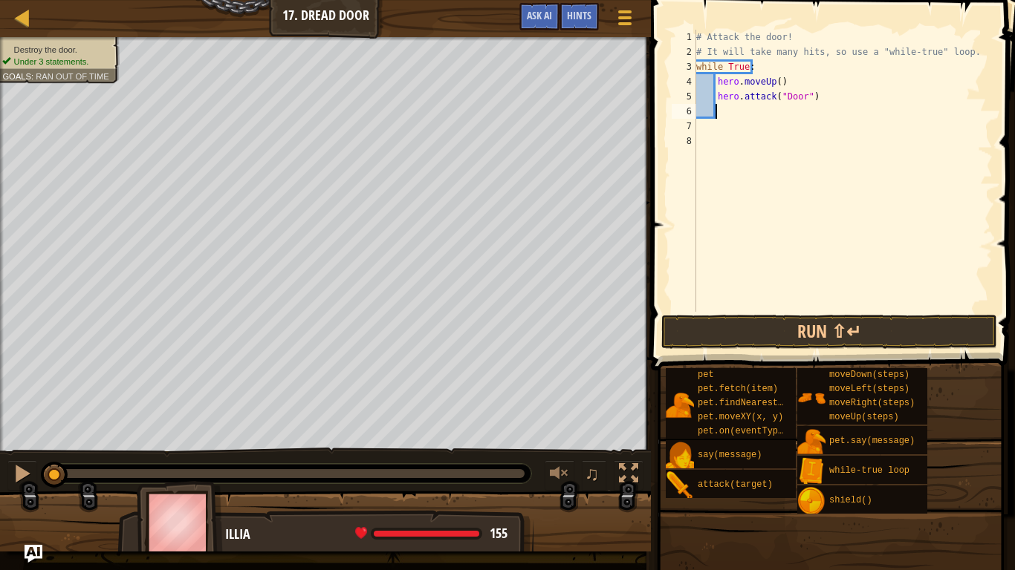
paste textarea
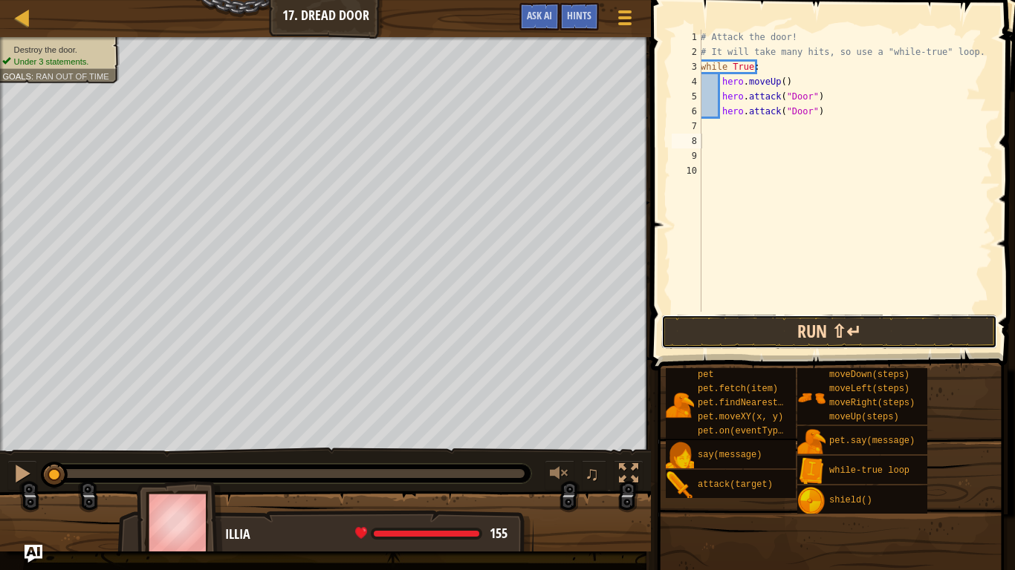
click at [792, 331] on button "Run ⇧↵" at bounding box center [829, 332] width 336 height 34
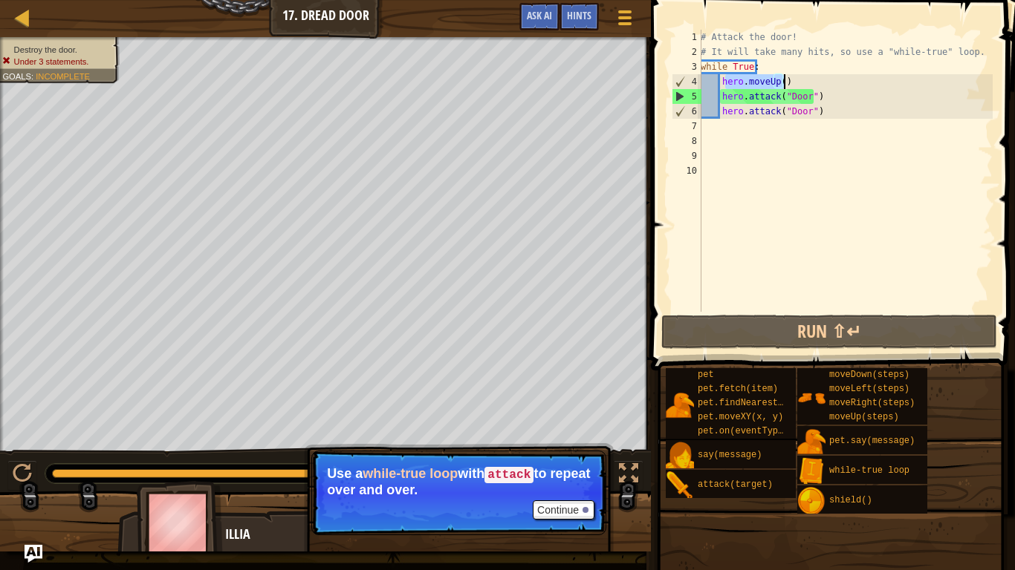
drag, startPoint x: 723, startPoint y: 82, endPoint x: 830, endPoint y: 79, distance: 107.0
click at [830, 79] on div "# Attack the door! # It will take many hits, so use a "while-true" loop. while …" at bounding box center [844, 186] width 295 height 312
type textarea "h"
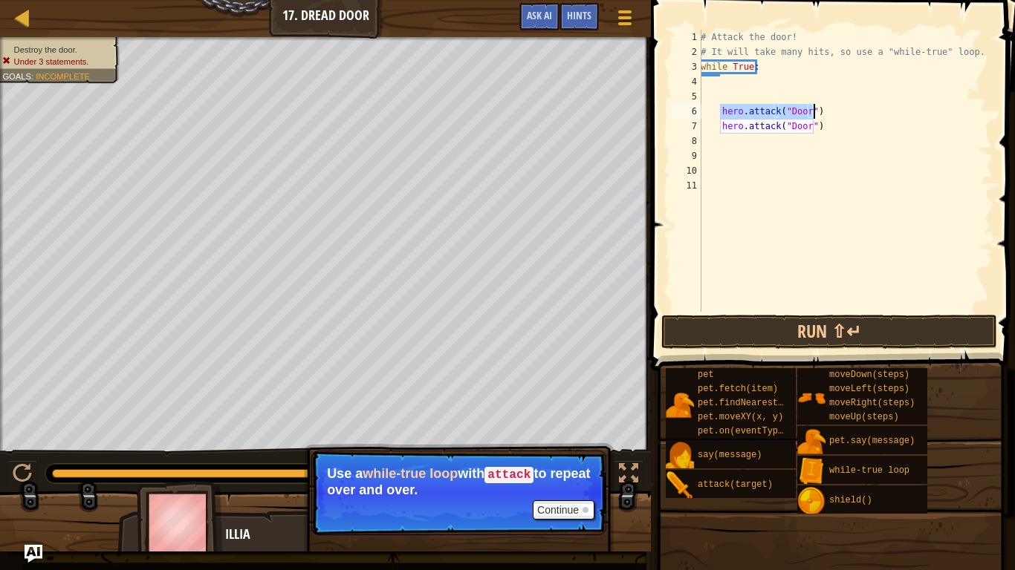
drag, startPoint x: 718, startPoint y: 110, endPoint x: 842, endPoint y: 114, distance: 123.4
click at [842, 114] on div "# Attack the door! # It will take many hits, so use a "while-true" loop. while …" at bounding box center [844, 186] width 295 height 312
click at [775, 69] on div "# Attack the door! # It will take many hits, so use a "while-true" loop. while …" at bounding box center [844, 186] width 295 height 312
type textarea "while True:"
click at [697, 64] on div "3" at bounding box center [686, 66] width 30 height 15
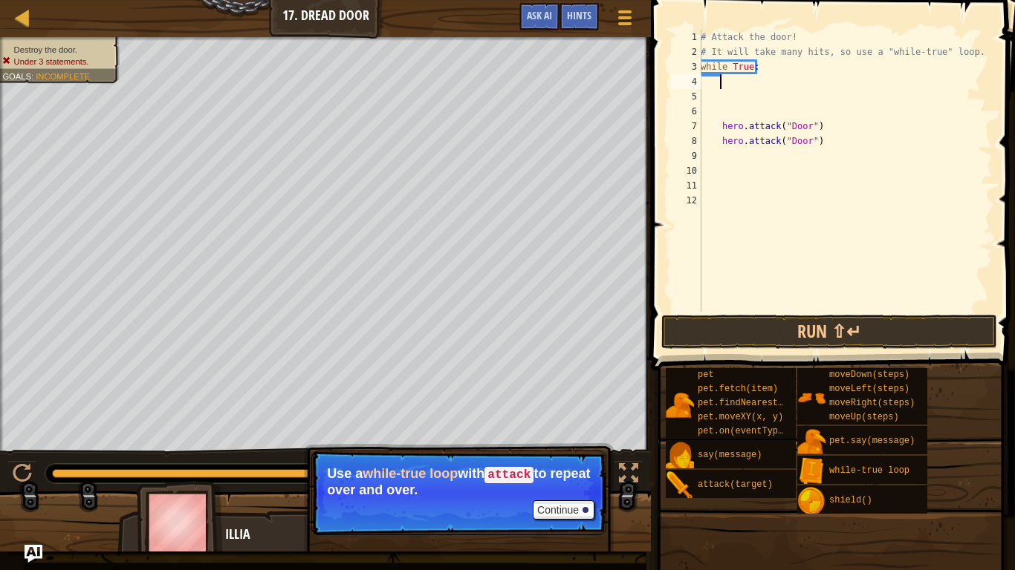
type textarea "while True:"
click at [703, 65] on div "# Attack the door! # It will take many hits, so use a "while-true" loop. while …" at bounding box center [844, 186] width 295 height 312
paste textarea "ero.moveUp()"
click at [703, 71] on div "# Attack the door! # It will take many hits, so use a "while-true" loop. ero . …" at bounding box center [844, 186] width 295 height 312
type textarea "hero.moveUp()"
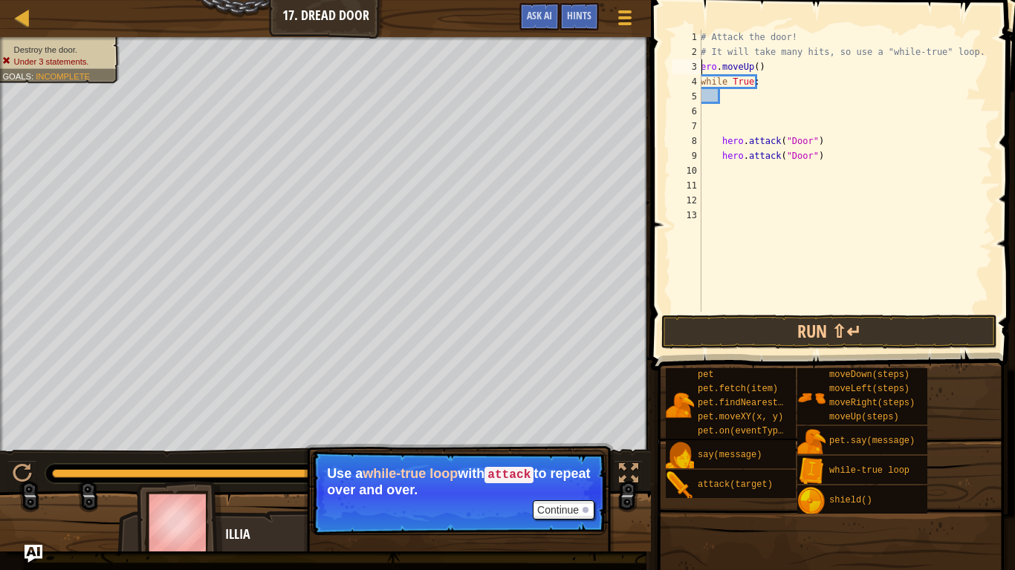
scroll to position [7, 1]
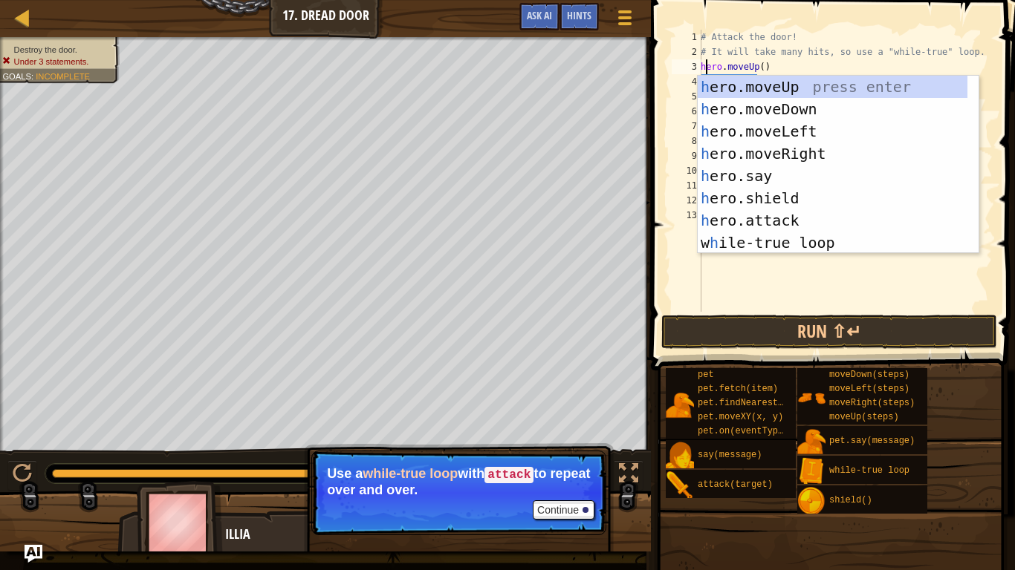
click at [816, 61] on div "# Attack the door! # It will take many hits, so use a "while-true" loop. hero .…" at bounding box center [844, 186] width 295 height 312
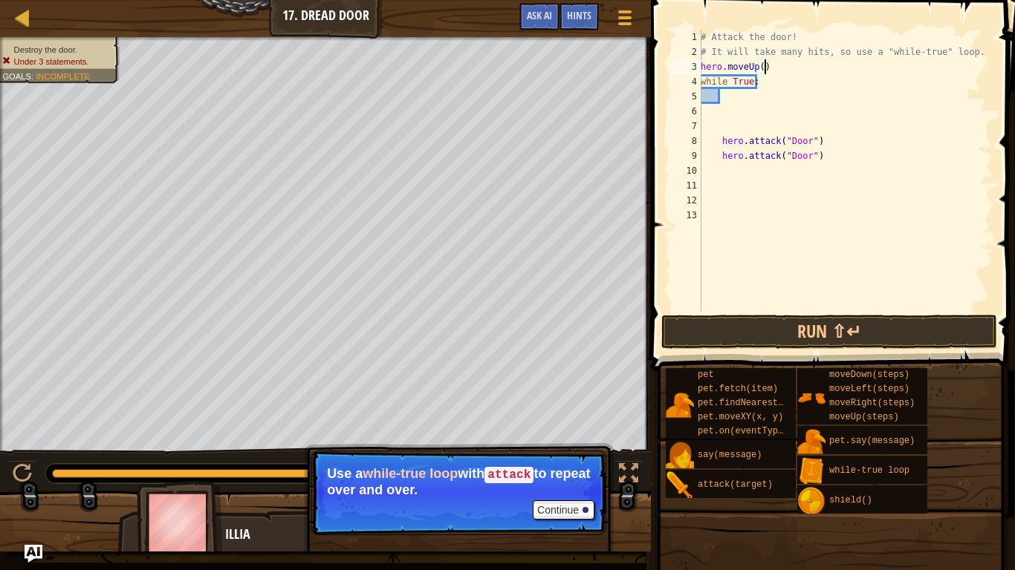
click at [735, 99] on div "# Attack the door! # It will take many hits, so use a "while-true" loop. hero .…" at bounding box center [844, 186] width 295 height 312
drag, startPoint x: 720, startPoint y: 141, endPoint x: 837, endPoint y: 136, distance: 117.5
click at [837, 136] on div "# Attack the door! # It will take many hits, so use a "while-true" loop. hero .…" at bounding box center [844, 186] width 295 height 312
type textarea "hero.attack("Door")"
click at [743, 100] on div "# Attack the door! # It will take many hits, so use a "while-true" loop. hero .…" at bounding box center [844, 186] width 295 height 312
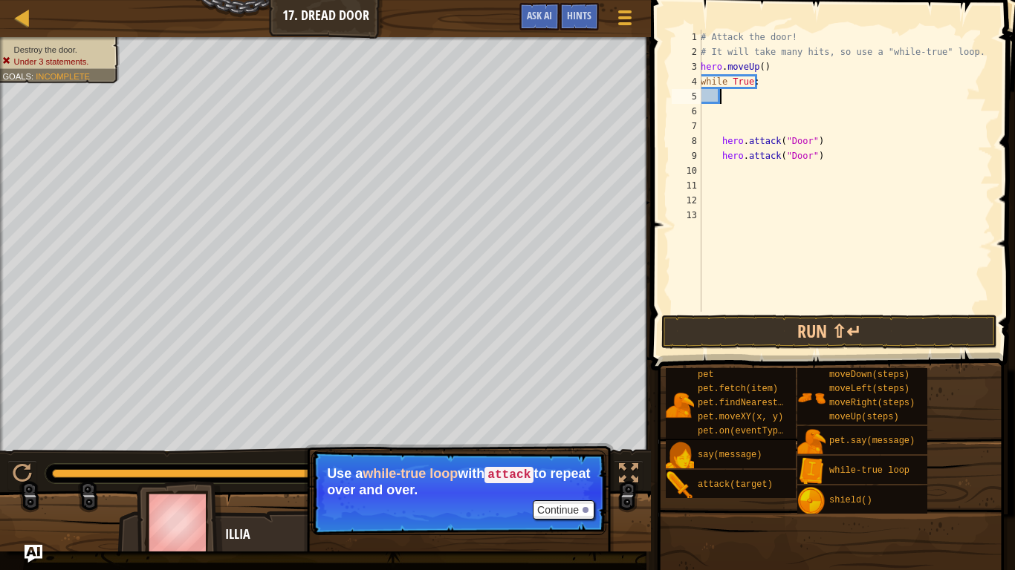
paste textarea "hero.attack("Door")"
type textarea "hero.attack("Door")"
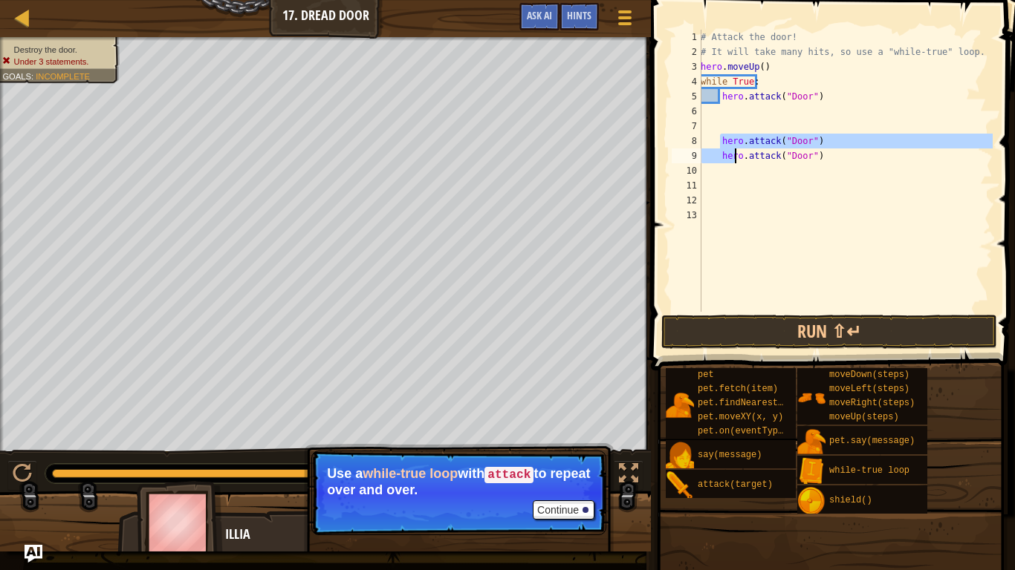
drag, startPoint x: 718, startPoint y: 142, endPoint x: 854, endPoint y: 215, distance: 154.2
click at [854, 215] on div "# Attack the door! # It will take many hits, so use a "while-true" loop. hero .…" at bounding box center [844, 186] width 295 height 312
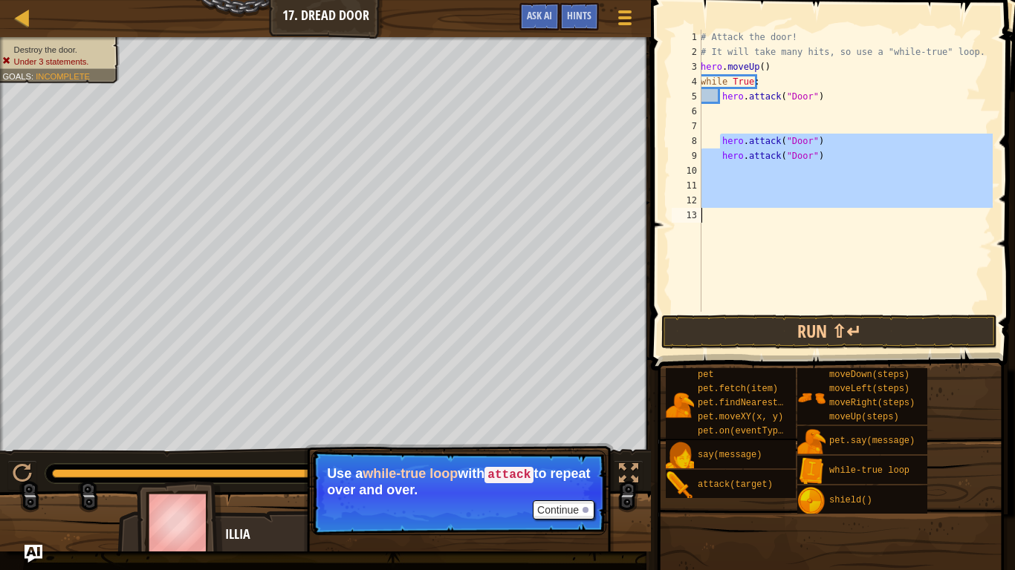
scroll to position [7, 0]
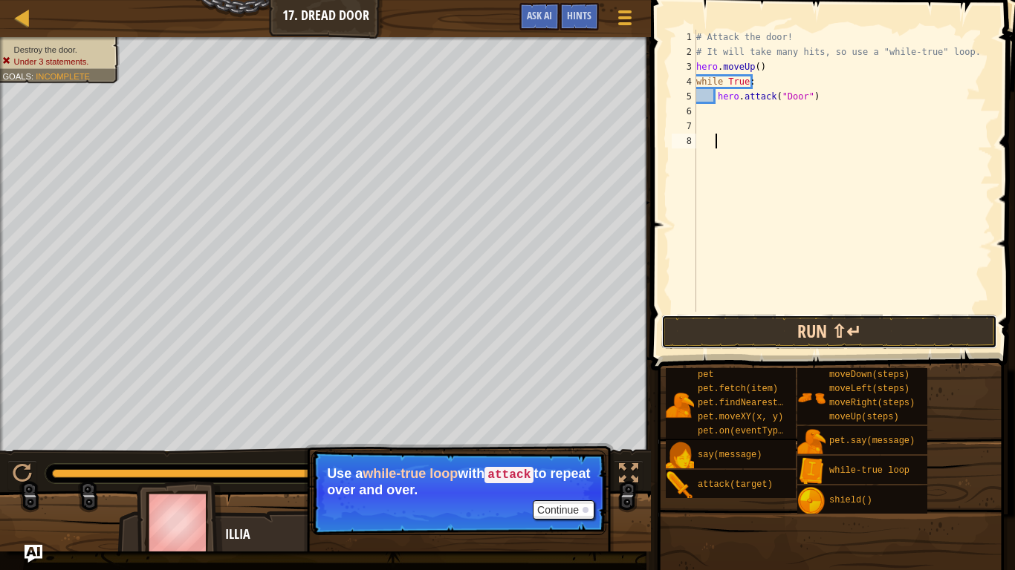
click at [803, 337] on button "Run ⇧↵" at bounding box center [829, 332] width 336 height 34
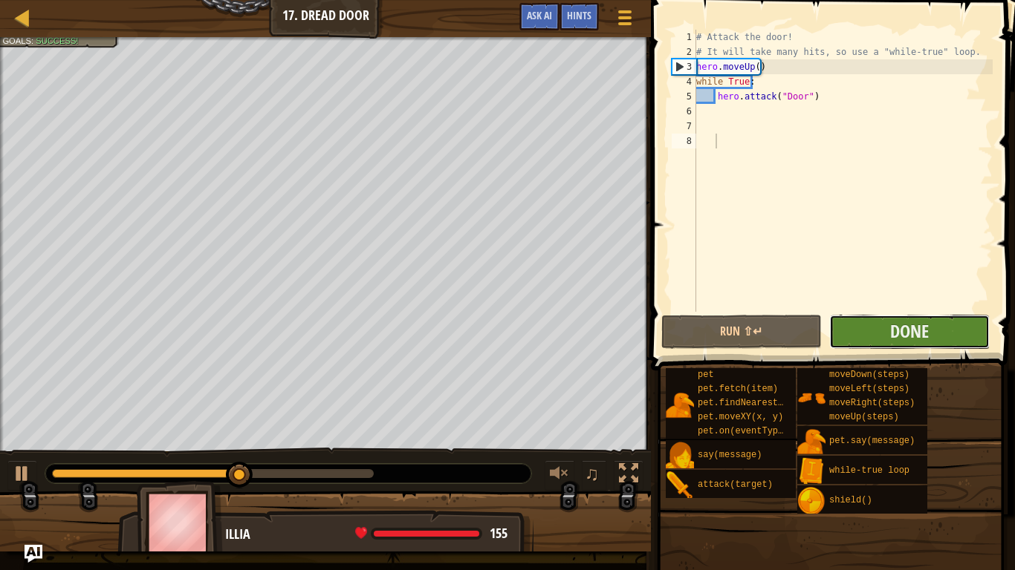
click at [873, 342] on button "Done" at bounding box center [909, 332] width 160 height 34
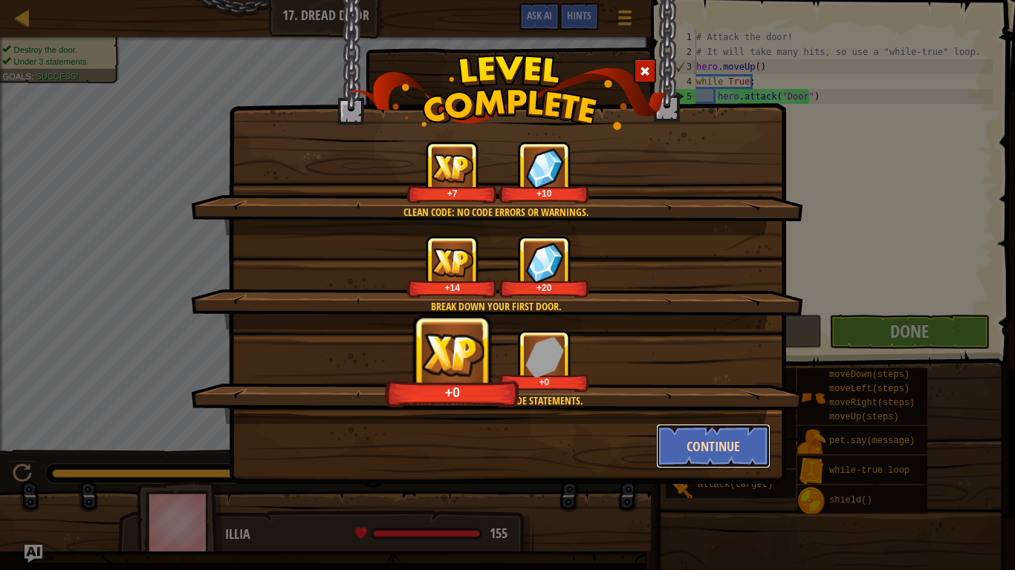
click at [729, 454] on button "Continue" at bounding box center [713, 446] width 115 height 45
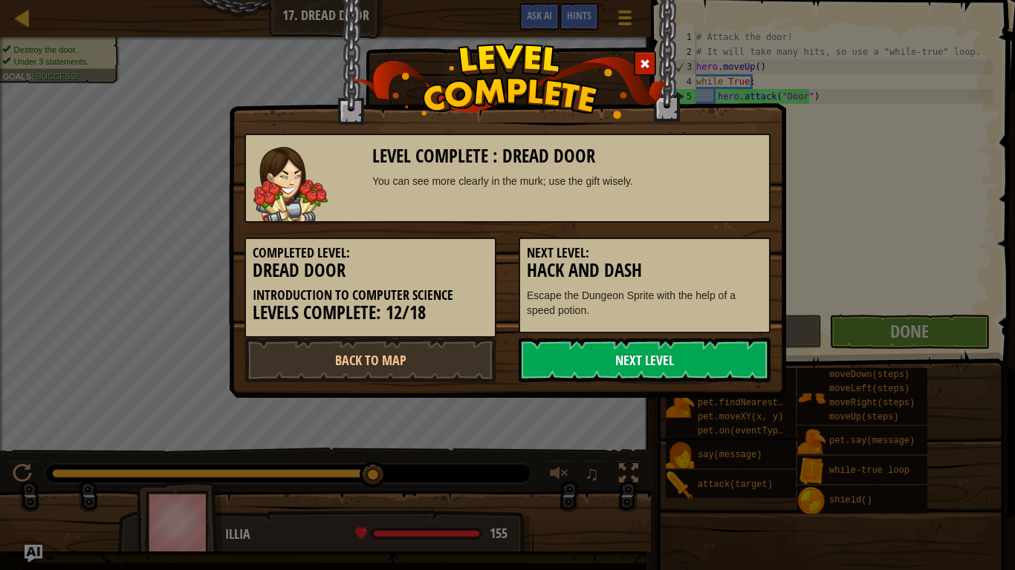
click at [709, 362] on link "Next Level" at bounding box center [644, 360] width 252 height 45
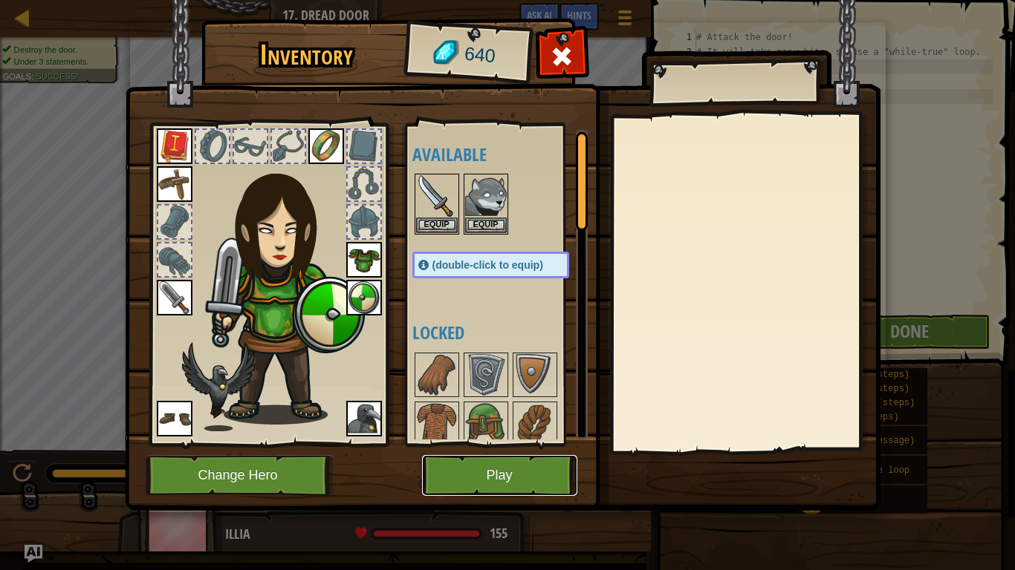
click at [521, 454] on button "Play" at bounding box center [499, 475] width 155 height 41
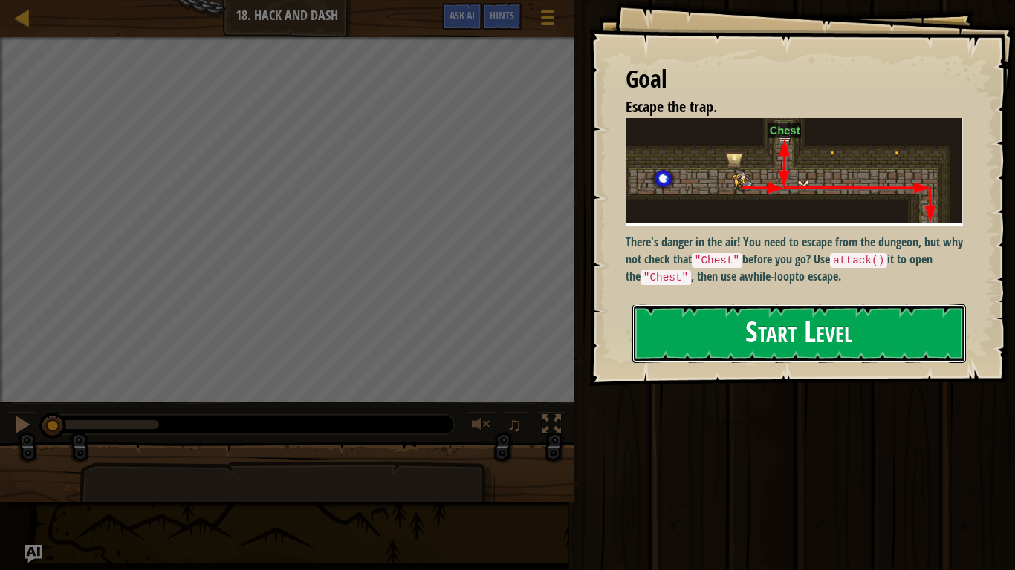
click at [743, 340] on button "Start Level" at bounding box center [798, 334] width 333 height 59
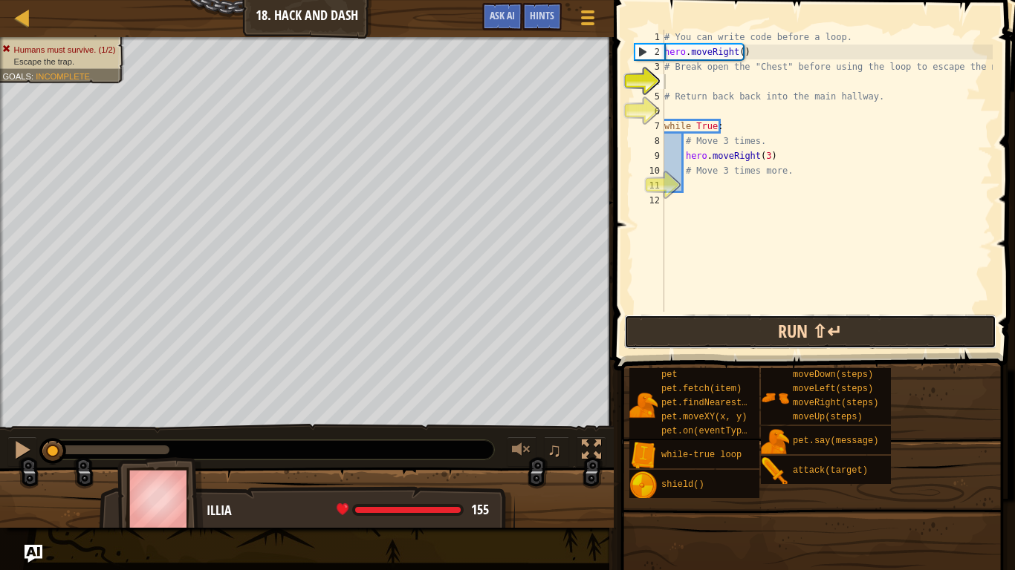
click at [787, 331] on button "Run ⇧↵" at bounding box center [810, 332] width 372 height 34
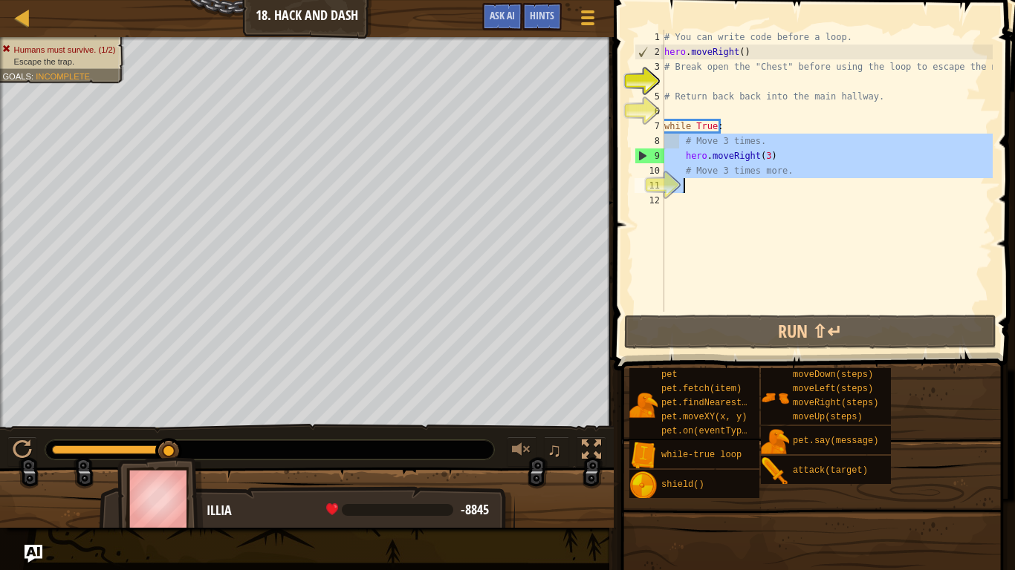
drag, startPoint x: 678, startPoint y: 141, endPoint x: 802, endPoint y: 191, distance: 133.7
click at [802, 191] on div "# You can write code before a loop. hero . moveRight ( ) # Break open the "Ches…" at bounding box center [826, 186] width 331 height 312
type textarea "# Move 3 times more."
click at [698, 206] on div "# You can write code before a loop. hero . moveRight ( ) # Break open the "Ches…" at bounding box center [826, 186] width 331 height 312
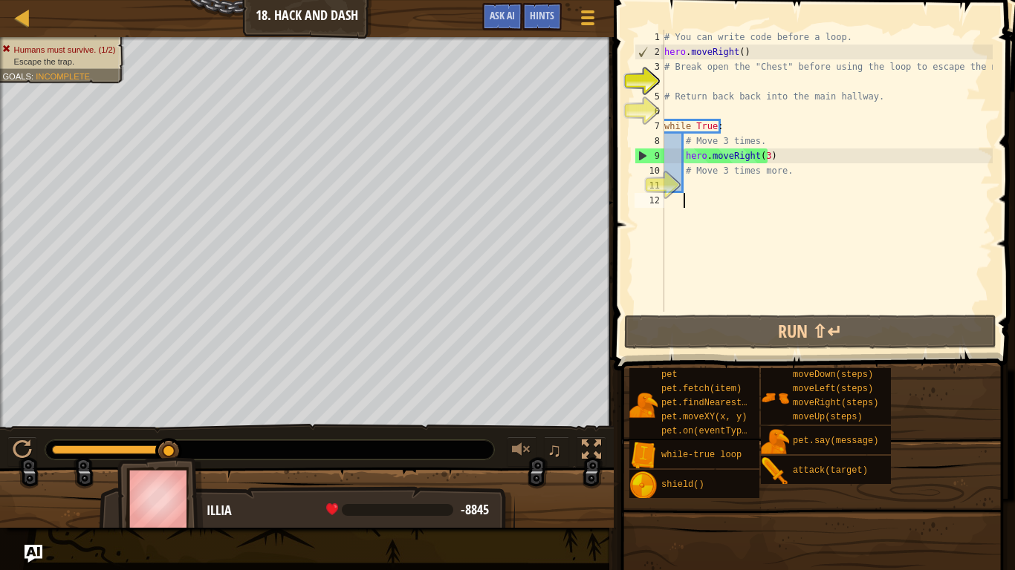
click at [688, 183] on div "# You can write code before a loop. hero . moveRight ( ) # Break open the "Ches…" at bounding box center [826, 186] width 331 height 312
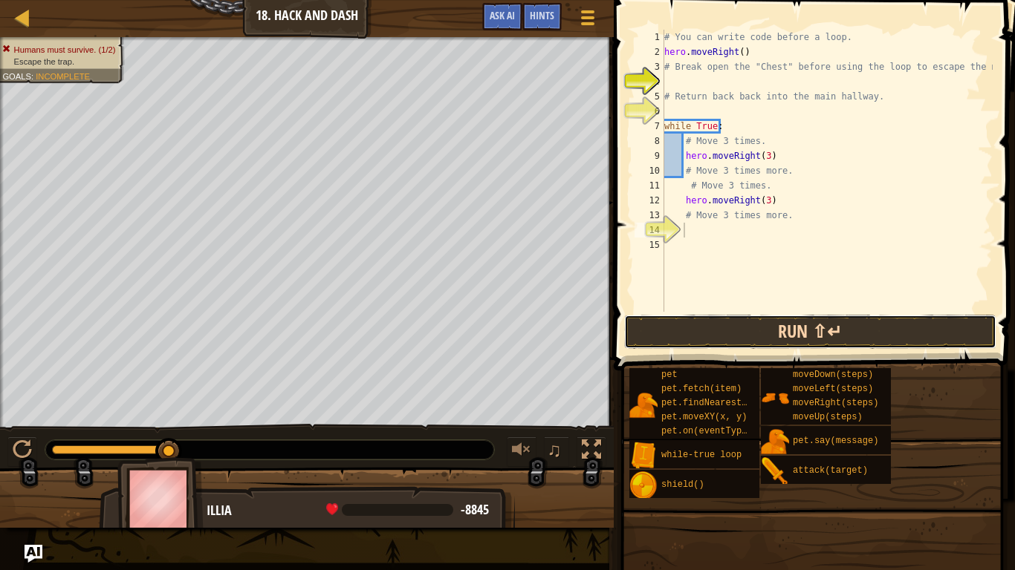
click at [750, 327] on button "Run ⇧↵" at bounding box center [810, 332] width 372 height 34
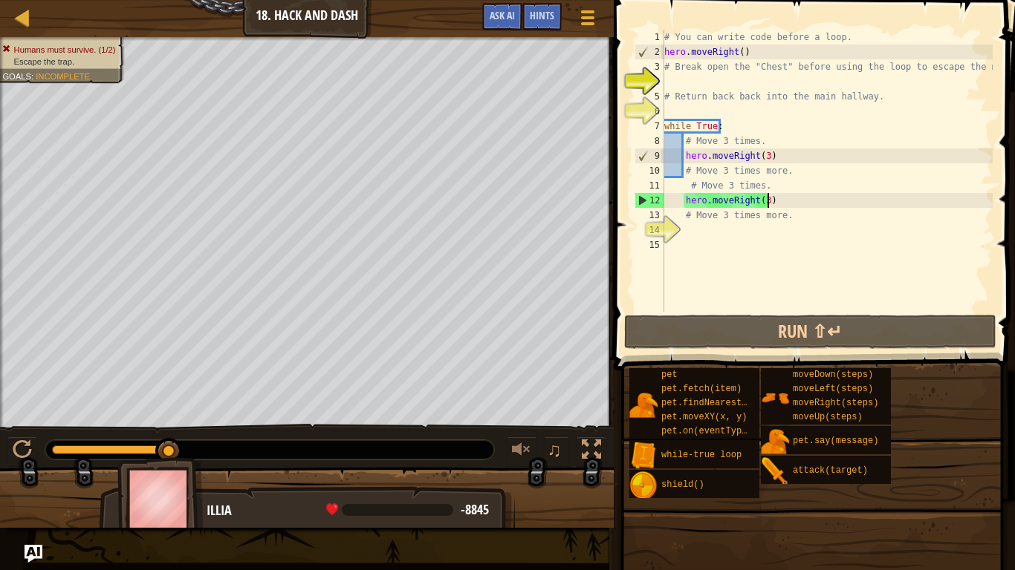
click at [767, 201] on div "# You can write code before a loop. hero . moveRight ( ) # Break open the "Ches…" at bounding box center [826, 186] width 331 height 312
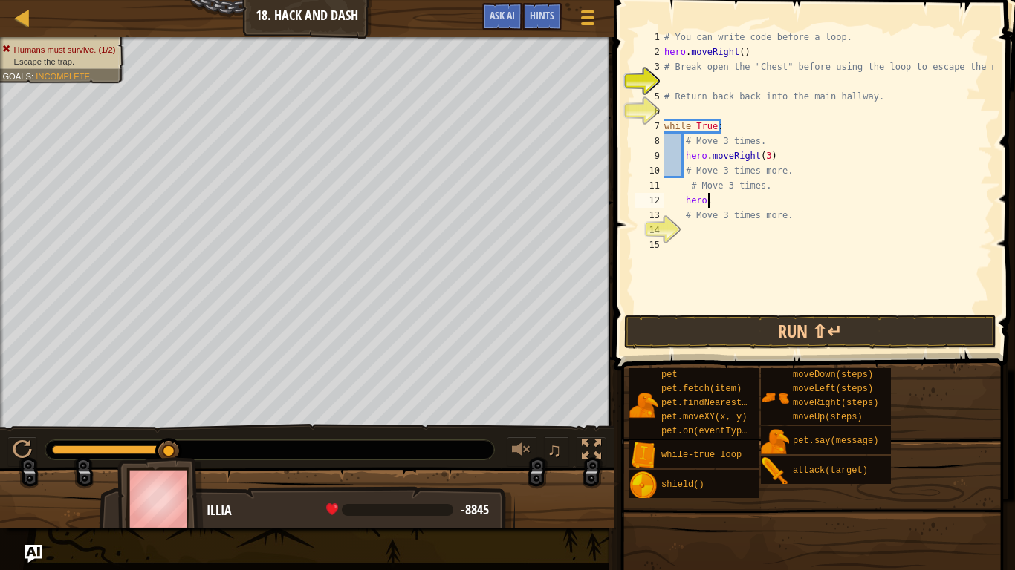
type textarea "hero.l"
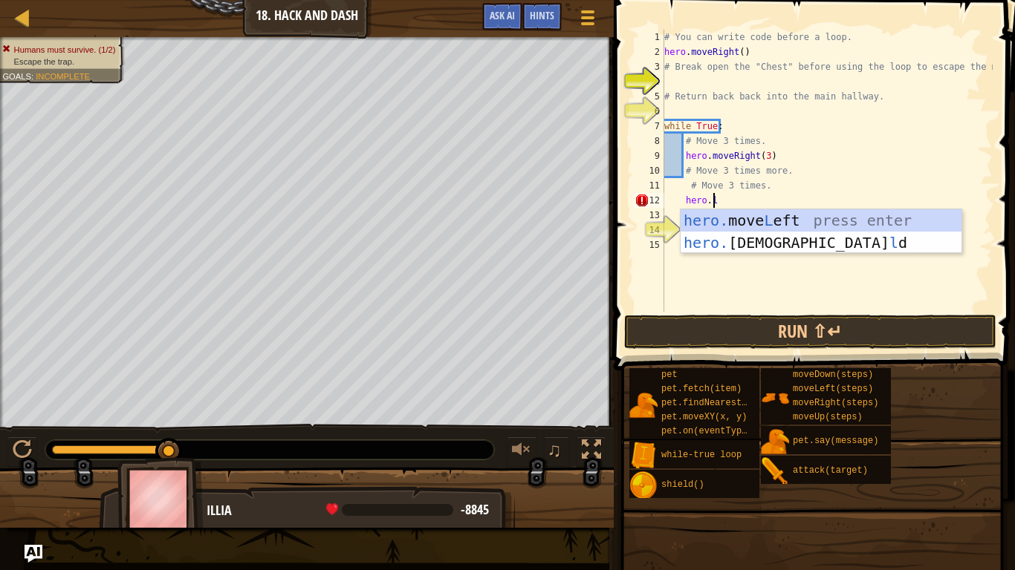
scroll to position [7, 3]
click at [771, 221] on div "hero. move L eft press enter hero. shie l d press enter" at bounding box center [820, 253] width 281 height 89
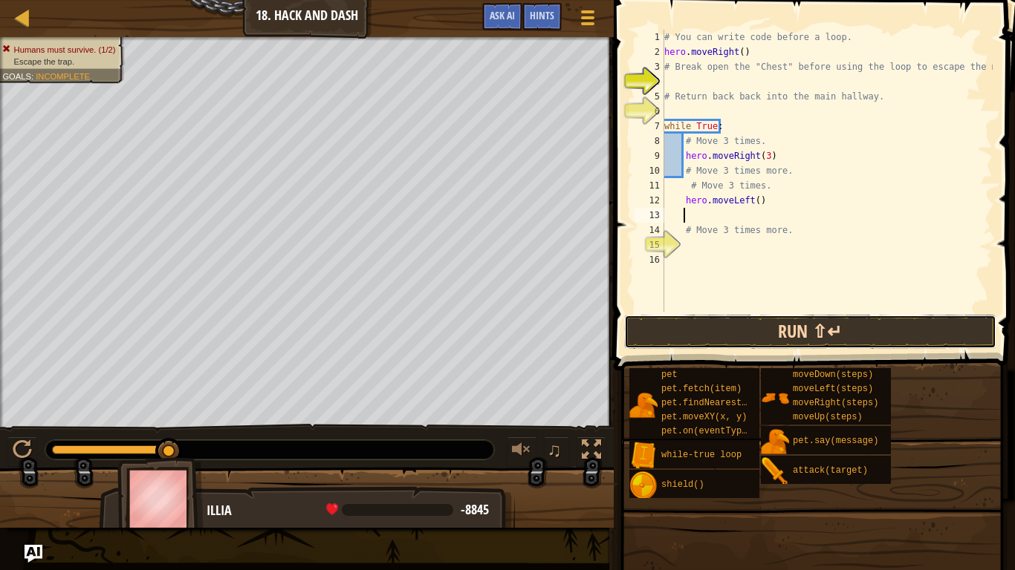
click at [806, 330] on button "Run ⇧↵" at bounding box center [810, 332] width 372 height 34
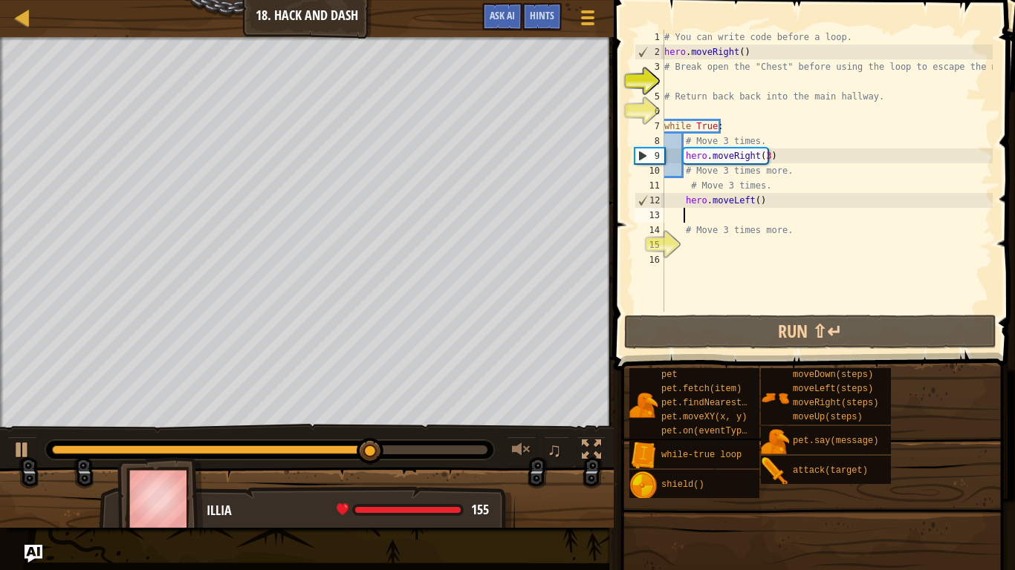
type textarea "g"
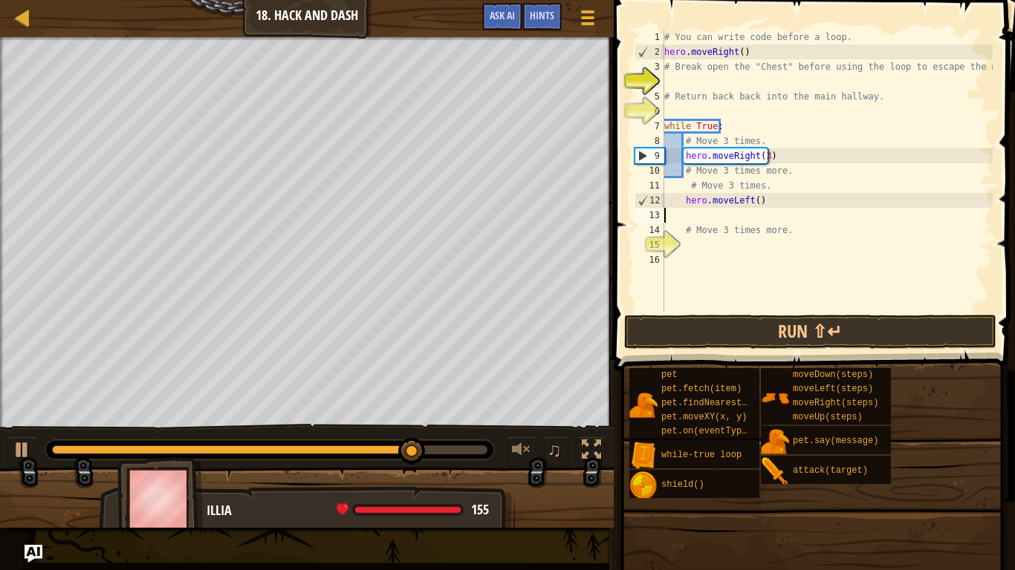
type textarea "g"
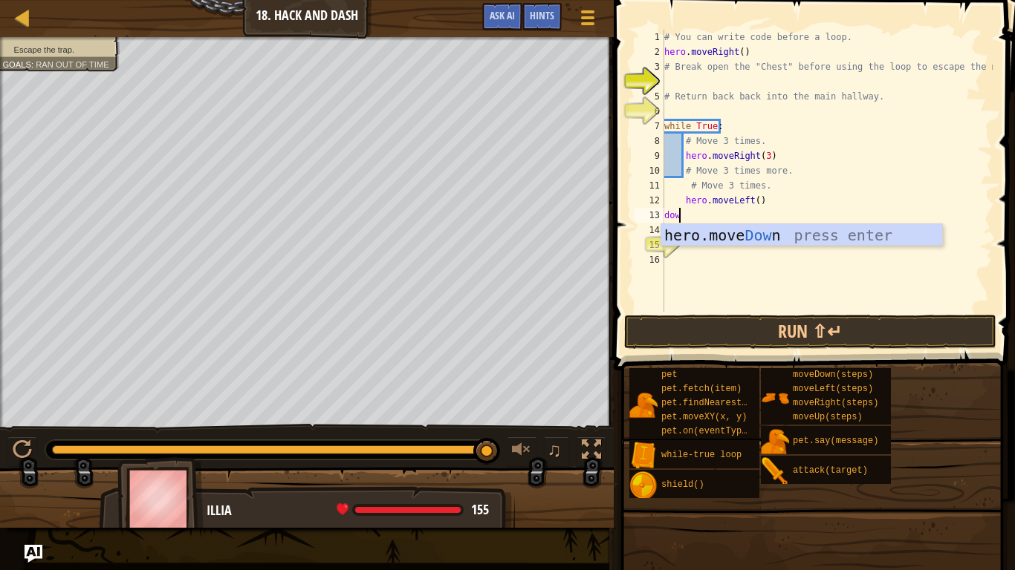
type textarea "down"
click at [679, 234] on div "hero.move Down press enter" at bounding box center [801, 257] width 281 height 67
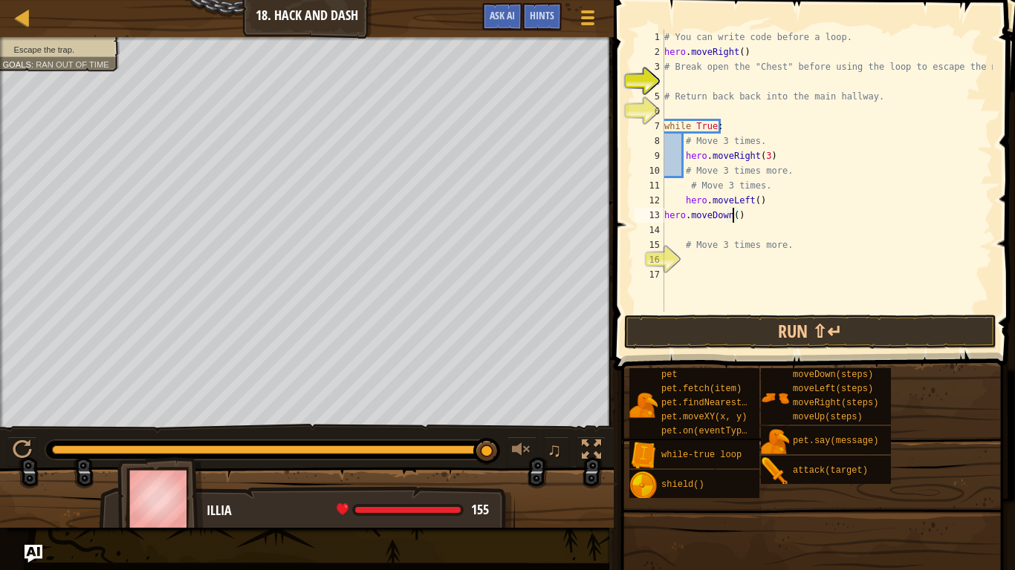
click at [731, 220] on div "# You can write code before a loop. hero . moveRight ( ) # Break open the "Ches…" at bounding box center [826, 186] width 331 height 312
type textarea "hero.moveDown(2)"
click at [761, 327] on button "Run ⇧↵" at bounding box center [810, 332] width 372 height 34
